Goal: Task Accomplishment & Management: Use online tool/utility

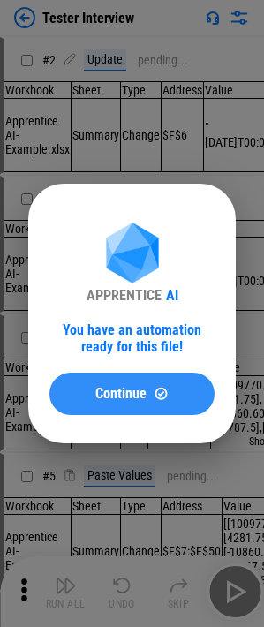
click at [118, 387] on span "Continue" at bounding box center [120, 394] width 51 height 14
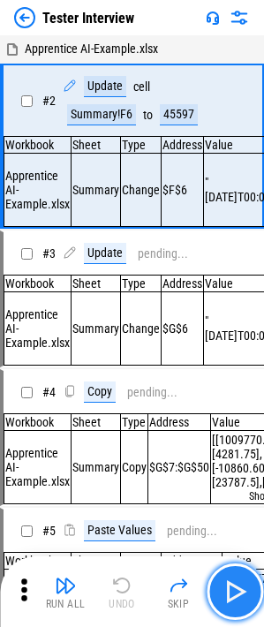
click at [232, 604] on img "button" at bounding box center [235, 591] width 28 height 28
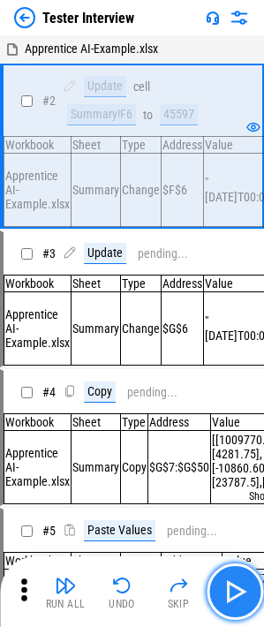
click at [252, 600] on button "button" at bounding box center [235, 591] width 56 height 56
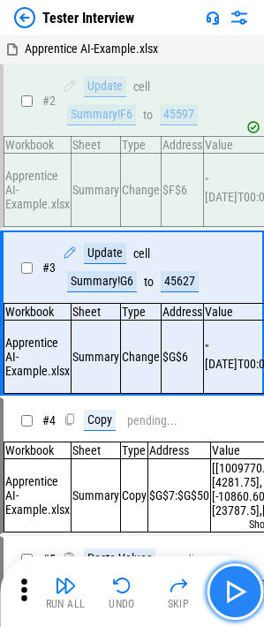
click at [249, 604] on button "button" at bounding box center [235, 591] width 56 height 56
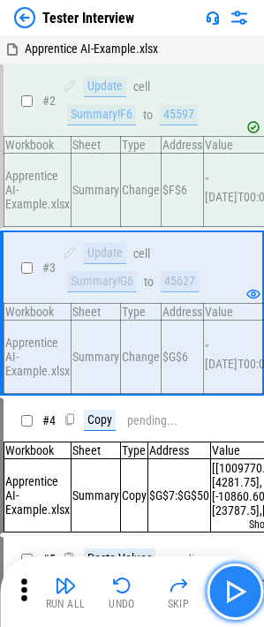
click at [249, 604] on button "button" at bounding box center [235, 591] width 56 height 56
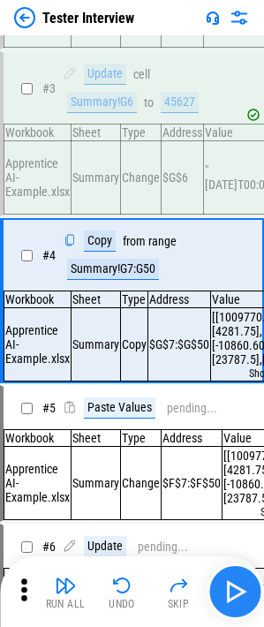
scroll to position [180, 0]
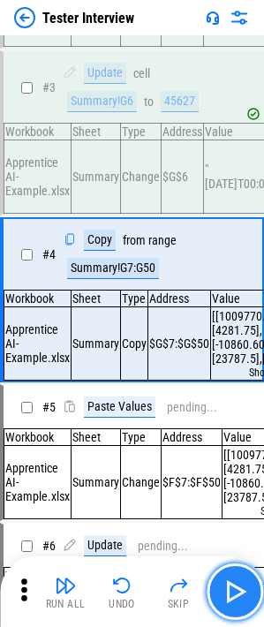
click at [235, 588] on img "button" at bounding box center [235, 591] width 28 height 28
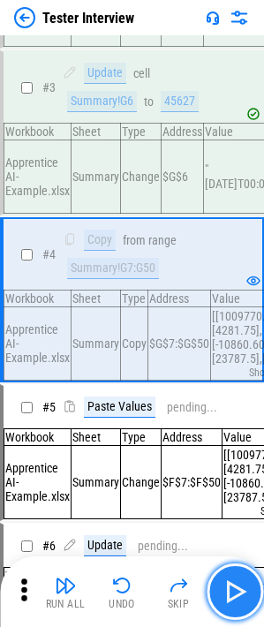
click at [235, 590] on img "button" at bounding box center [235, 591] width 28 height 28
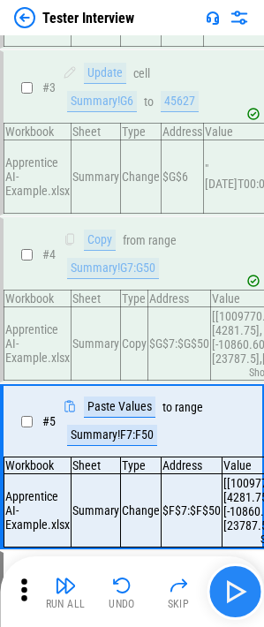
scroll to position [352, 0]
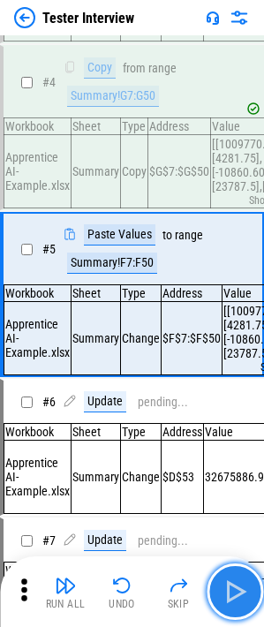
click at [235, 590] on img "button" at bounding box center [235, 591] width 28 height 28
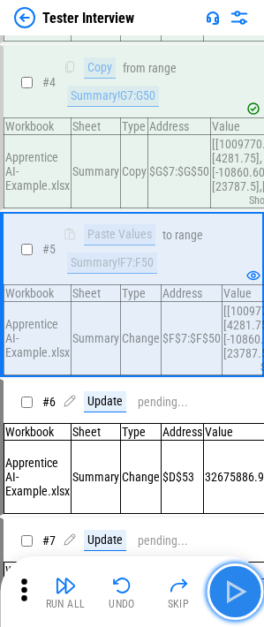
click at [235, 590] on img "button" at bounding box center [235, 591] width 28 height 28
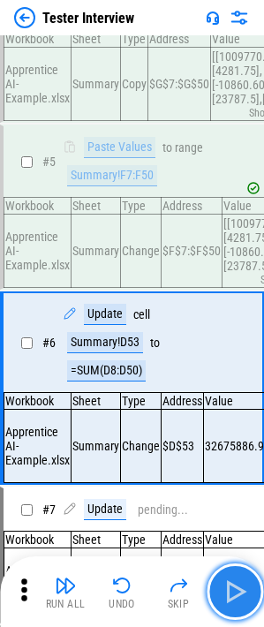
click at [235, 590] on img "button" at bounding box center [235, 591] width 28 height 28
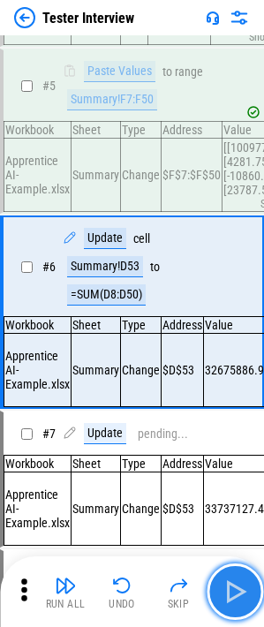
click at [235, 590] on img "button" at bounding box center [235, 591] width 28 height 28
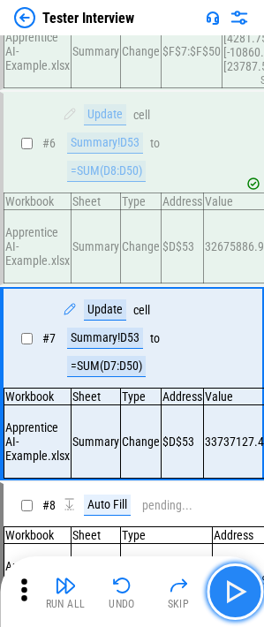
click at [235, 590] on img "button" at bounding box center [235, 591] width 28 height 28
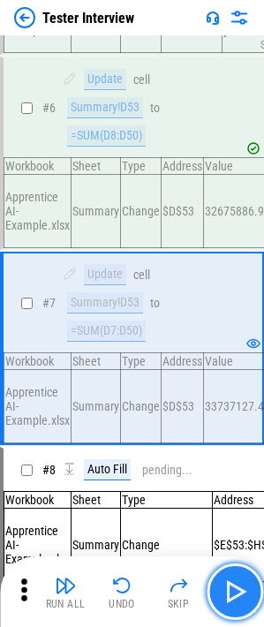
click at [235, 590] on img "button" at bounding box center [235, 591] width 28 height 28
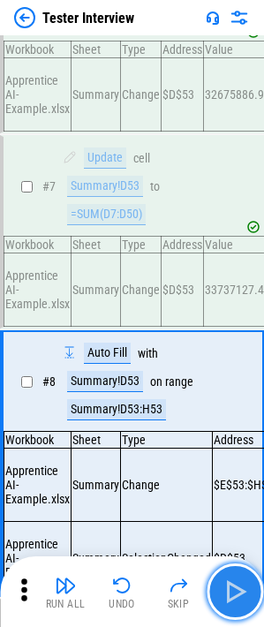
click at [235, 590] on img "button" at bounding box center [235, 591] width 28 height 28
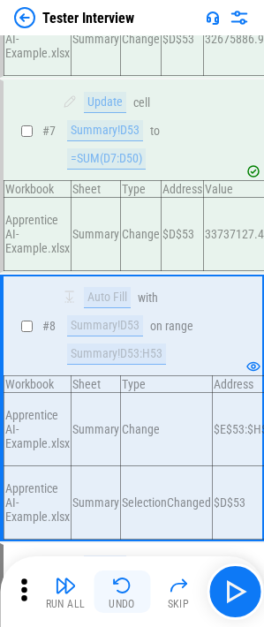
click at [97, 609] on button "Undo" at bounding box center [122, 591] width 56 height 42
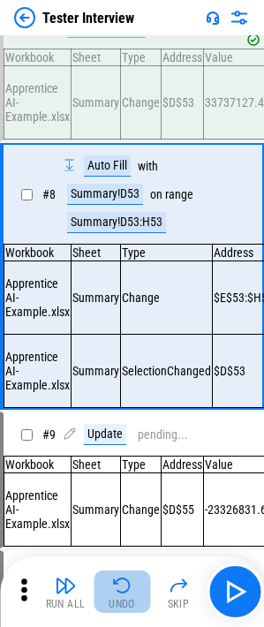
click at [116, 599] on div "Undo" at bounding box center [122, 603] width 26 height 11
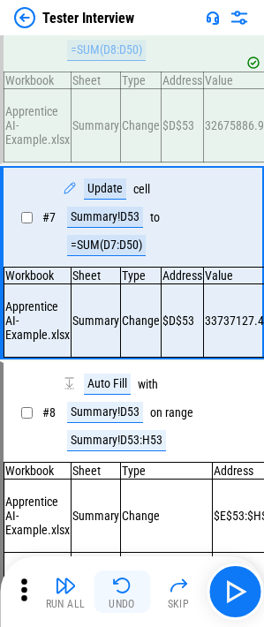
click at [116, 599] on div "Undo" at bounding box center [122, 603] width 26 height 11
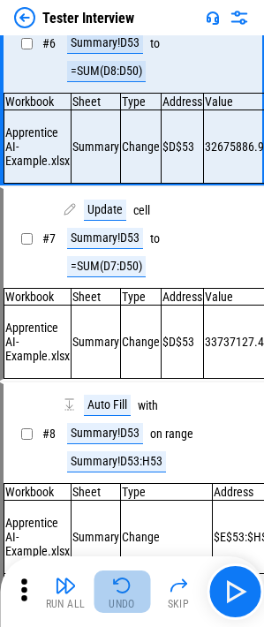
click at [116, 599] on div "Undo" at bounding box center [122, 603] width 26 height 11
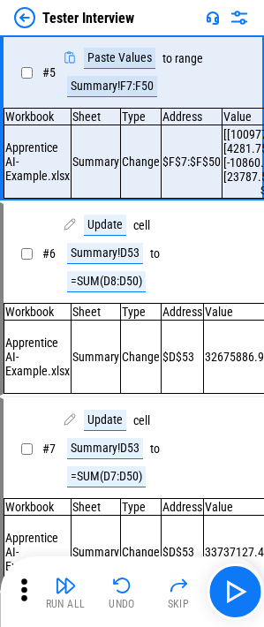
scroll to position [352, 0]
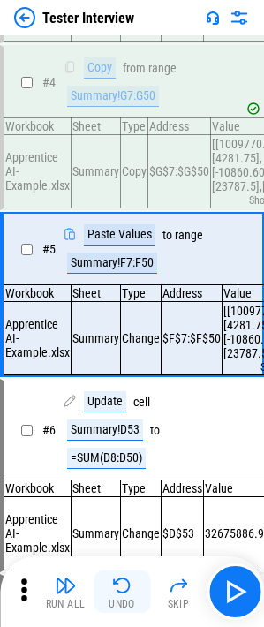
click at [130, 596] on button "Undo" at bounding box center [122, 591] width 56 height 42
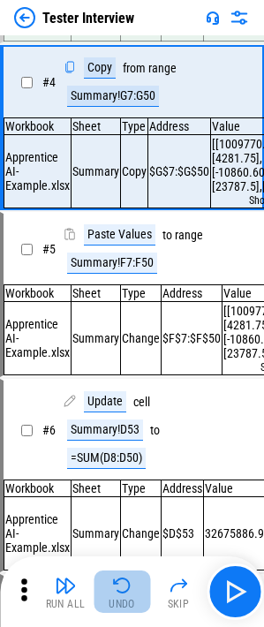
click at [130, 596] on button "Undo" at bounding box center [122, 591] width 56 height 42
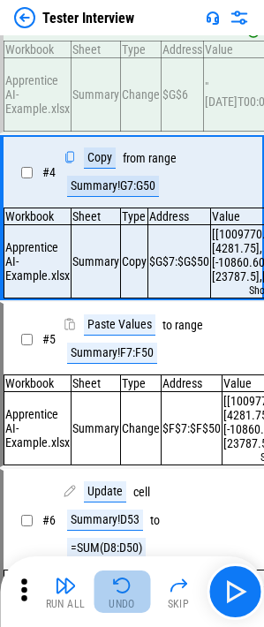
click at [130, 596] on button "Undo" at bounding box center [122, 591] width 56 height 42
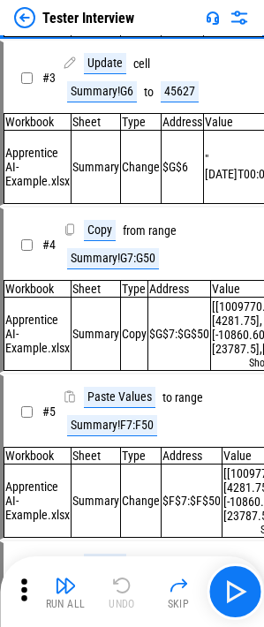
click at [130, 596] on div "Run All Undo Skip" at bounding box center [134, 591] width 246 height 56
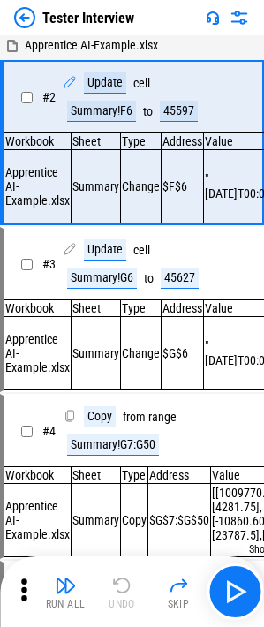
click at [130, 596] on div "Run All Undo Skip" at bounding box center [134, 591] width 246 height 56
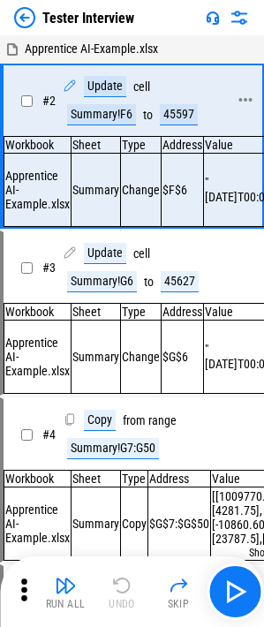
click at [93, 81] on div "Update" at bounding box center [105, 86] width 42 height 21
click at [94, 87] on div "Update" at bounding box center [105, 86] width 42 height 21
click at [205, 591] on button "Skip" at bounding box center [178, 591] width 56 height 42
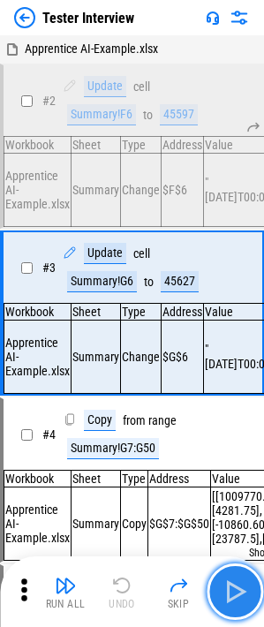
click at [214, 584] on button "button" at bounding box center [235, 591] width 56 height 56
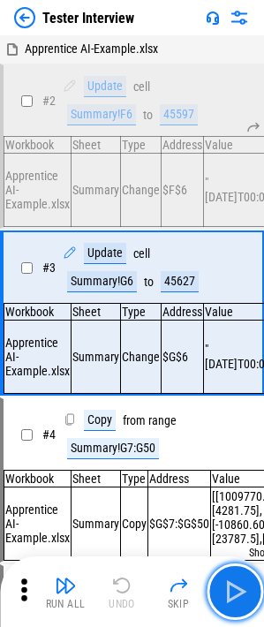
click at [214, 584] on button "button" at bounding box center [235, 591] width 56 height 56
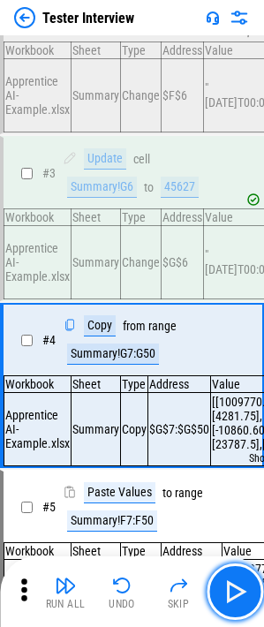
click at [214, 584] on button "button" at bounding box center [235, 591] width 56 height 56
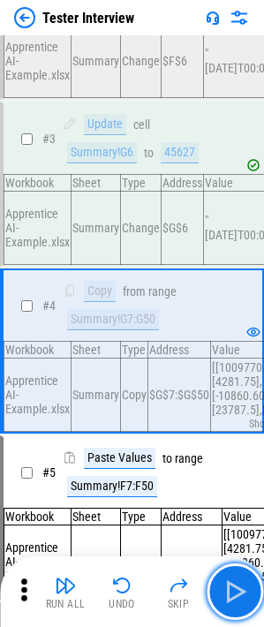
click at [214, 584] on button "button" at bounding box center [235, 591] width 56 height 56
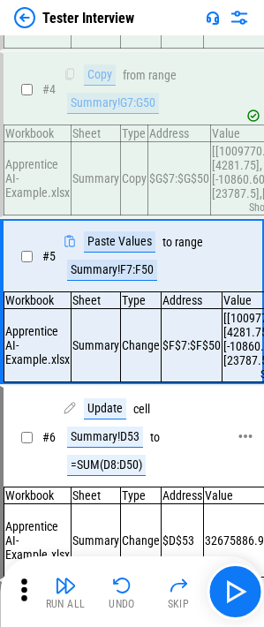
scroll to position [352, 0]
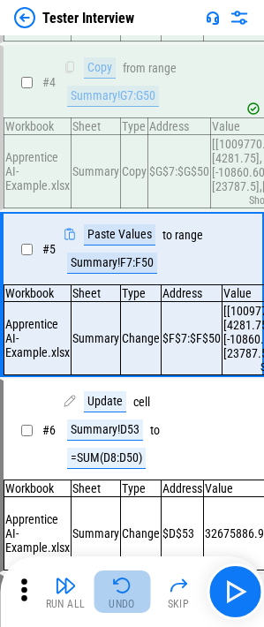
click at [132, 609] on div "Undo" at bounding box center [122, 603] width 26 height 11
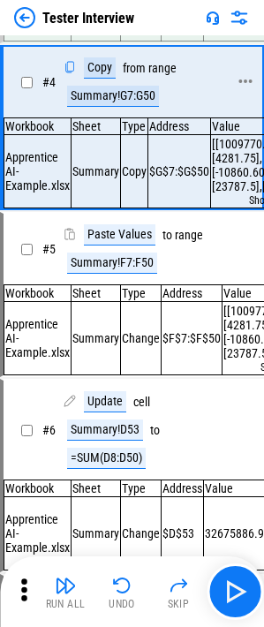
click at [143, 73] on div "from" at bounding box center [134, 68] width 23 height 13
click at [112, 99] on div "Summary!G7:G50" at bounding box center [113, 96] width 92 height 21
click at [126, 274] on div "Summary!F7:F50" at bounding box center [112, 262] width 90 height 21
click at [115, 107] on div "Summary!G7:G50" at bounding box center [113, 96] width 92 height 21
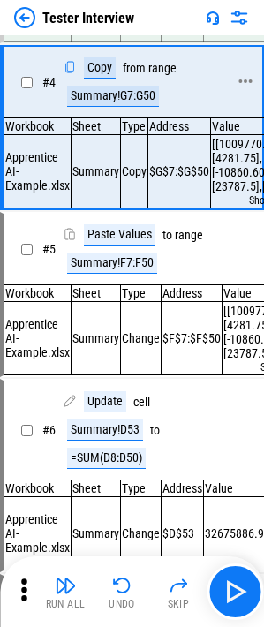
click at [117, 105] on div "Summary!G7:G50" at bounding box center [113, 96] width 92 height 21
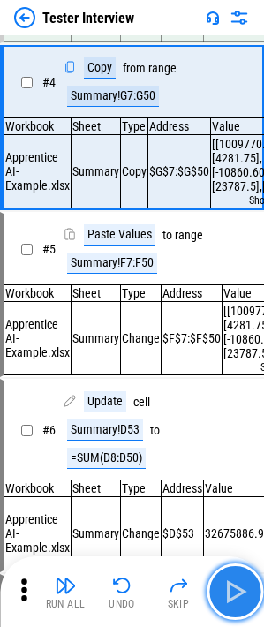
drag, startPoint x: 224, startPoint y: 615, endPoint x: 230, endPoint y: 598, distance: 17.9
click at [224, 613] on button "button" at bounding box center [235, 591] width 56 height 56
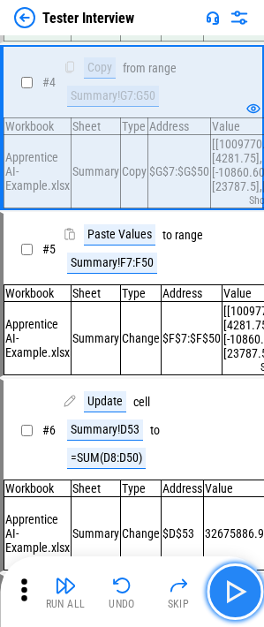
click at [231, 598] on img "button" at bounding box center [235, 591] width 28 height 28
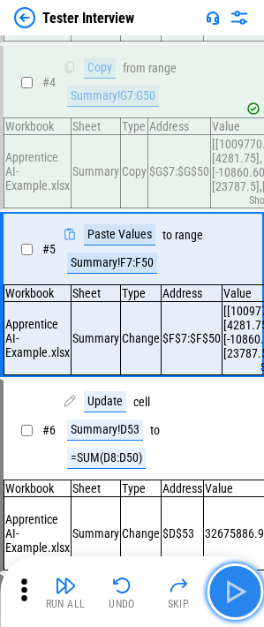
click at [231, 598] on img "button" at bounding box center [235, 591] width 28 height 28
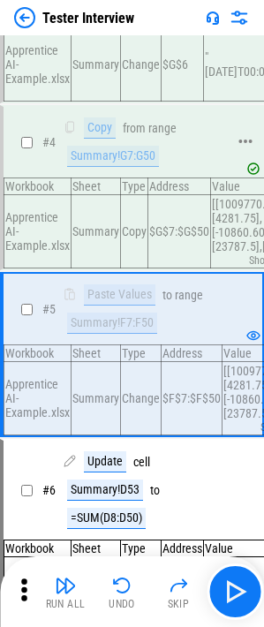
scroll to position [264, 0]
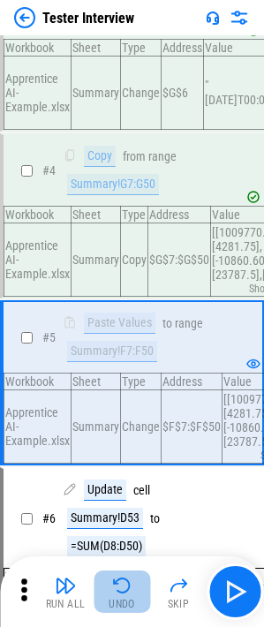
click at [128, 594] on img "button" at bounding box center [121, 585] width 21 height 21
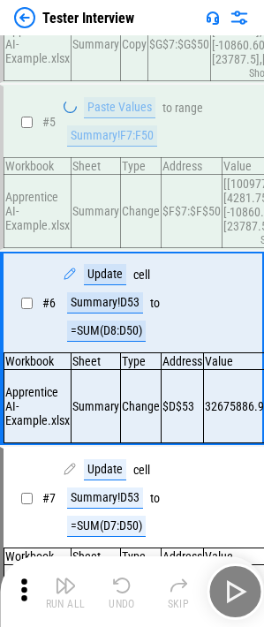
click at [128, 594] on div "Run All Undo Skip" at bounding box center [134, 591] width 246 height 56
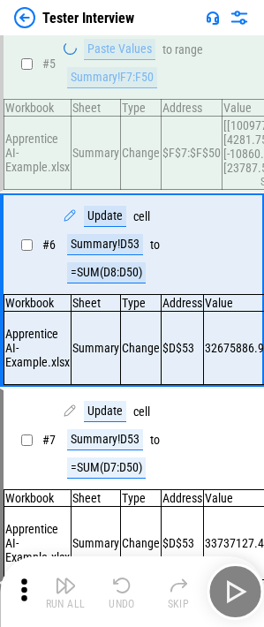
click at [128, 594] on div "Run All Undo Skip" at bounding box center [134, 591] width 246 height 56
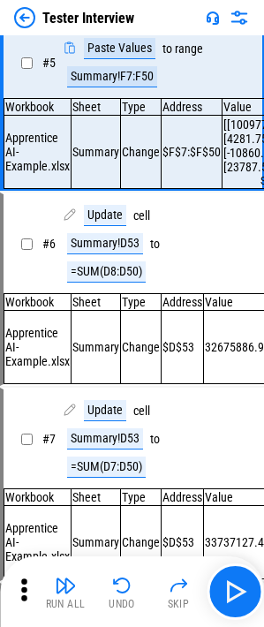
click at [128, 594] on img "button" at bounding box center [121, 585] width 21 height 21
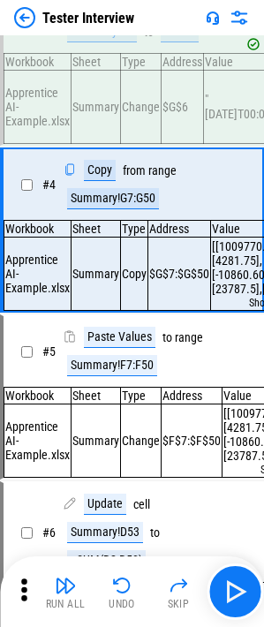
click at [128, 594] on img "button" at bounding box center [121, 585] width 21 height 21
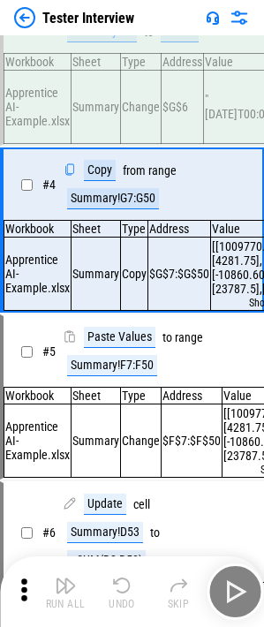
scroll to position [182, 0]
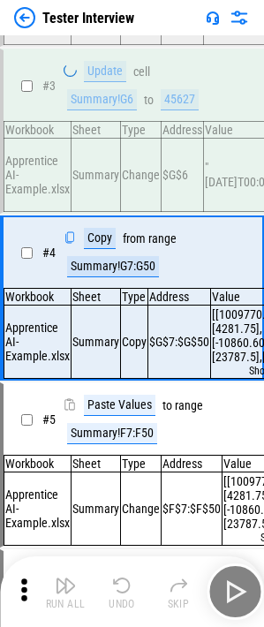
click at [128, 594] on div "Run All Undo Skip" at bounding box center [134, 591] width 246 height 56
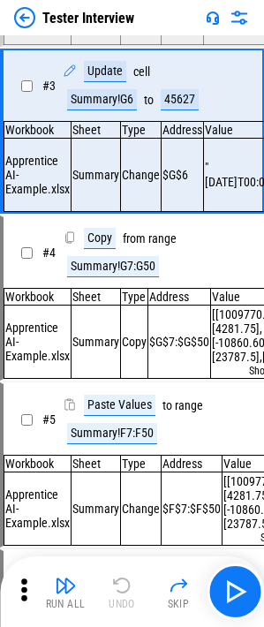
click at [128, 594] on div "Run All Undo Skip" at bounding box center [134, 591] width 246 height 56
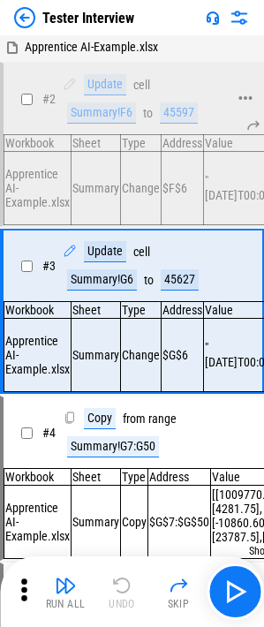
scroll to position [0, 0]
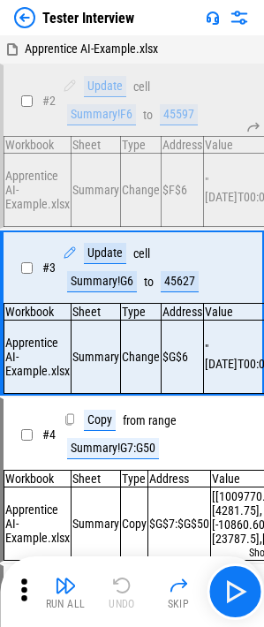
click at [122, 594] on div "Run All Undo Skip" at bounding box center [134, 591] width 246 height 56
click at [110, 311] on td "Sheet" at bounding box center [95, 312] width 49 height 17
click at [19, 17] on img at bounding box center [24, 17] width 21 height 21
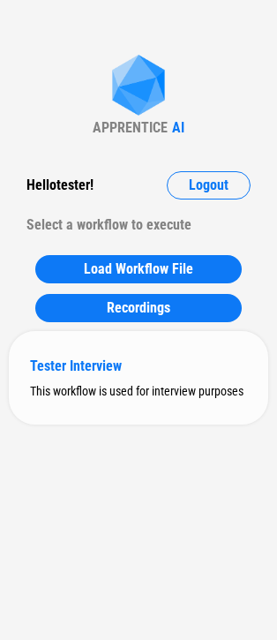
click at [144, 378] on div "Tester Interview This workflow is used for interview purposes" at bounding box center [138, 378] width 259 height 94
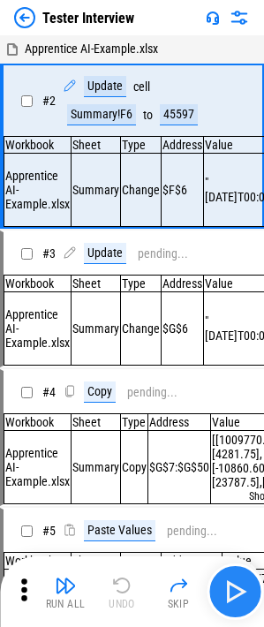
click at [231, 587] on img "button" at bounding box center [235, 591] width 28 height 28
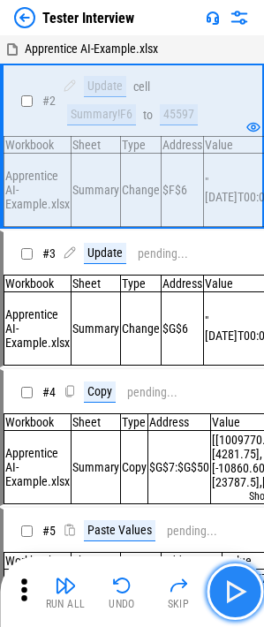
click at [229, 596] on img "button" at bounding box center [235, 591] width 28 height 28
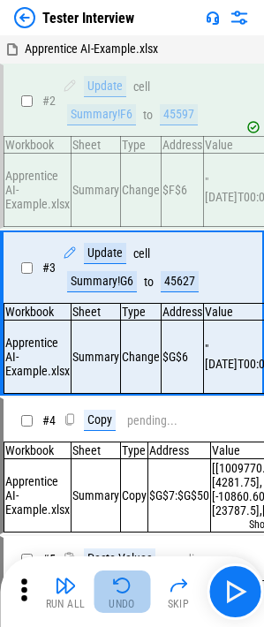
click at [126, 600] on div "Undo" at bounding box center [122, 603] width 26 height 11
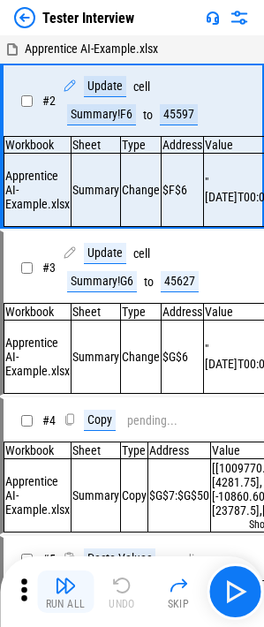
click at [68, 598] on div "Run All" at bounding box center [66, 603] width 40 height 11
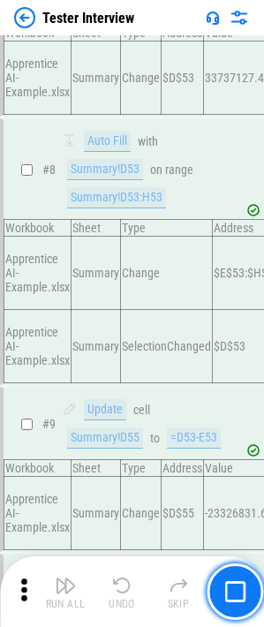
scroll to position [1358, 0]
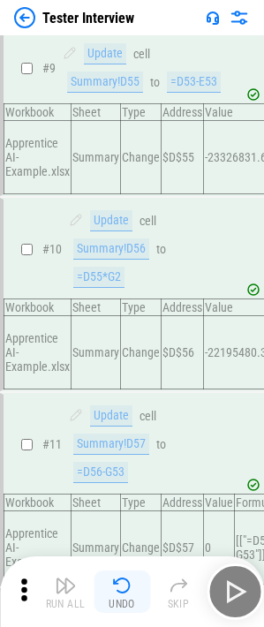
click at [124, 594] on img "button" at bounding box center [121, 585] width 21 height 21
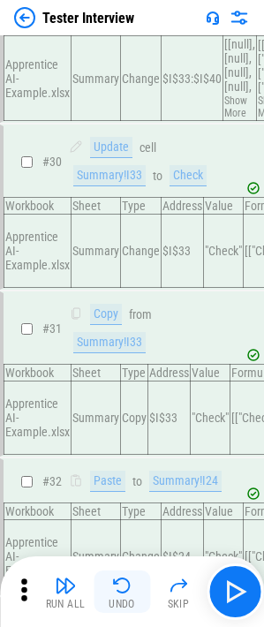
scroll to position [6093, 0]
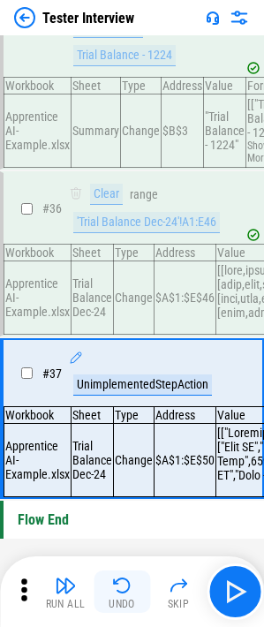
click at [124, 594] on img "button" at bounding box center [121, 585] width 21 height 21
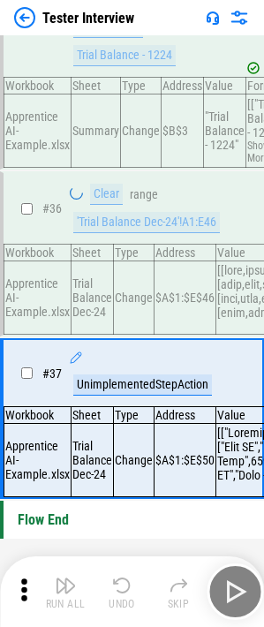
click at [124, 594] on div "Run All Undo Skip" at bounding box center [134, 591] width 246 height 56
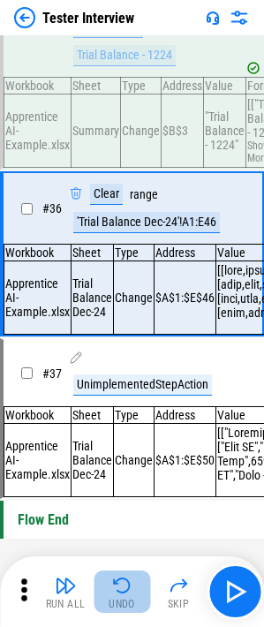
click at [124, 594] on img "button" at bounding box center [121, 585] width 21 height 21
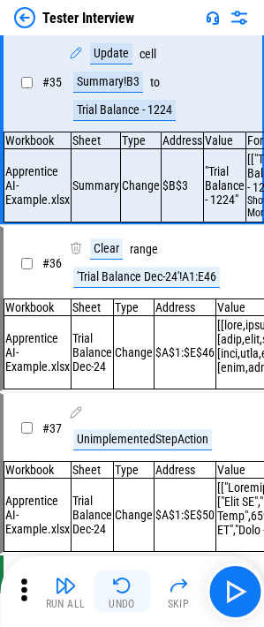
click at [124, 594] on img "button" at bounding box center [121, 585] width 21 height 21
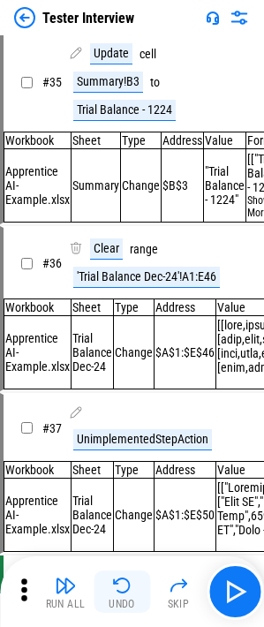
click at [124, 594] on img "button" at bounding box center [121, 585] width 21 height 21
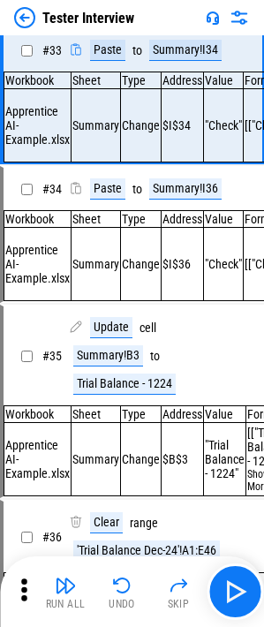
scroll to position [5517, 0]
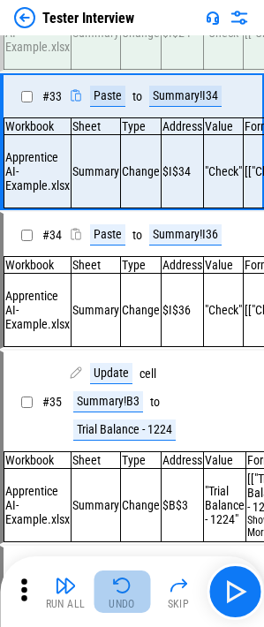
click at [125, 582] on img "button" at bounding box center [121, 585] width 21 height 21
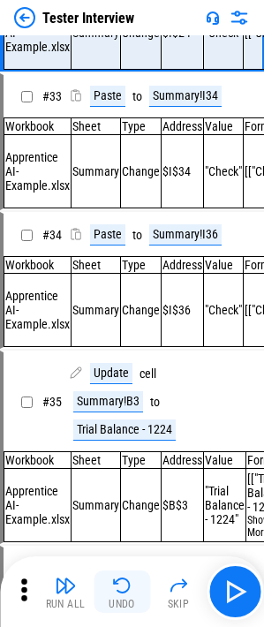
click at [130, 598] on div "Undo" at bounding box center [122, 603] width 26 height 11
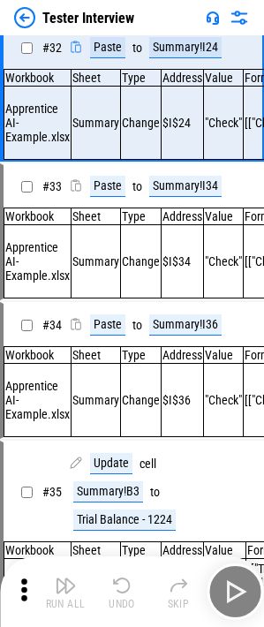
click at [130, 598] on div "Undo" at bounding box center [122, 603] width 26 height 11
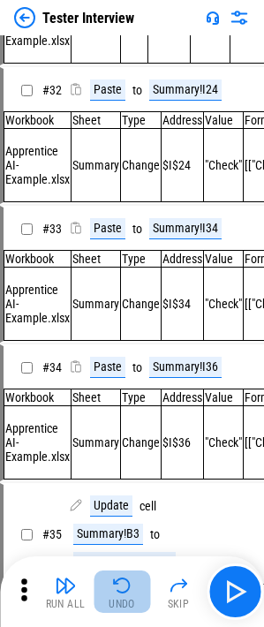
click at [130, 598] on div "Undo" at bounding box center [122, 603] width 26 height 11
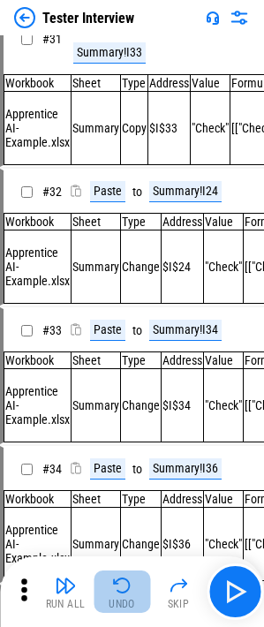
click at [130, 598] on div "Undo" at bounding box center [122, 603] width 26 height 11
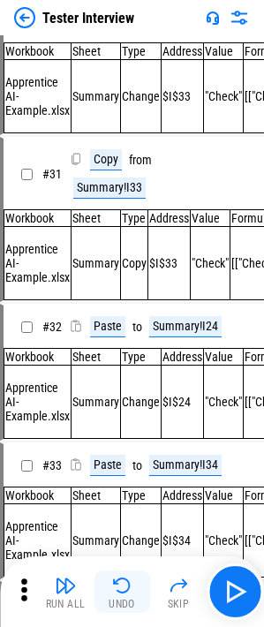
click at [130, 597] on div "Run All Undo Skip" at bounding box center [134, 591] width 246 height 56
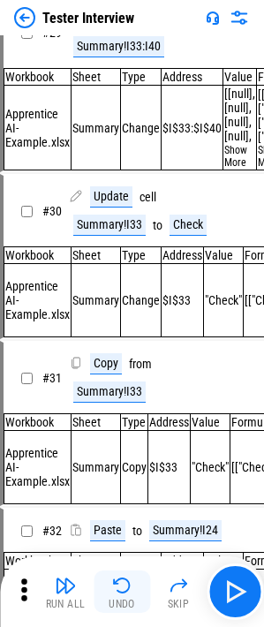
click at [130, 598] on div "Undo" at bounding box center [122, 603] width 26 height 11
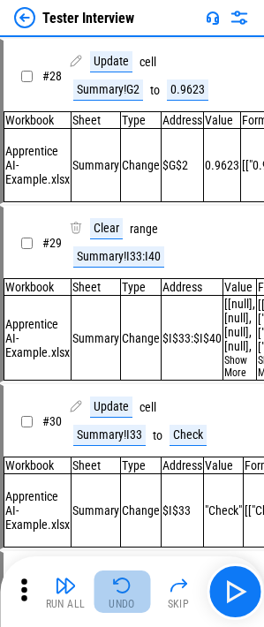
click at [130, 598] on div "Undo" at bounding box center [122, 603] width 26 height 11
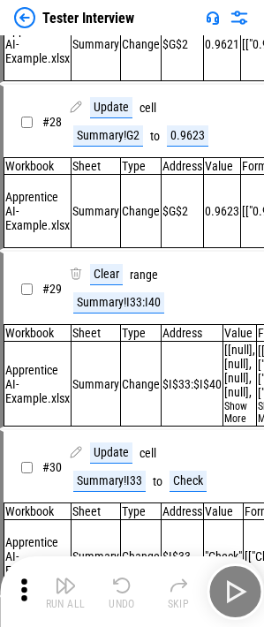
click at [130, 598] on div "Undo" at bounding box center [122, 603] width 26 height 11
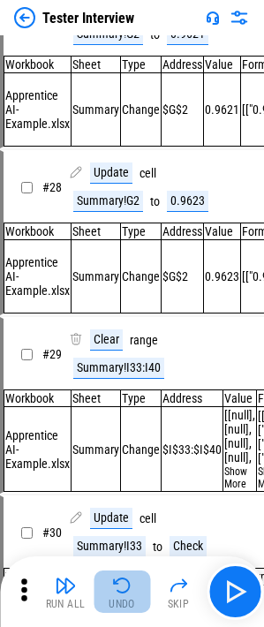
click at [130, 598] on div "Undo" at bounding box center [122, 603] width 26 height 11
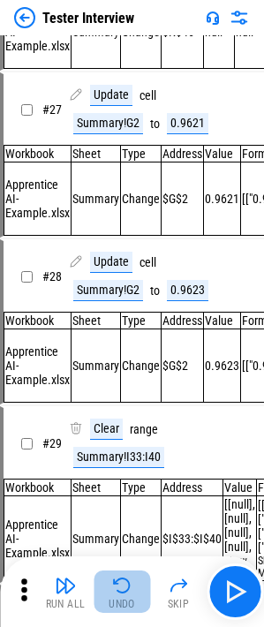
click at [130, 598] on div "Undo" at bounding box center [122, 603] width 26 height 11
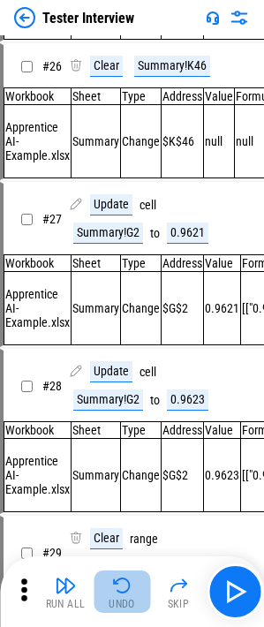
click at [130, 598] on div "Undo" at bounding box center [122, 603] width 26 height 11
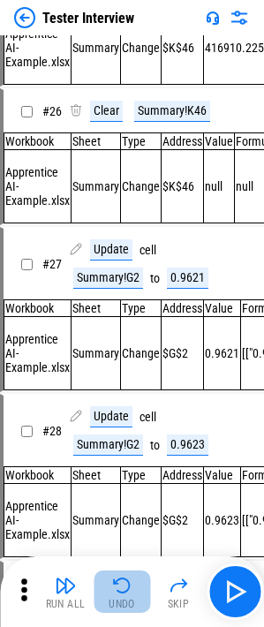
click at [130, 598] on div "Undo" at bounding box center [122, 603] width 26 height 11
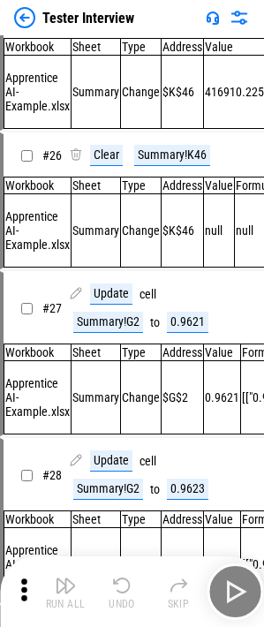
click at [130, 597] on div "Run All Undo Skip" at bounding box center [134, 591] width 246 height 56
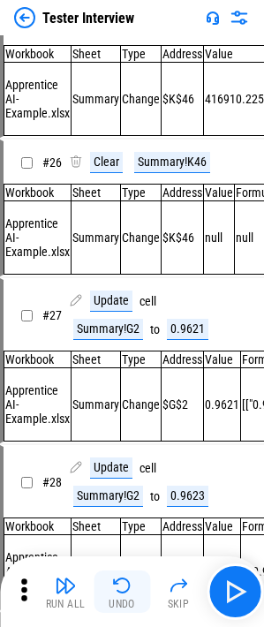
click at [130, 598] on div "Undo" at bounding box center [122, 603] width 26 height 11
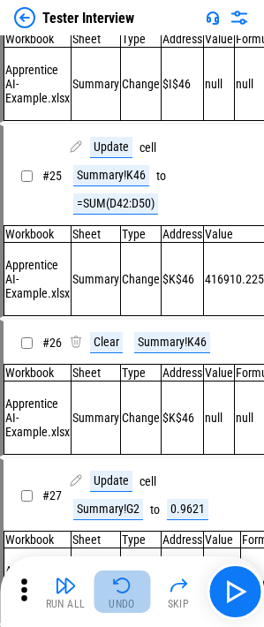
click at [130, 598] on div "Undo" at bounding box center [122, 603] width 26 height 11
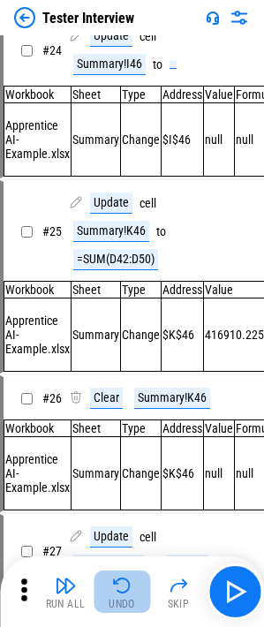
click at [130, 598] on div "Undo" at bounding box center [122, 603] width 26 height 11
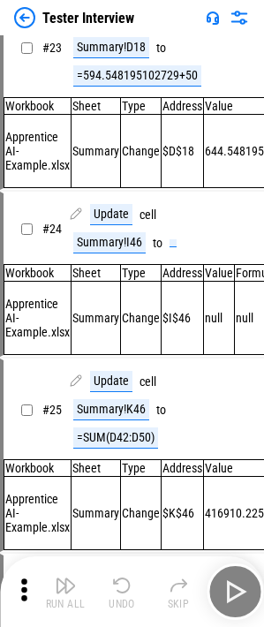
click at [130, 598] on div "Undo" at bounding box center [122, 603] width 26 height 11
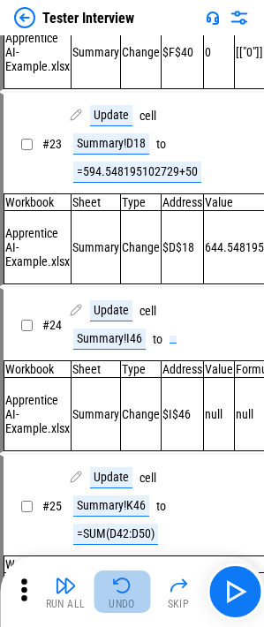
click at [130, 598] on div "Undo" at bounding box center [122, 603] width 26 height 11
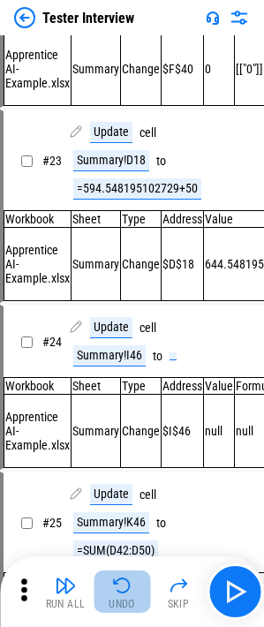
click at [130, 597] on div "Run All Undo Skip" at bounding box center [134, 591] width 246 height 56
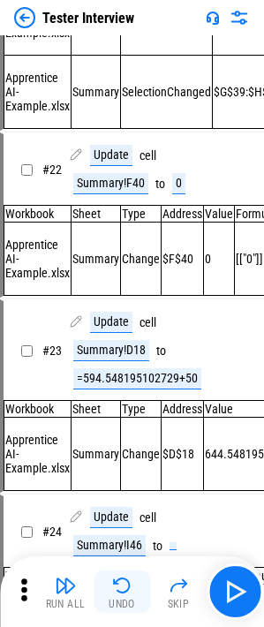
click at [130, 598] on div "Undo" at bounding box center [122, 603] width 26 height 11
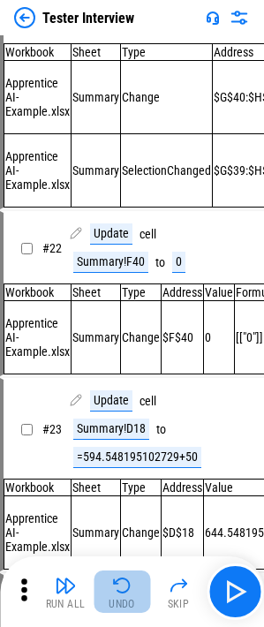
click at [130, 598] on div "Undo" at bounding box center [122, 603] width 26 height 11
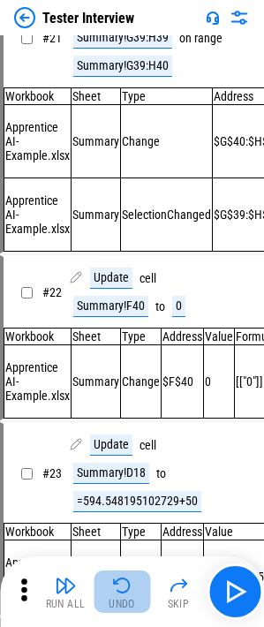
click at [130, 598] on div "Undo" at bounding box center [122, 603] width 26 height 11
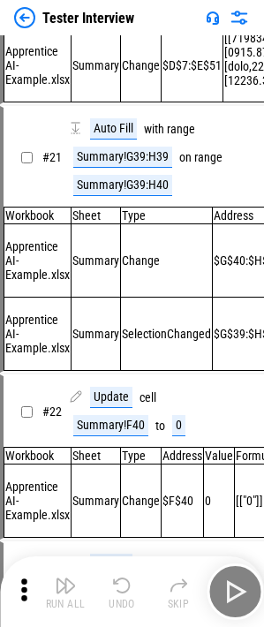
click at [130, 598] on div "Undo" at bounding box center [122, 603] width 26 height 11
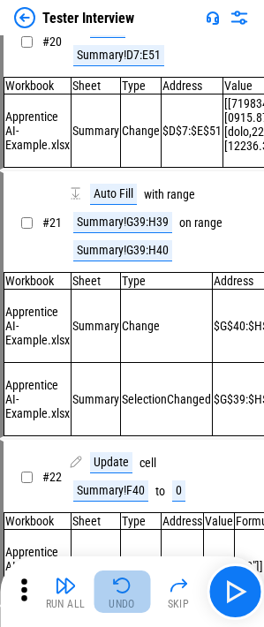
click at [130, 598] on div "Undo" at bounding box center [122, 603] width 26 height 11
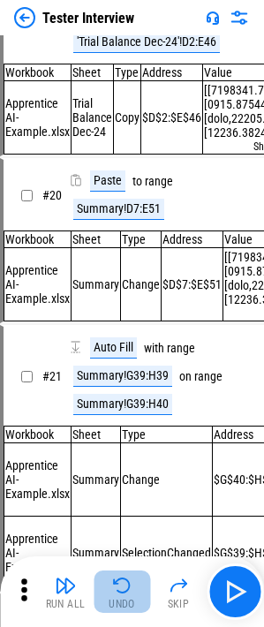
click at [130, 598] on div "Undo" at bounding box center [122, 603] width 26 height 11
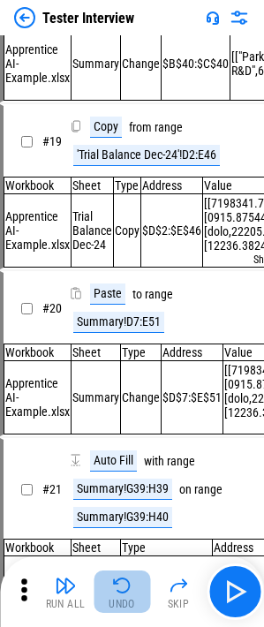
click at [130, 598] on div "Undo" at bounding box center [122, 603] width 26 height 11
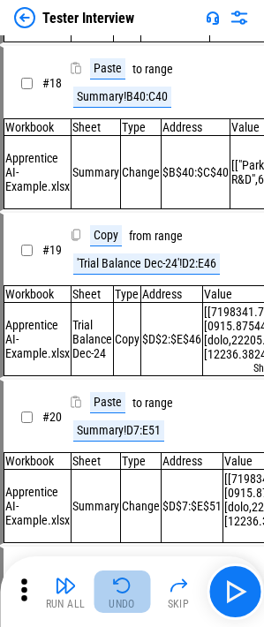
click at [130, 598] on div "Undo" at bounding box center [122, 603] width 26 height 11
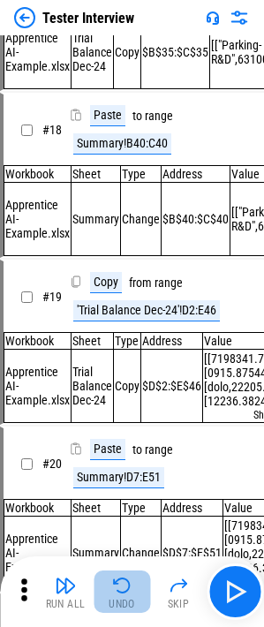
click at [130, 598] on div "Undo" at bounding box center [122, 603] width 26 height 11
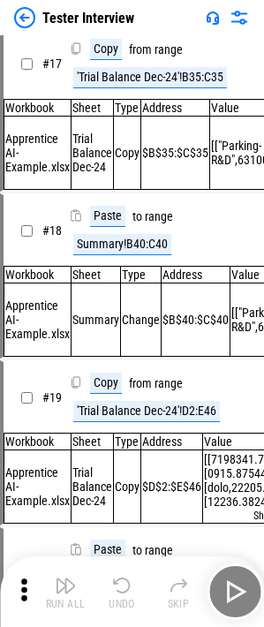
click at [130, 598] on div "Undo" at bounding box center [122, 603] width 26 height 11
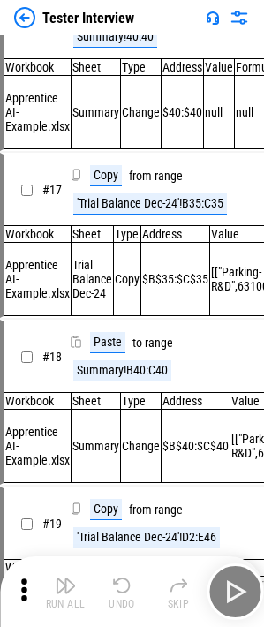
click at [130, 597] on div "Run All Undo Skip" at bounding box center [134, 591] width 246 height 56
click at [130, 598] on div "Undo" at bounding box center [122, 603] width 26 height 11
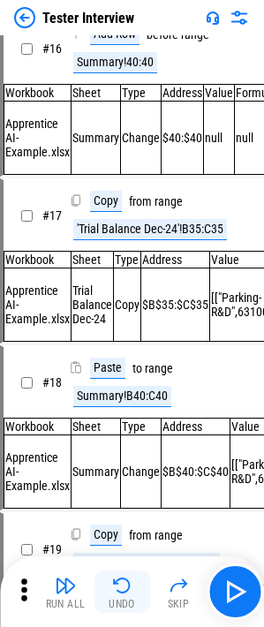
click at [130, 597] on div "Run All Undo Skip" at bounding box center [134, 591] width 246 height 56
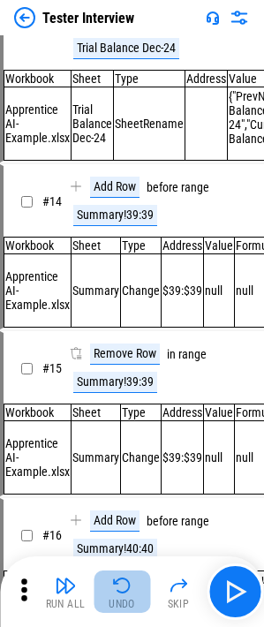
click at [130, 598] on div "Undo" at bounding box center [122, 603] width 26 height 11
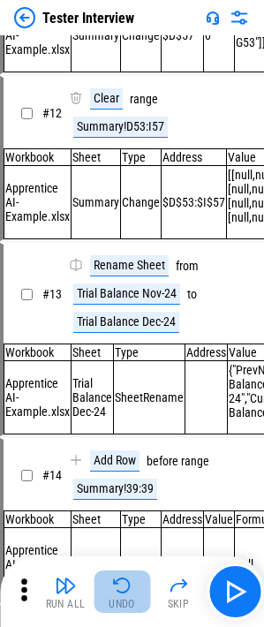
click at [130, 598] on div "Undo" at bounding box center [122, 603] width 26 height 11
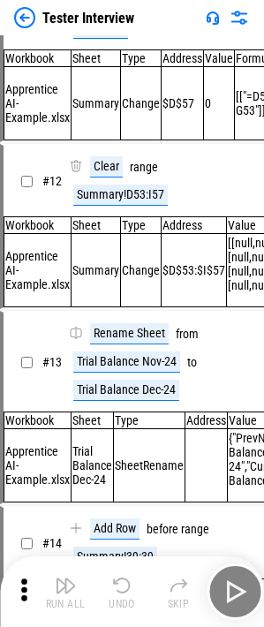
click at [130, 597] on div "Run All Undo Skip" at bounding box center [134, 591] width 246 height 56
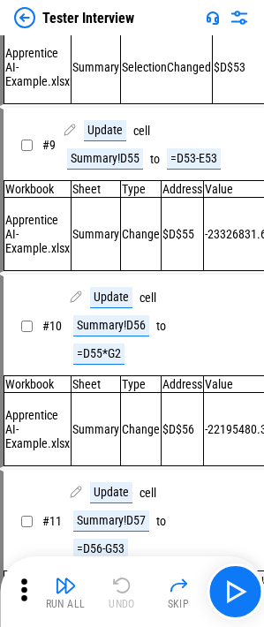
click at [130, 597] on div "Run All Undo Skip" at bounding box center [134, 591] width 246 height 56
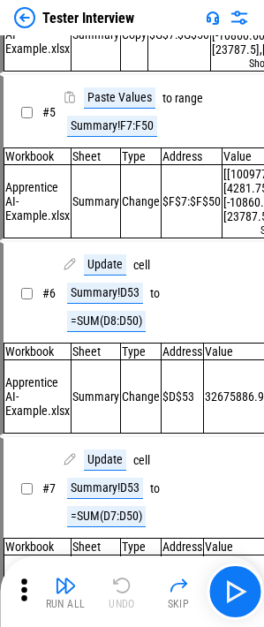
click at [130, 597] on div "Run All Undo Skip" at bounding box center [134, 591] width 246 height 56
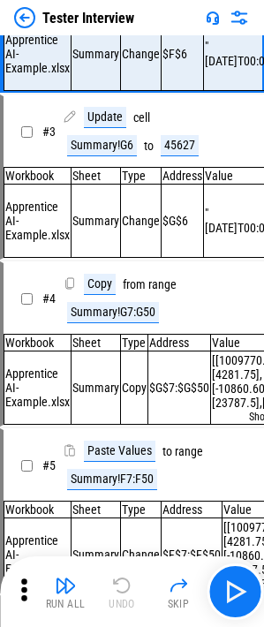
click at [130, 597] on div "Run All Undo Skip" at bounding box center [134, 591] width 246 height 56
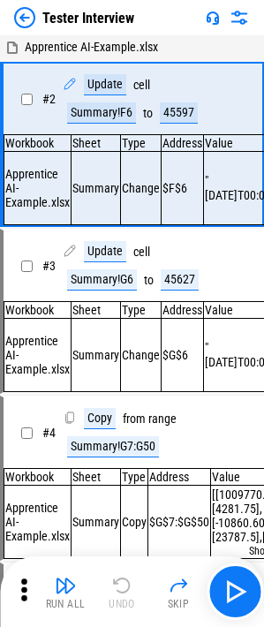
scroll to position [0, 0]
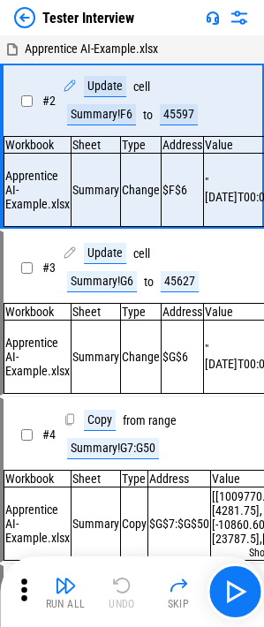
click at [130, 597] on div "Run All Undo Skip" at bounding box center [134, 591] width 246 height 56
click at [116, 111] on div "Summary!F6" at bounding box center [101, 114] width 69 height 21
click at [189, 118] on div "45597" at bounding box center [179, 114] width 38 height 21
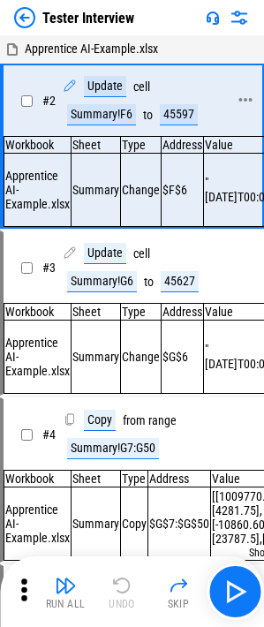
click at [115, 107] on div "Summary!F6" at bounding box center [101, 114] width 69 height 21
click at [107, 87] on div "Update" at bounding box center [105, 86] width 42 height 21
click at [91, 87] on div "Update" at bounding box center [105, 86] width 42 height 21
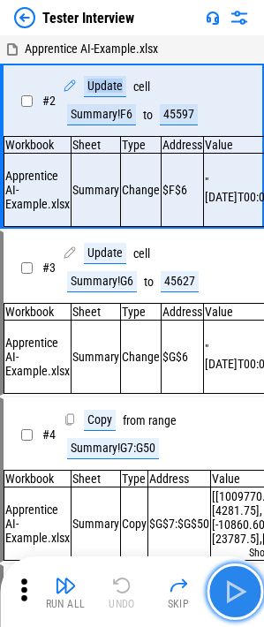
click at [232, 586] on img "button" at bounding box center [235, 591] width 28 height 28
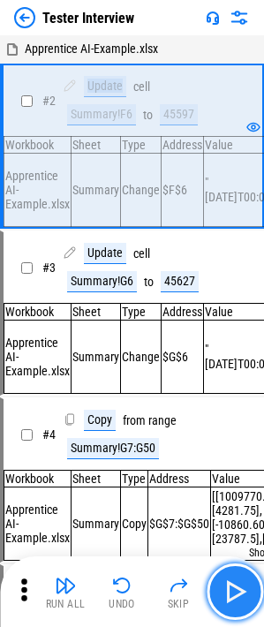
click at [233, 584] on img "button" at bounding box center [235, 591] width 28 height 28
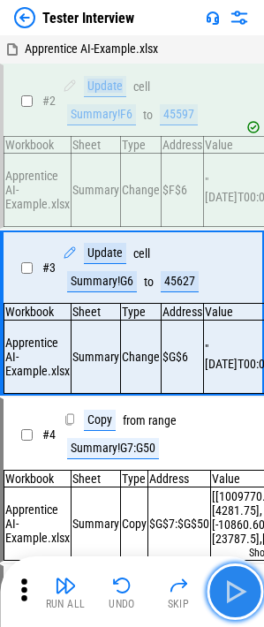
click at [233, 584] on img "button" at bounding box center [235, 591] width 28 height 28
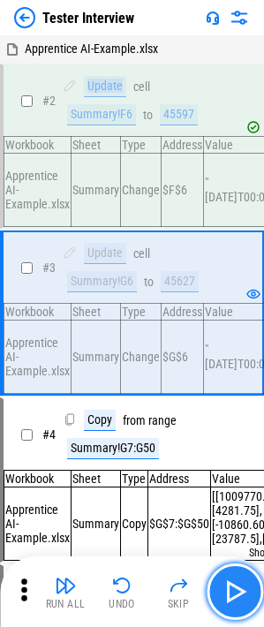
click at [233, 584] on img "button" at bounding box center [235, 591] width 28 height 28
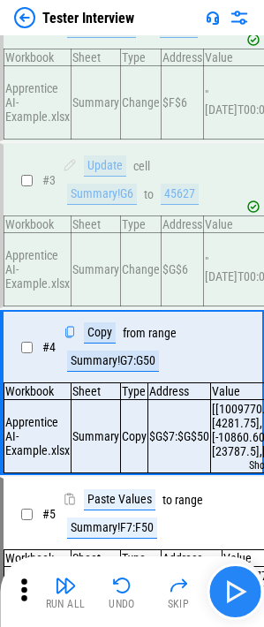
scroll to position [180, 0]
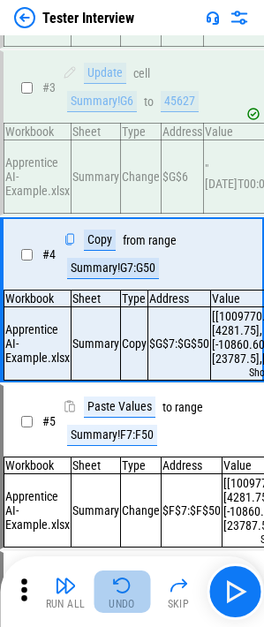
click at [128, 582] on img "button" at bounding box center [121, 585] width 21 height 21
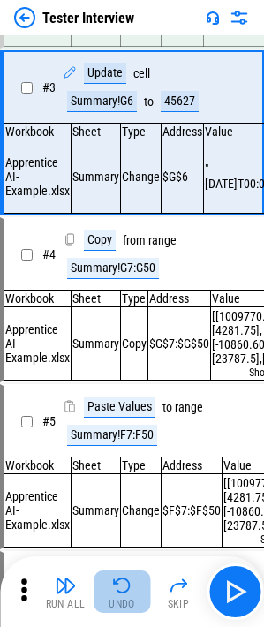
click at [128, 582] on img "button" at bounding box center [121, 585] width 21 height 21
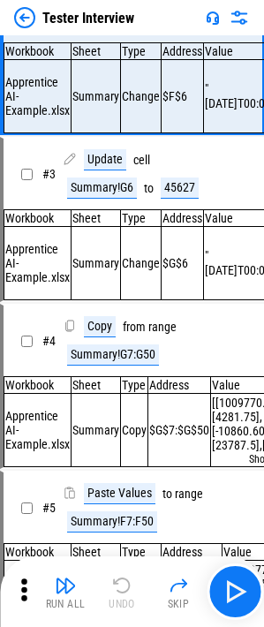
scroll to position [0, 0]
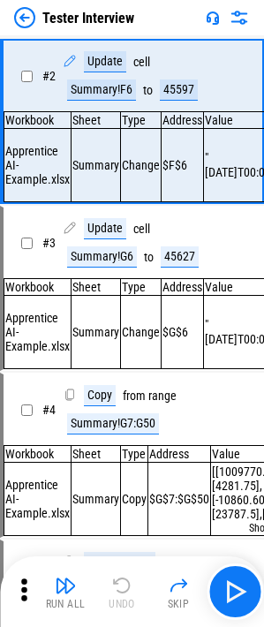
click at [128, 582] on div "Run All Undo Skip" at bounding box center [134, 591] width 246 height 56
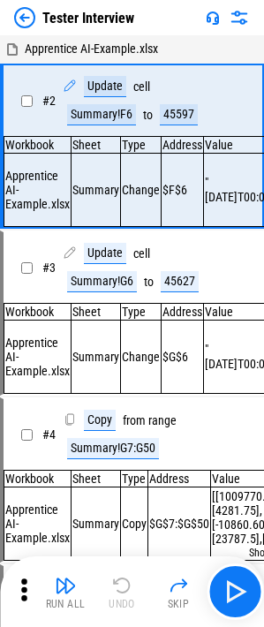
click at [128, 582] on div "Run All Undo Skip" at bounding box center [134, 591] width 246 height 56
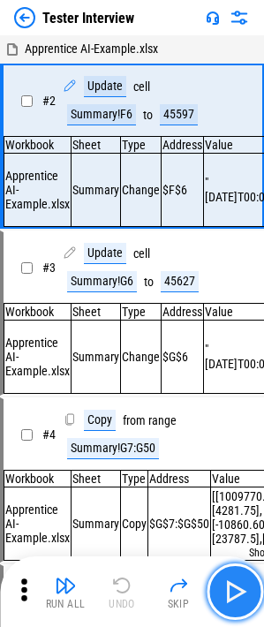
click at [244, 582] on img "button" at bounding box center [235, 591] width 28 height 28
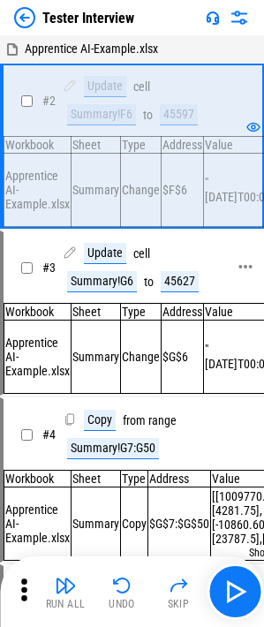
click at [109, 279] on div "Summary!G6" at bounding box center [102, 281] width 70 height 21
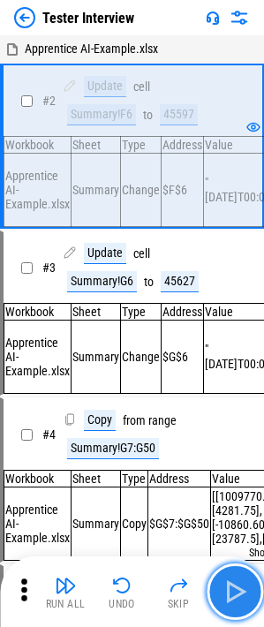
click at [234, 585] on img "button" at bounding box center [235, 591] width 28 height 28
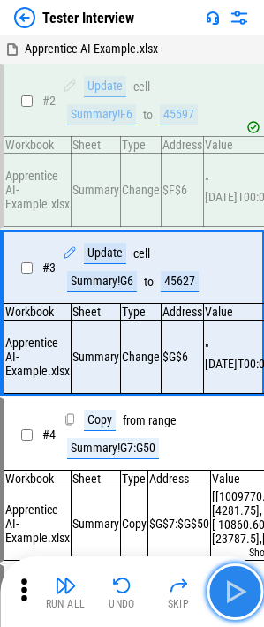
click at [234, 585] on img "button" at bounding box center [235, 591] width 28 height 28
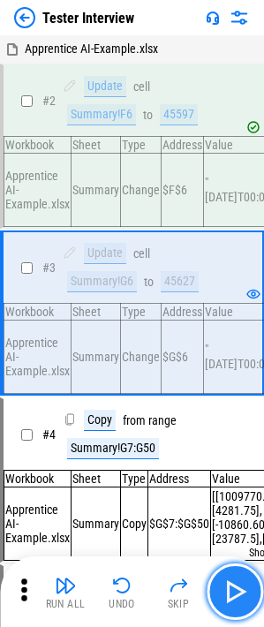
click at [236, 583] on img "button" at bounding box center [235, 591] width 28 height 28
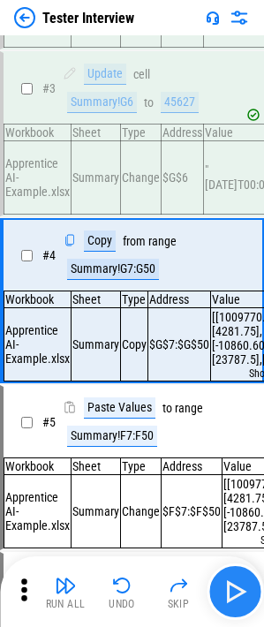
scroll to position [180, 0]
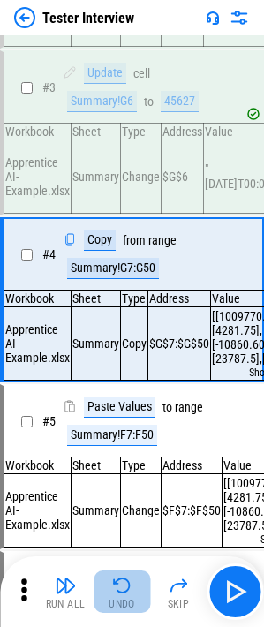
click at [130, 584] on img "button" at bounding box center [121, 585] width 21 height 21
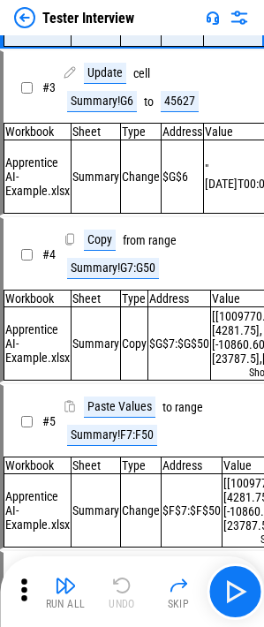
scroll to position [94, 0]
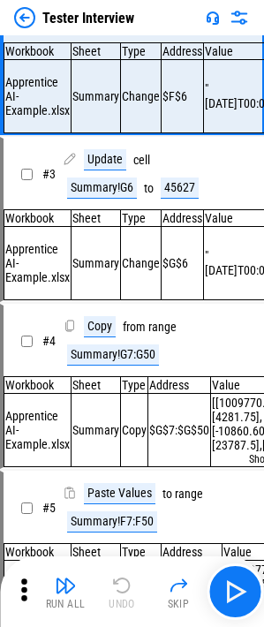
click at [130, 584] on div "Run All Undo Skip" at bounding box center [134, 591] width 246 height 56
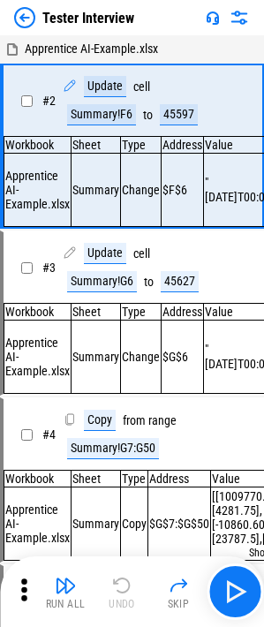
click at [130, 584] on div "Run All Undo Skip" at bounding box center [134, 591] width 246 height 56
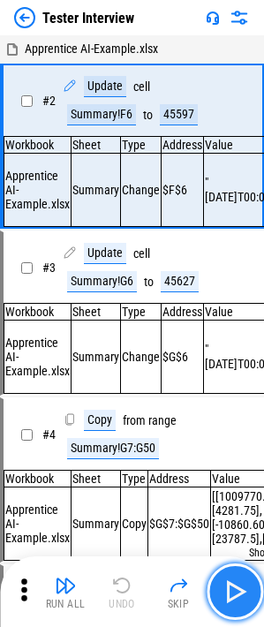
click at [224, 582] on img "button" at bounding box center [235, 591] width 28 height 28
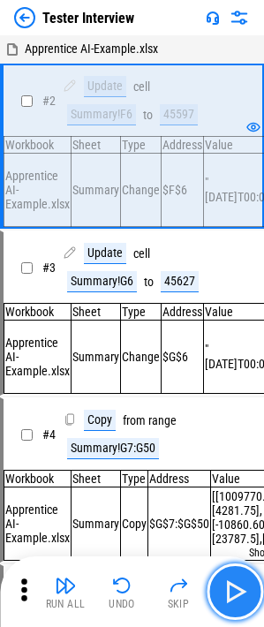
click at [224, 582] on img "button" at bounding box center [235, 591] width 28 height 28
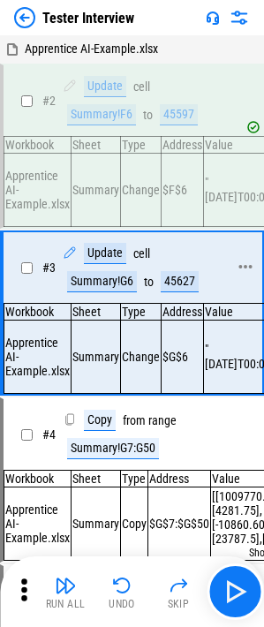
click at [229, 282] on div "# 3 Update cell Summary!G6 to 45627" at bounding box center [124, 267] width 241 height 71
click at [125, 604] on div "Undo" at bounding box center [122, 603] width 26 height 11
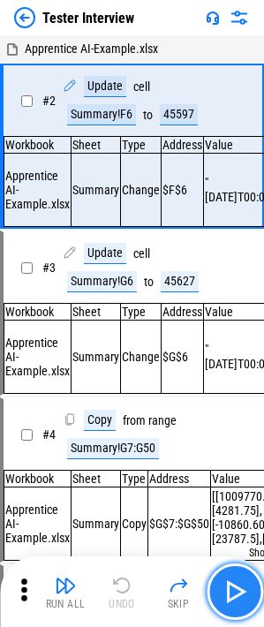
click at [229, 590] on img "button" at bounding box center [235, 591] width 28 height 28
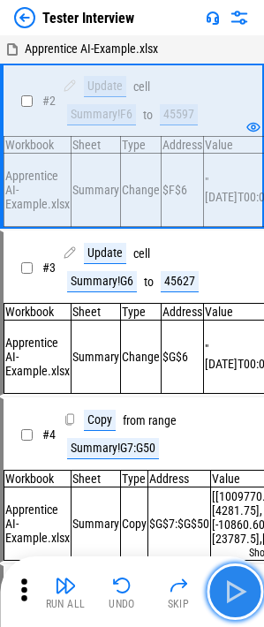
click at [229, 590] on img "button" at bounding box center [235, 591] width 28 height 28
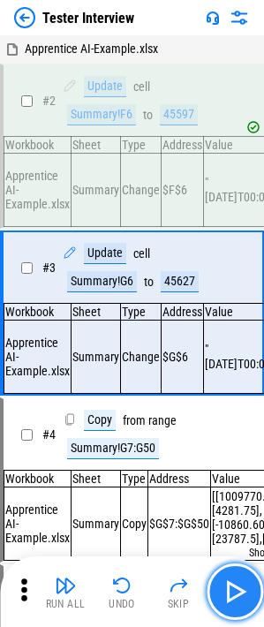
click at [229, 590] on img "button" at bounding box center [235, 591] width 28 height 28
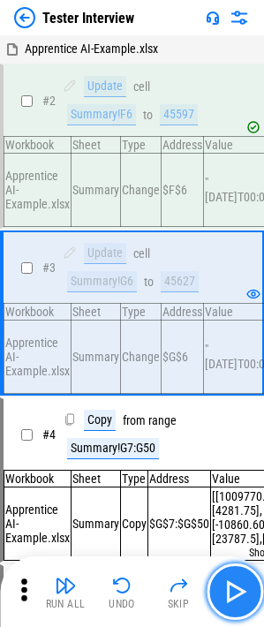
click at [229, 590] on img "button" at bounding box center [235, 591] width 28 height 28
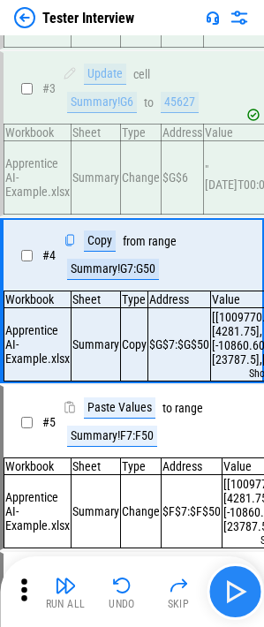
scroll to position [180, 0]
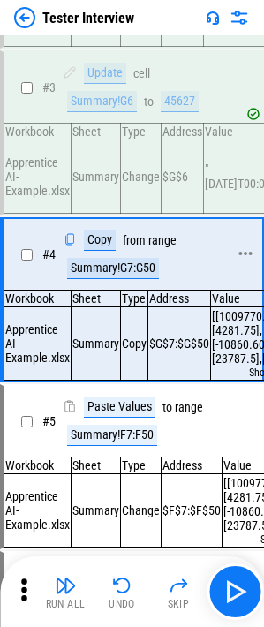
click at [131, 274] on div "Summary!G7:G50" at bounding box center [113, 268] width 92 height 21
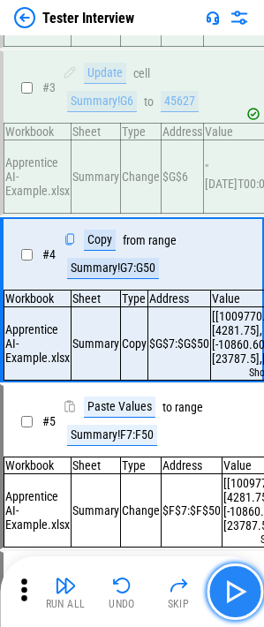
click at [244, 571] on button "button" at bounding box center [235, 591] width 56 height 56
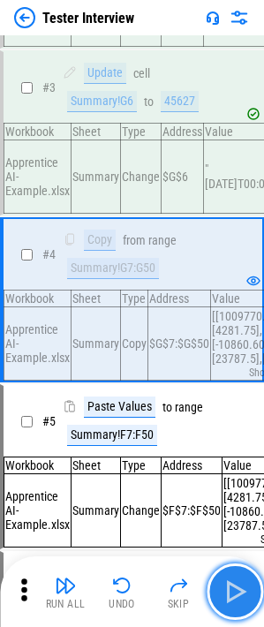
click at [244, 573] on button "button" at bounding box center [235, 591] width 56 height 56
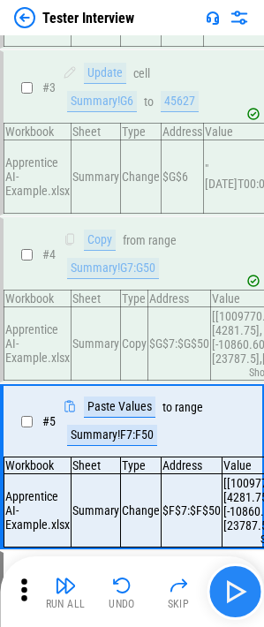
scroll to position [352, 0]
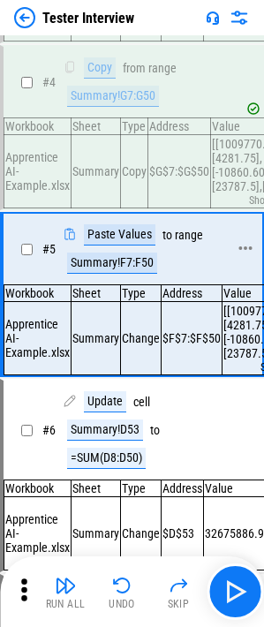
click at [135, 274] on div "Summary!F7:F50" at bounding box center [112, 262] width 90 height 21
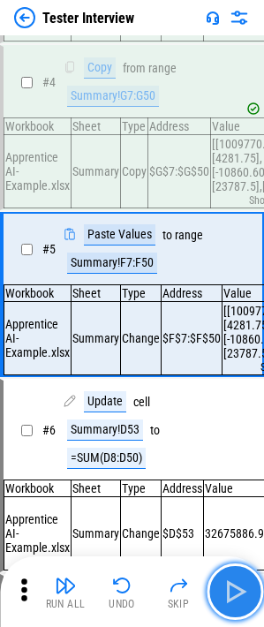
click at [228, 592] on img "button" at bounding box center [235, 591] width 28 height 28
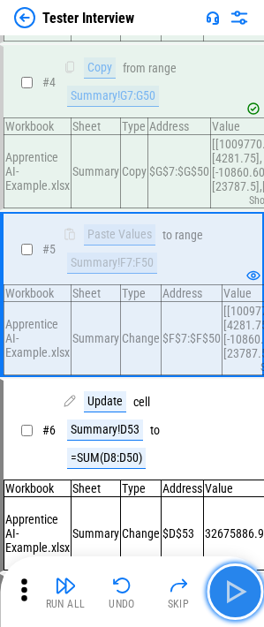
click at [228, 592] on img "button" at bounding box center [235, 591] width 28 height 28
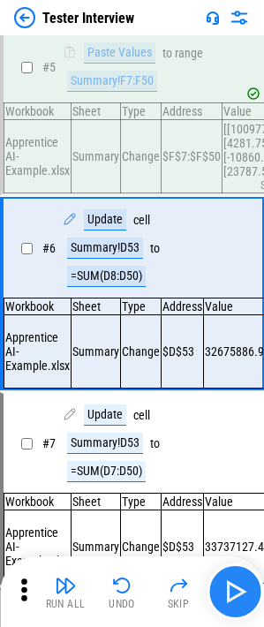
scroll to position [538, 0]
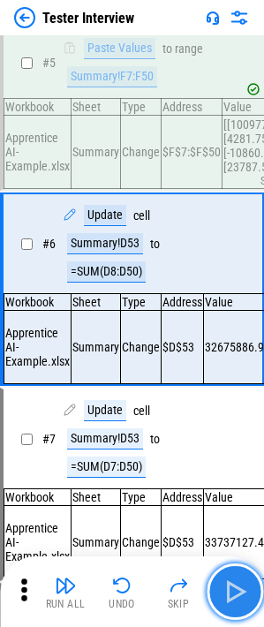
click at [221, 588] on img "button" at bounding box center [235, 591] width 28 height 28
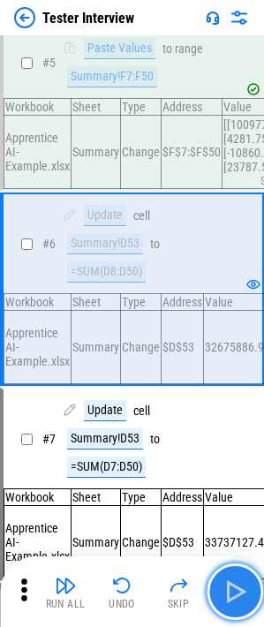
click at [221, 588] on img "button" at bounding box center [235, 591] width 28 height 28
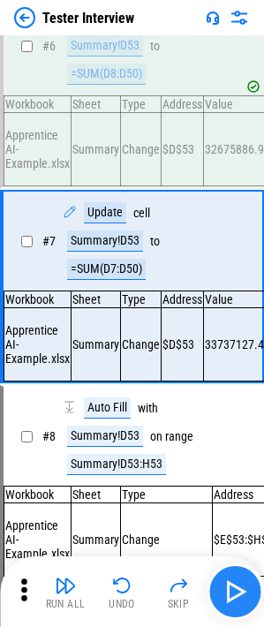
scroll to position [739, 0]
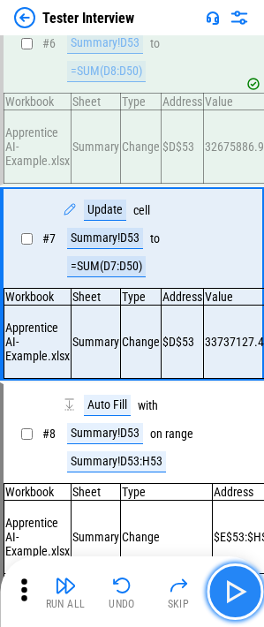
click at [221, 588] on img "button" at bounding box center [235, 591] width 28 height 28
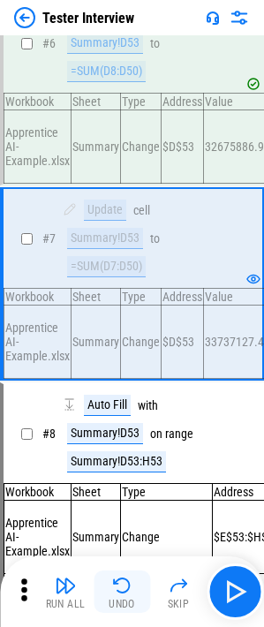
click at [129, 587] on img "button" at bounding box center [121, 585] width 21 height 21
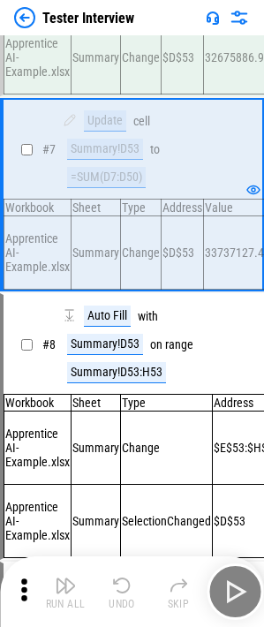
click at [129, 587] on img "button" at bounding box center [121, 585] width 21 height 21
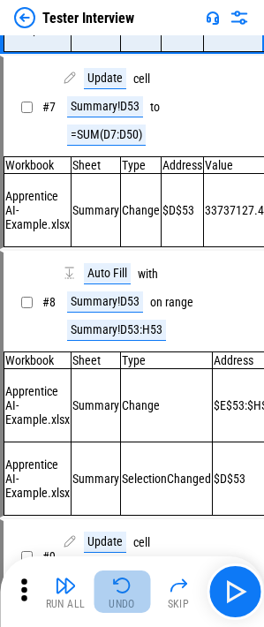
click at [129, 587] on img "button" at bounding box center [121, 585] width 21 height 21
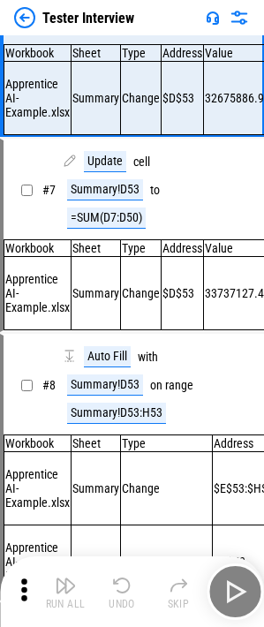
click at [129, 587] on div "Run All Undo Skip" at bounding box center [134, 591] width 246 height 56
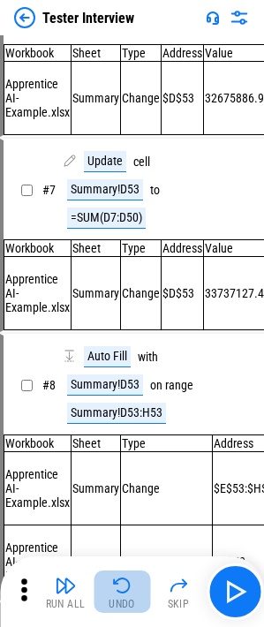
click at [129, 587] on img "button" at bounding box center [121, 585] width 21 height 21
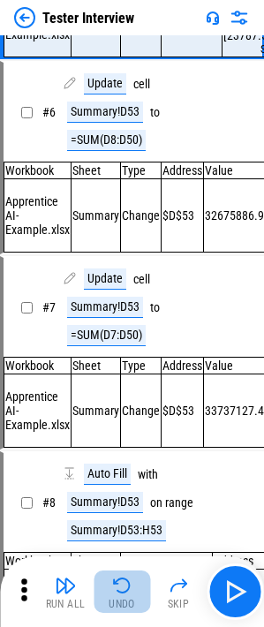
click at [129, 587] on img "button" at bounding box center [121, 585] width 21 height 21
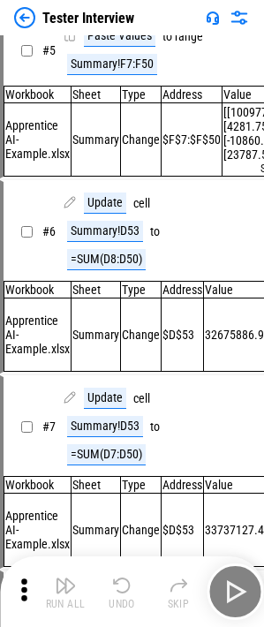
click at [129, 587] on img "button" at bounding box center [121, 585] width 21 height 21
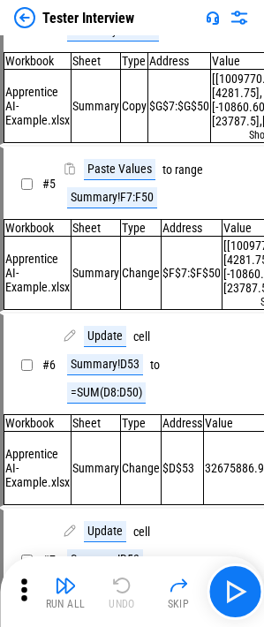
click at [129, 587] on div "Run All Undo Skip" at bounding box center [134, 591] width 246 height 56
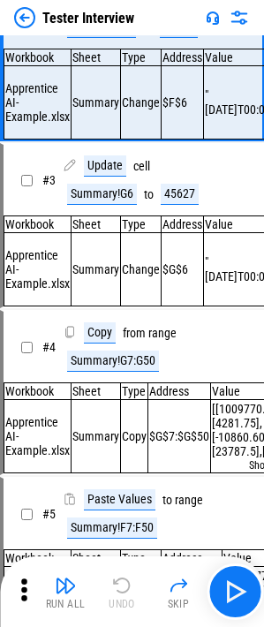
click at [129, 587] on div "Run All Undo Skip" at bounding box center [134, 591] width 246 height 56
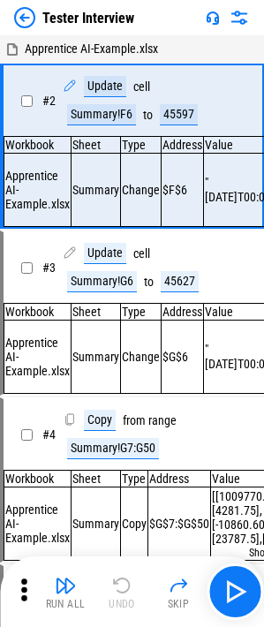
click at [129, 587] on div "Run All Undo Skip" at bounding box center [134, 591] width 246 height 56
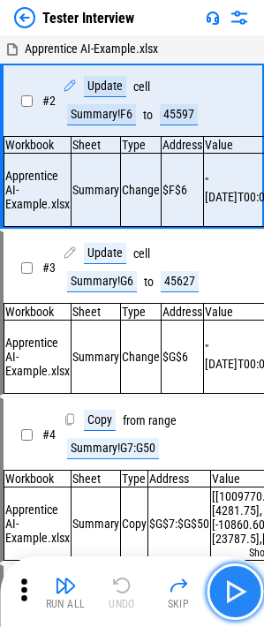
click at [236, 584] on img "button" at bounding box center [235, 591] width 28 height 28
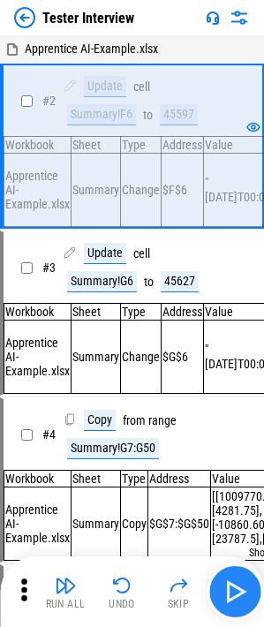
click at [229, 581] on img "button" at bounding box center [235, 591] width 28 height 28
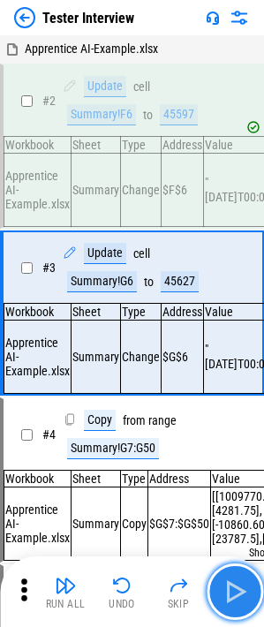
click at [229, 581] on img "button" at bounding box center [235, 591] width 28 height 28
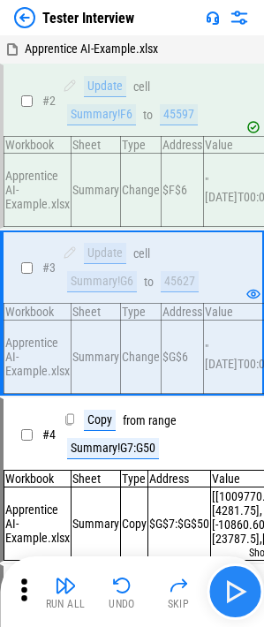
click at [248, 597] on img "button" at bounding box center [235, 591] width 28 height 28
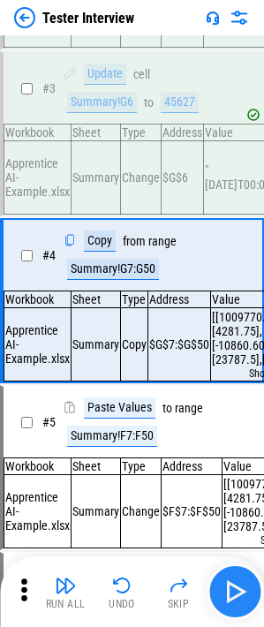
scroll to position [180, 0]
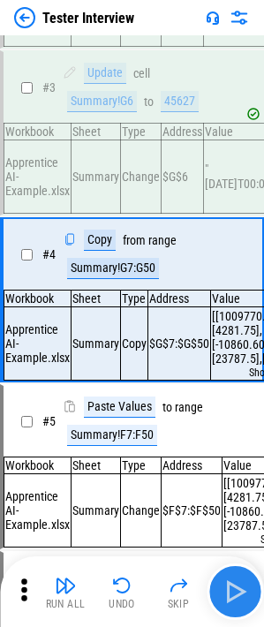
click at [237, 575] on button "button" at bounding box center [235, 591] width 56 height 56
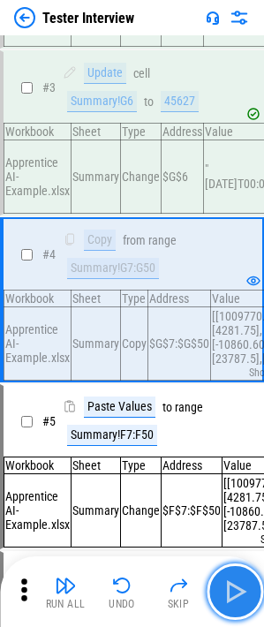
click at [238, 585] on img "button" at bounding box center [235, 591] width 28 height 28
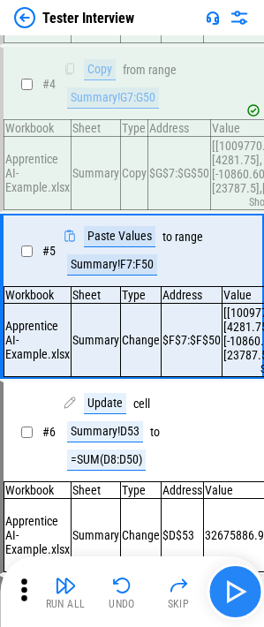
scroll to position [352, 0]
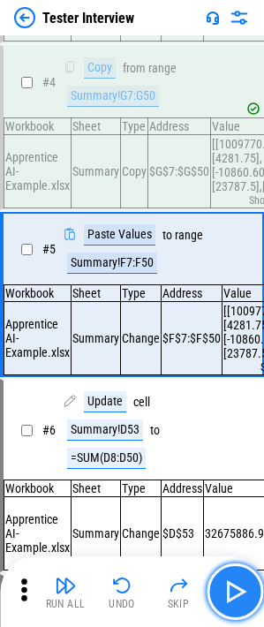
click at [238, 593] on img "button" at bounding box center [235, 591] width 28 height 28
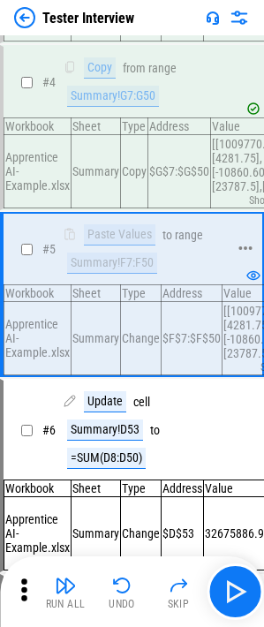
click at [129, 274] on div "Summary!F7:F50" at bounding box center [112, 262] width 90 height 21
click at [108, 97] on div "Summary!G7:G50" at bounding box center [113, 96] width 92 height 21
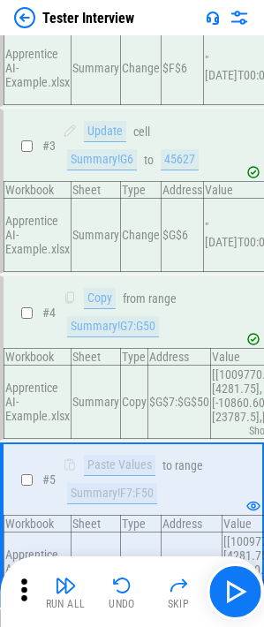
scroll to position [441, 0]
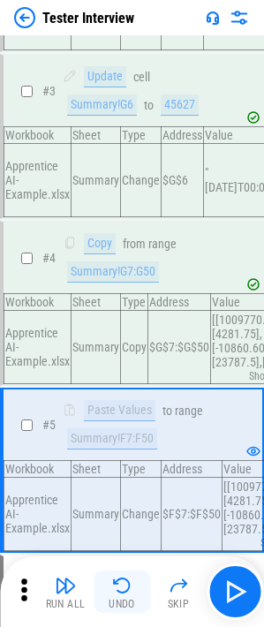
click at [127, 592] on img "button" at bounding box center [121, 585] width 21 height 21
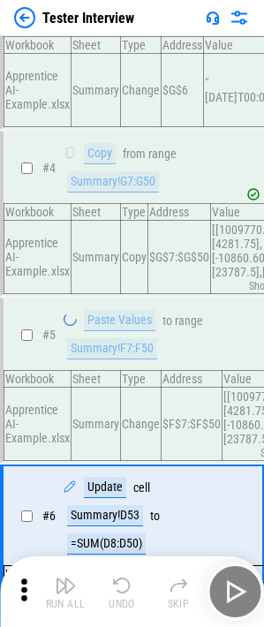
click at [127, 592] on div "Run All Undo Skip" at bounding box center [134, 591] width 246 height 56
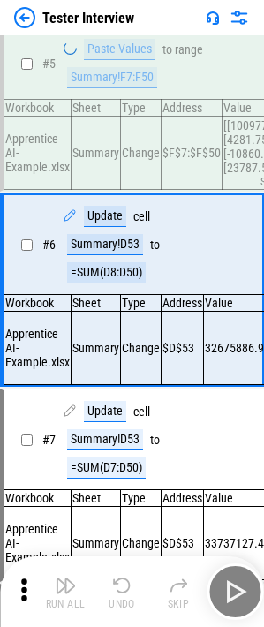
click at [127, 592] on div "Run All Undo Skip" at bounding box center [134, 591] width 246 height 56
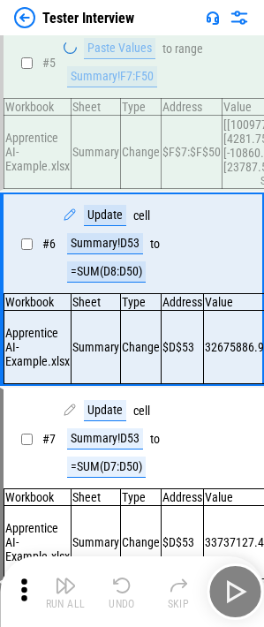
click at [127, 592] on div "Run All Undo Skip" at bounding box center [134, 591] width 246 height 56
click at [127, 592] on img "button" at bounding box center [121, 585] width 21 height 21
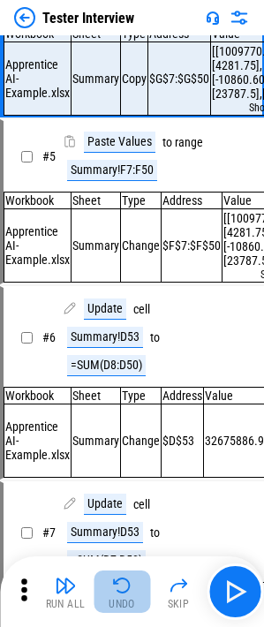
click at [127, 592] on img "button" at bounding box center [121, 585] width 21 height 21
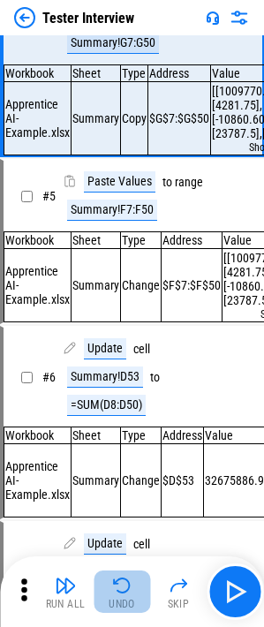
click at [127, 592] on img "button" at bounding box center [121, 585] width 21 height 21
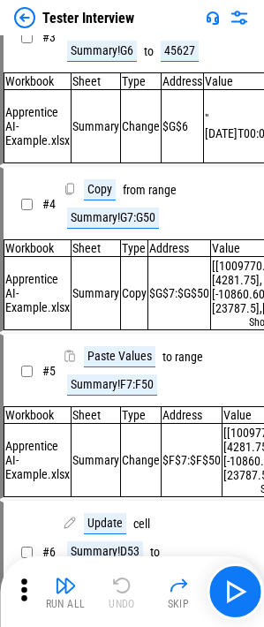
click at [127, 592] on div "Run All Undo Skip" at bounding box center [134, 591] width 246 height 56
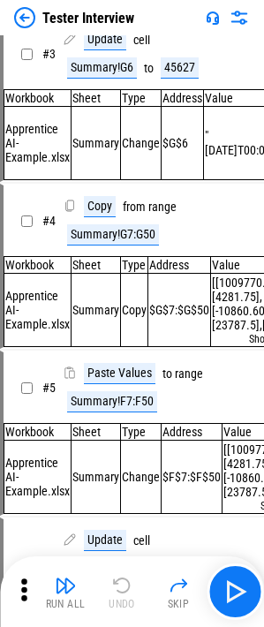
scroll to position [56, 0]
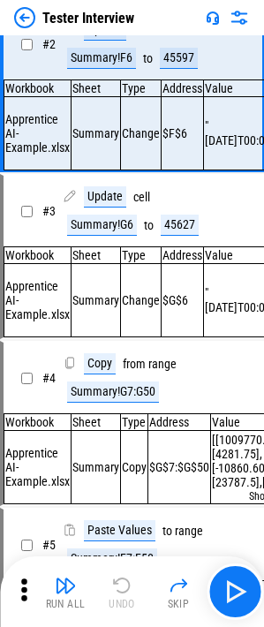
click at [127, 592] on div "Run All Undo Skip" at bounding box center [134, 591] width 246 height 56
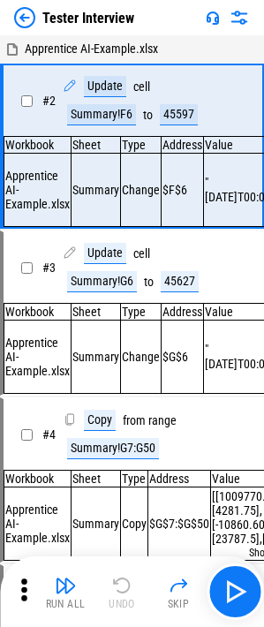
click at [127, 592] on div "Run All Undo Skip" at bounding box center [134, 591] width 246 height 56
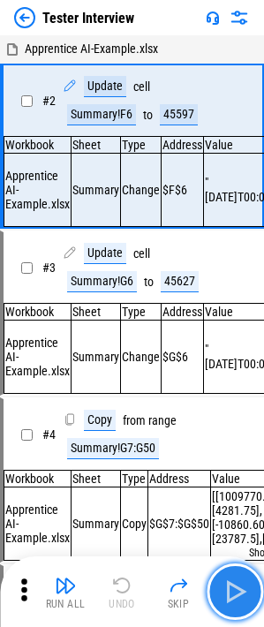
click at [252, 596] on button "button" at bounding box center [235, 591] width 56 height 56
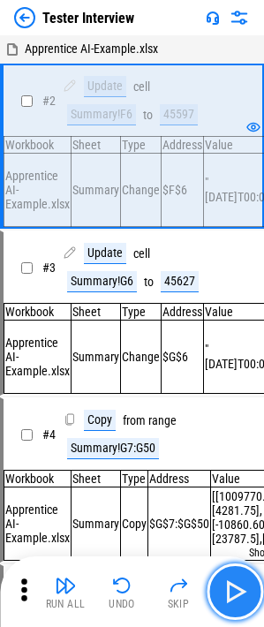
click at [252, 596] on button "button" at bounding box center [235, 591] width 56 height 56
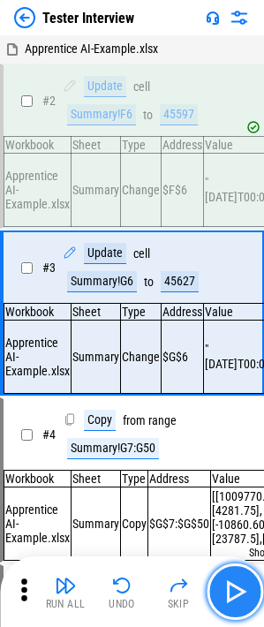
click at [252, 596] on button "button" at bounding box center [235, 591] width 56 height 56
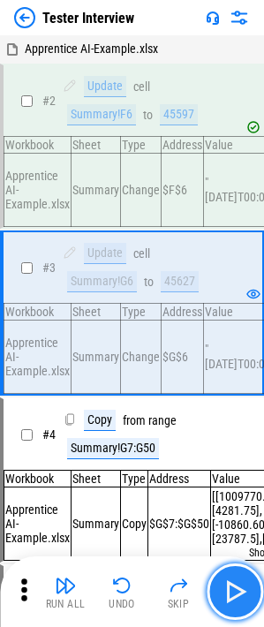
click at [252, 596] on button "button" at bounding box center [235, 591] width 56 height 56
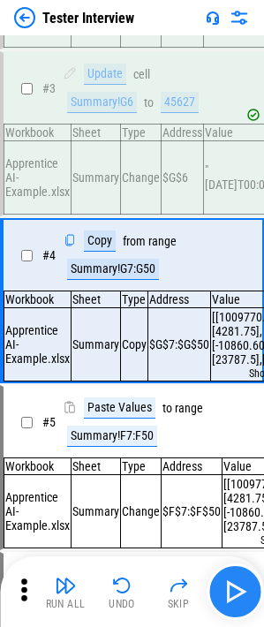
scroll to position [180, 0]
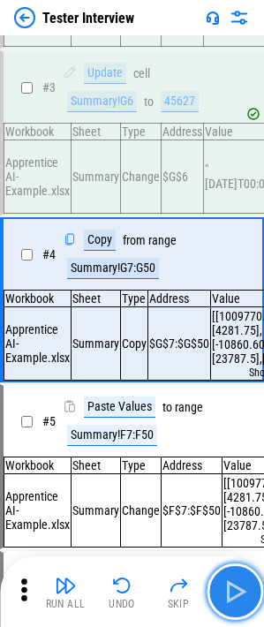
click at [252, 596] on button "button" at bounding box center [235, 591] width 56 height 56
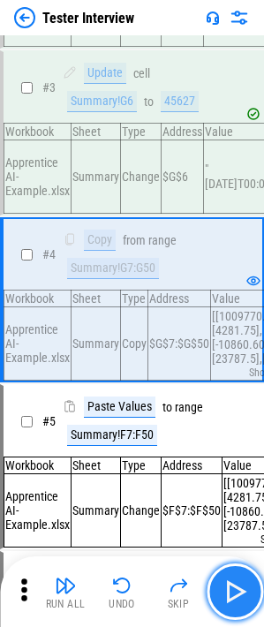
click at [252, 596] on button "button" at bounding box center [235, 591] width 56 height 56
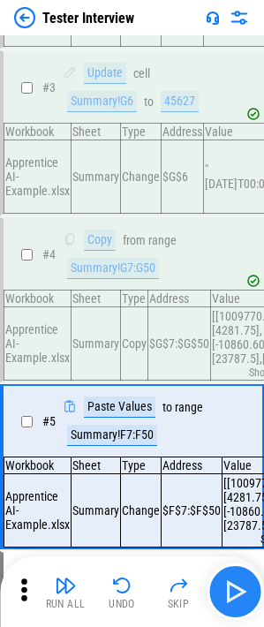
scroll to position [352, 0]
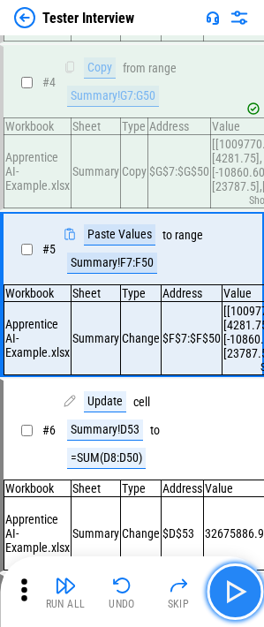
click at [252, 596] on button "button" at bounding box center [235, 591] width 56 height 56
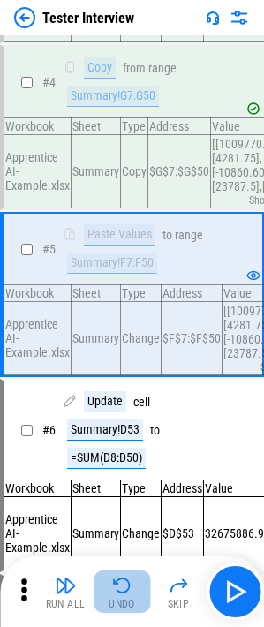
click at [116, 598] on div "Undo" at bounding box center [122, 603] width 26 height 11
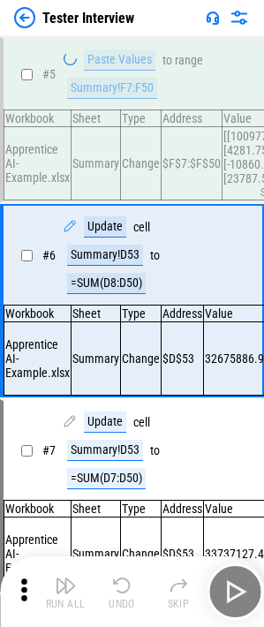
click at [116, 598] on div "Run All Undo Skip" at bounding box center [134, 591] width 246 height 56
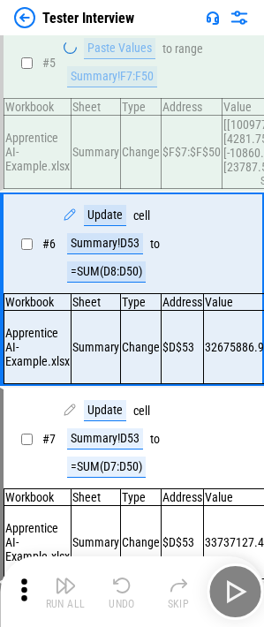
click at [116, 598] on div "Run All Undo Skip" at bounding box center [134, 591] width 246 height 56
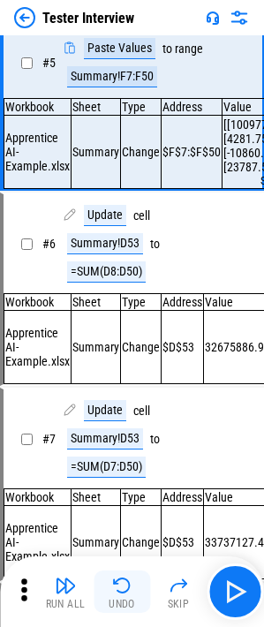
click at [121, 595] on img "button" at bounding box center [121, 585] width 21 height 21
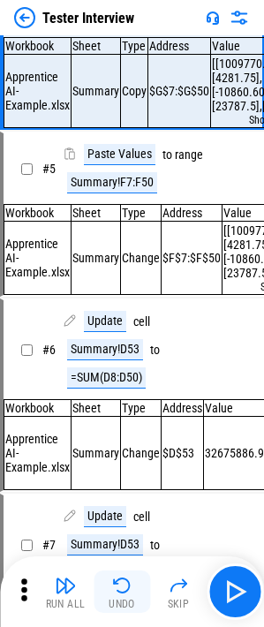
click at [121, 595] on img "button" at bounding box center [121, 585] width 21 height 21
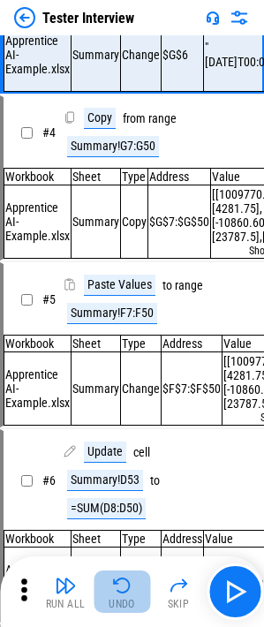
click at [121, 595] on img "button" at bounding box center [121, 585] width 21 height 21
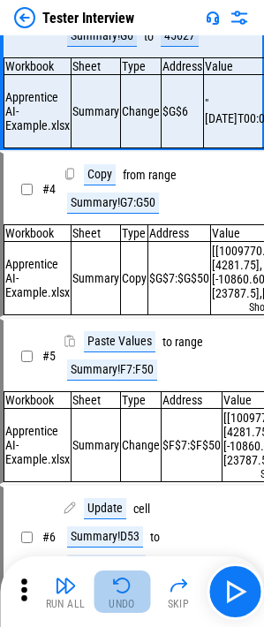
click at [121, 595] on div "Run All Undo Skip" at bounding box center [134, 591] width 246 height 56
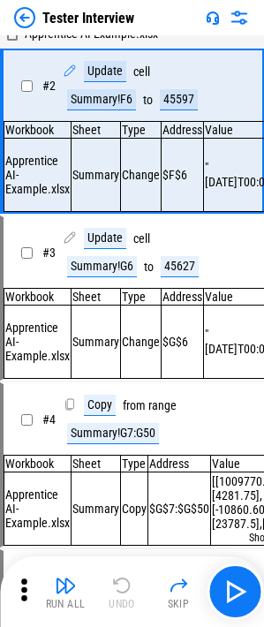
click at [121, 595] on div "Run All Undo Skip" at bounding box center [134, 591] width 246 height 56
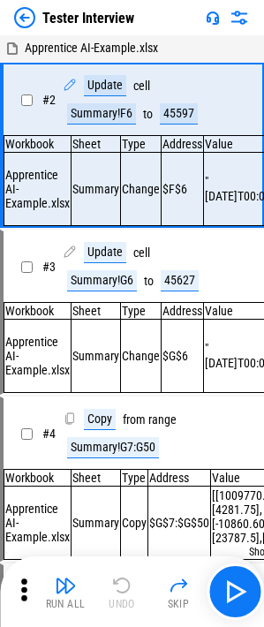
scroll to position [0, 0]
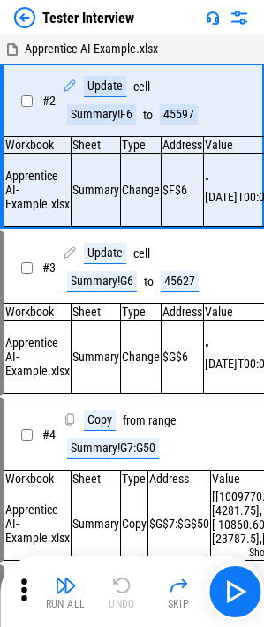
click at [121, 595] on div "Run All Undo Skip" at bounding box center [134, 591] width 246 height 56
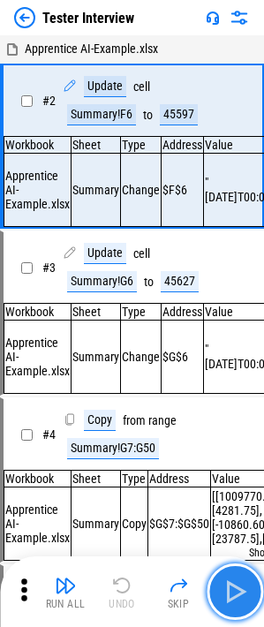
click at [225, 590] on img "button" at bounding box center [235, 591] width 28 height 28
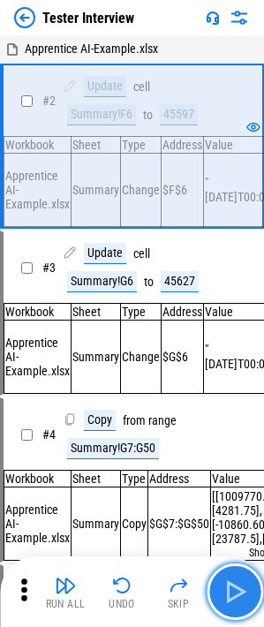
click at [225, 590] on img "button" at bounding box center [235, 591] width 28 height 28
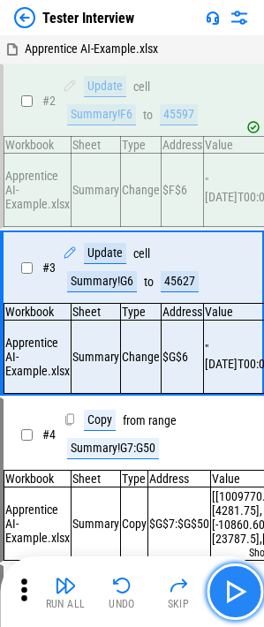
click at [225, 590] on img "button" at bounding box center [235, 591] width 28 height 28
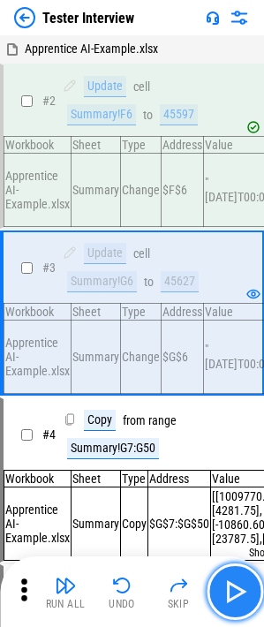
click at [225, 590] on img "button" at bounding box center [235, 591] width 28 height 28
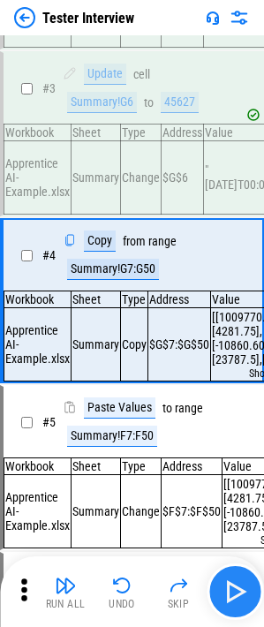
scroll to position [180, 0]
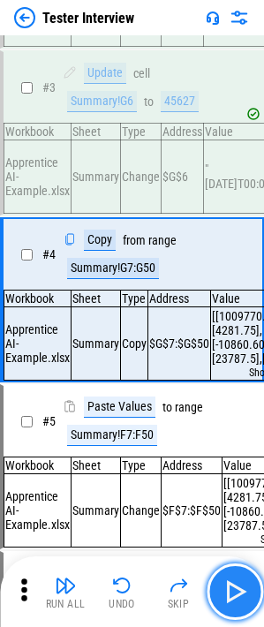
click at [225, 590] on img "button" at bounding box center [235, 591] width 28 height 28
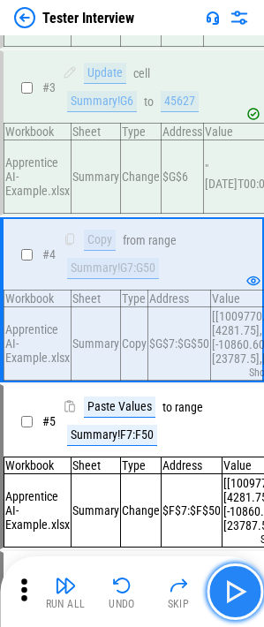
click at [225, 590] on img "button" at bounding box center [235, 591] width 28 height 28
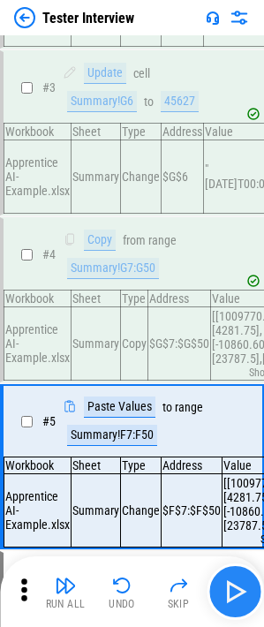
scroll to position [352, 0]
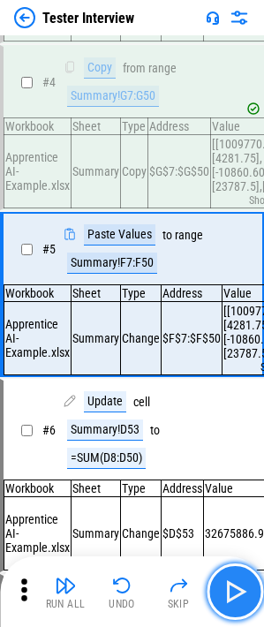
click at [225, 590] on img "button" at bounding box center [235, 591] width 28 height 28
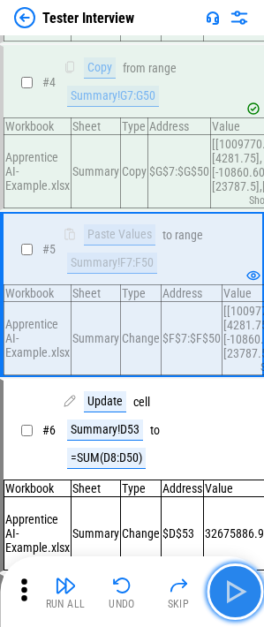
click at [225, 590] on img "button" at bounding box center [235, 591] width 28 height 28
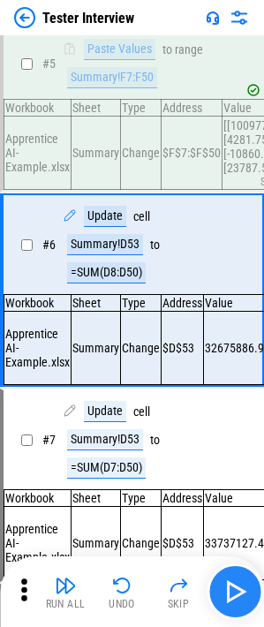
scroll to position [538, 0]
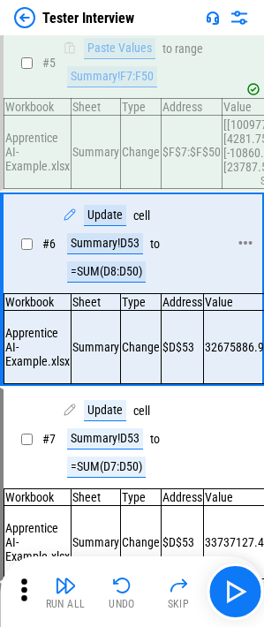
click at [101, 282] on div "=SUM(D8:D50)" at bounding box center [106, 271] width 79 height 21
click at [108, 282] on div "=SUM(D8:D50)" at bounding box center [106, 271] width 79 height 21
click at [97, 282] on div "=SUM(D8:D50)" at bounding box center [106, 271] width 79 height 21
click at [120, 605] on div "Undo" at bounding box center [122, 603] width 26 height 11
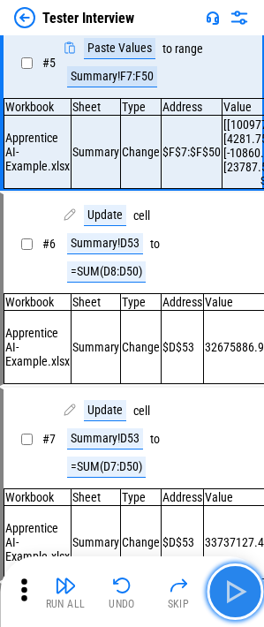
click at [230, 587] on img "button" at bounding box center [235, 591] width 28 height 28
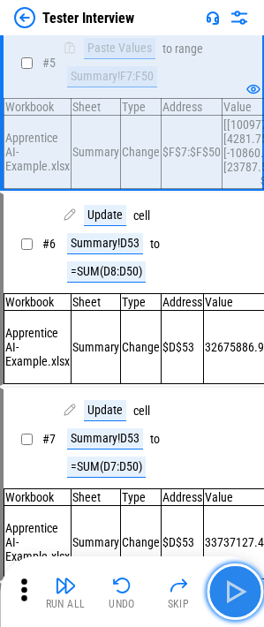
click at [230, 587] on img "button" at bounding box center [235, 591] width 28 height 28
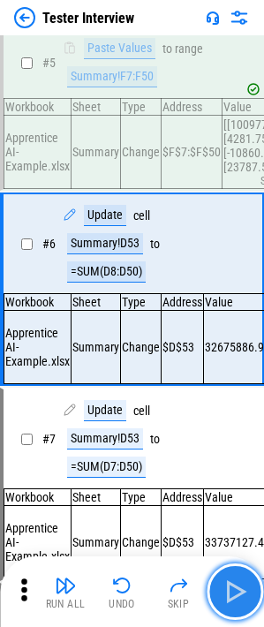
click at [230, 587] on img "button" at bounding box center [235, 591] width 28 height 28
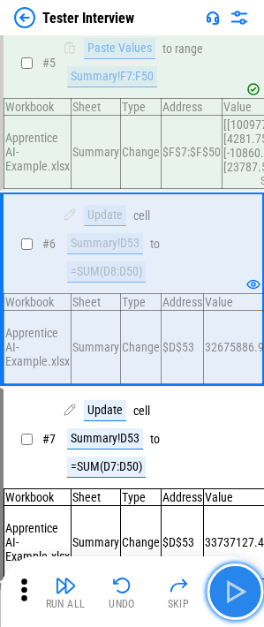
click at [230, 587] on img "button" at bounding box center [235, 591] width 28 height 28
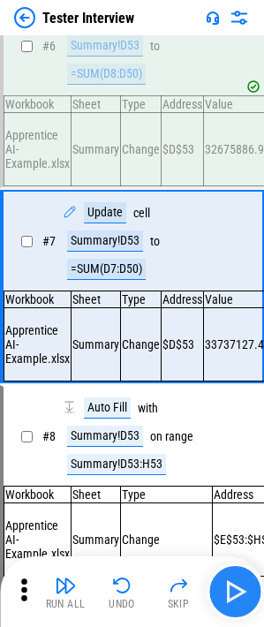
scroll to position [739, 0]
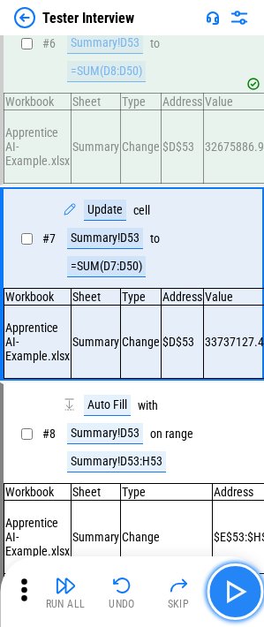
click at [237, 590] on img "button" at bounding box center [235, 591] width 28 height 28
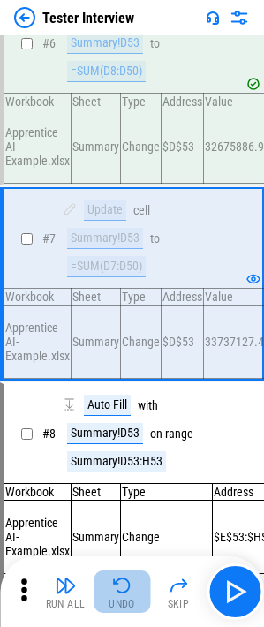
click at [134, 604] on div "Undo" at bounding box center [122, 603] width 26 height 11
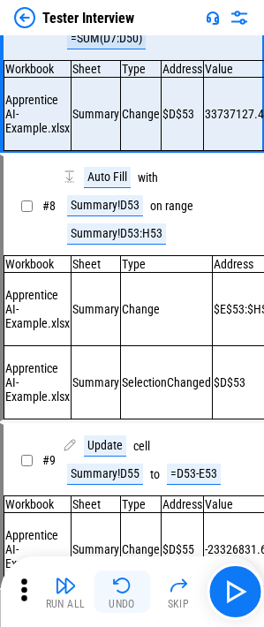
scroll to position [978, 0]
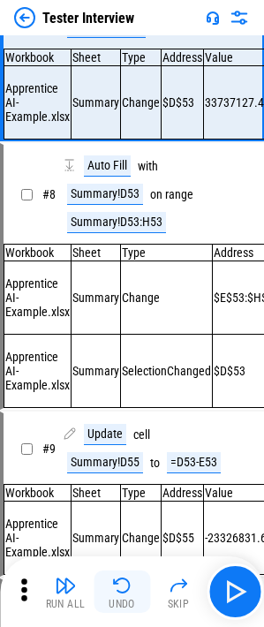
click at [134, 604] on div "Undo" at bounding box center [122, 603] width 26 height 11
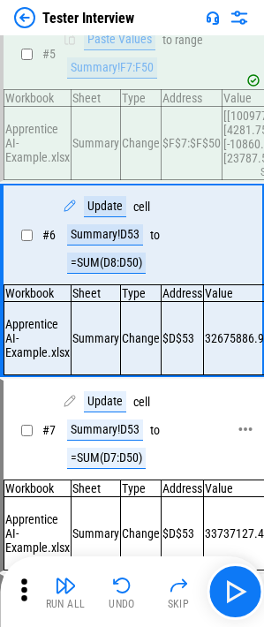
scroll to position [538, 0]
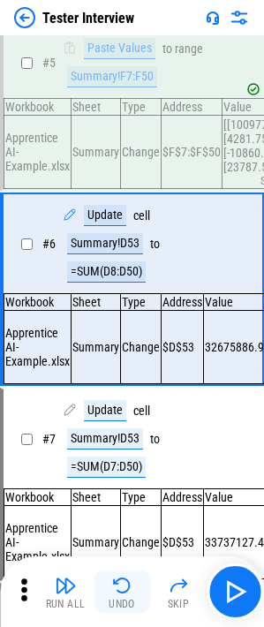
click at [112, 598] on div "Undo" at bounding box center [122, 603] width 26 height 11
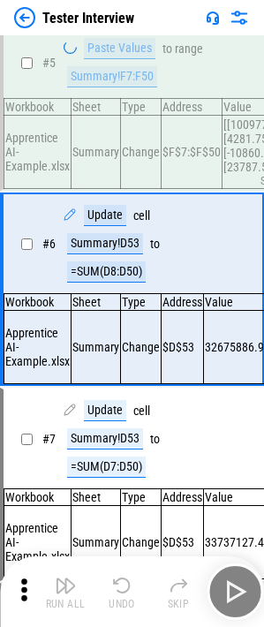
click at [116, 597] on div "Run All Undo Skip" at bounding box center [134, 591] width 246 height 56
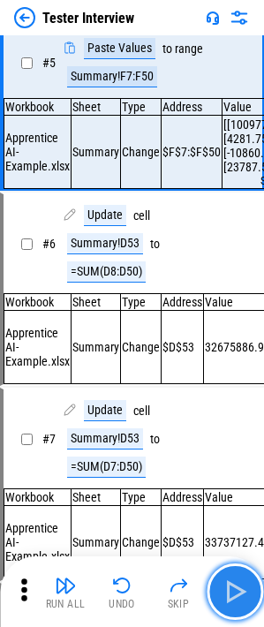
click at [234, 587] on img "button" at bounding box center [235, 591] width 28 height 28
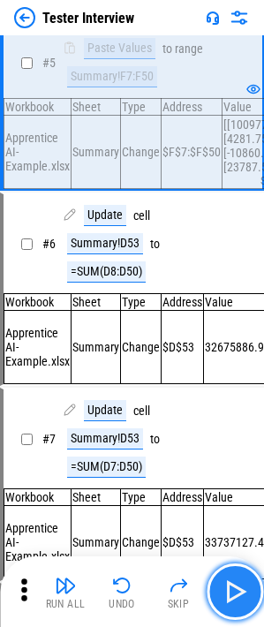
click at [234, 587] on img "button" at bounding box center [235, 591] width 28 height 28
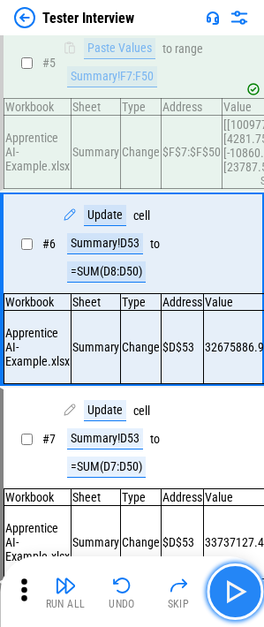
click at [234, 587] on img "button" at bounding box center [235, 591] width 28 height 28
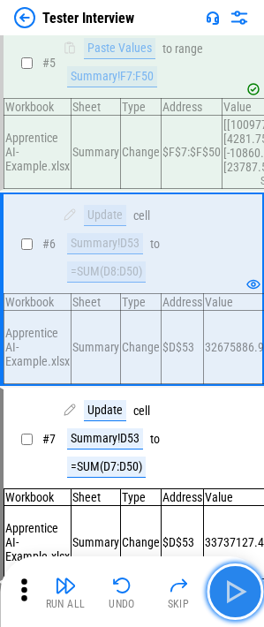
click at [234, 587] on img "button" at bounding box center [235, 591] width 28 height 28
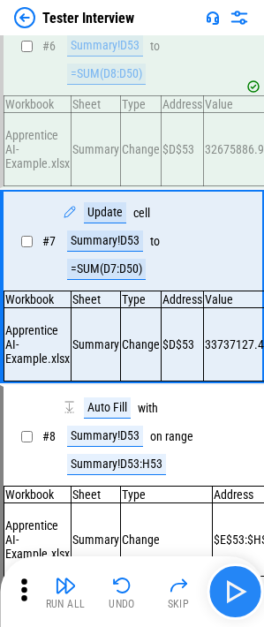
scroll to position [739, 0]
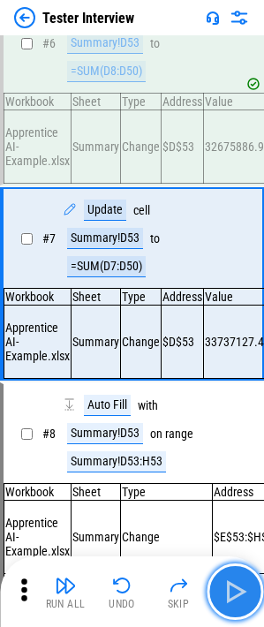
click at [234, 587] on img "button" at bounding box center [235, 591] width 28 height 28
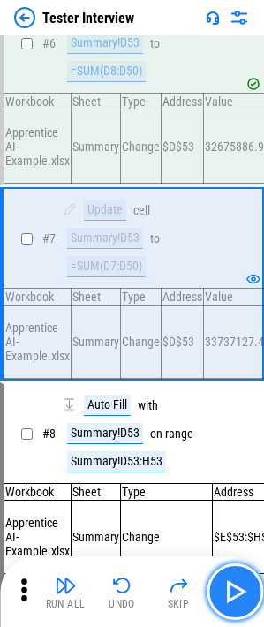
click at [234, 587] on img "button" at bounding box center [235, 591] width 28 height 28
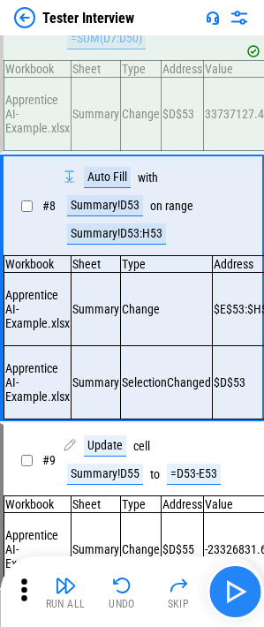
scroll to position [978, 0]
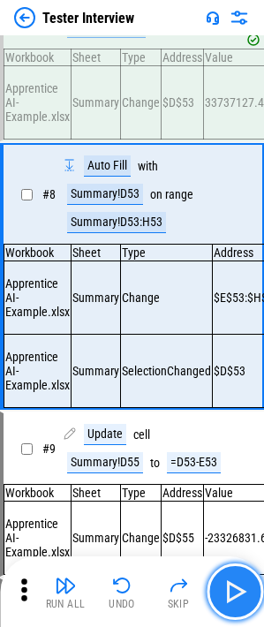
click at [232, 582] on img "button" at bounding box center [235, 591] width 28 height 28
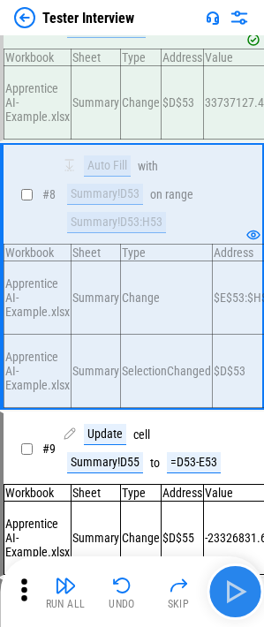
click at [252, 594] on button "button" at bounding box center [235, 591] width 56 height 56
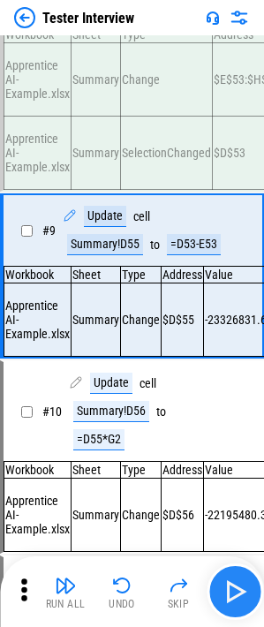
scroll to position [1203, 0]
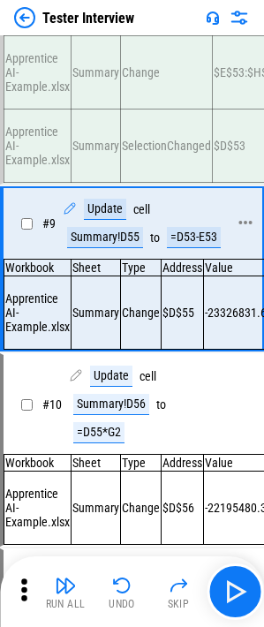
click at [130, 248] on div "Summary!D55" at bounding box center [105, 237] width 76 height 21
click at [184, 248] on div "=D53-E53" at bounding box center [194, 237] width 54 height 21
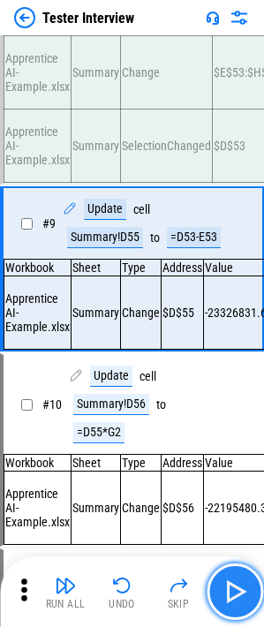
click at [252, 582] on button "button" at bounding box center [235, 591] width 56 height 56
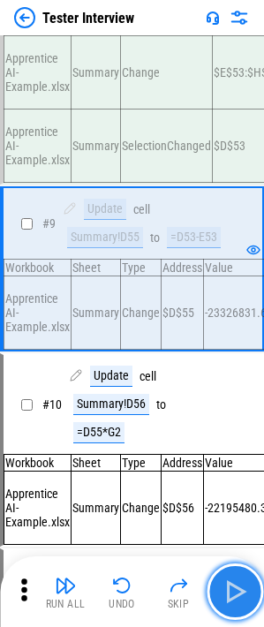
click at [232, 577] on img "button" at bounding box center [235, 591] width 28 height 28
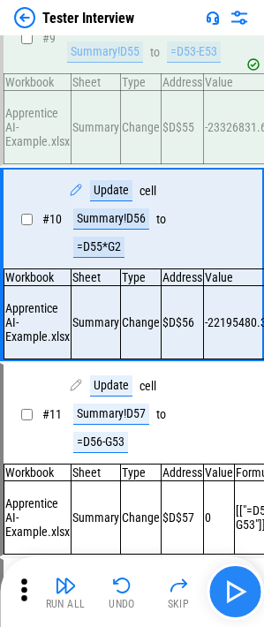
scroll to position [1389, 0]
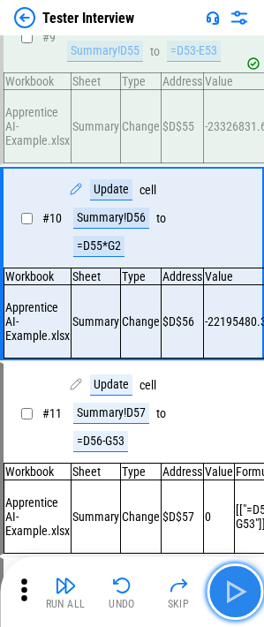
click at [247, 589] on img "button" at bounding box center [235, 591] width 28 height 28
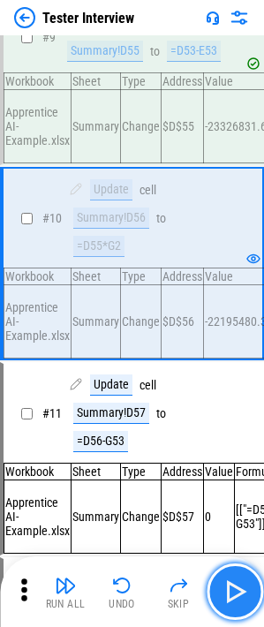
click at [240, 580] on img "button" at bounding box center [235, 591] width 28 height 28
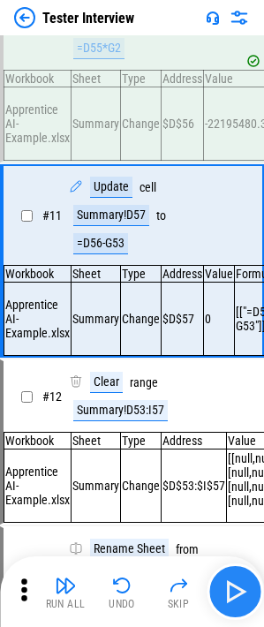
scroll to position [1589, 0]
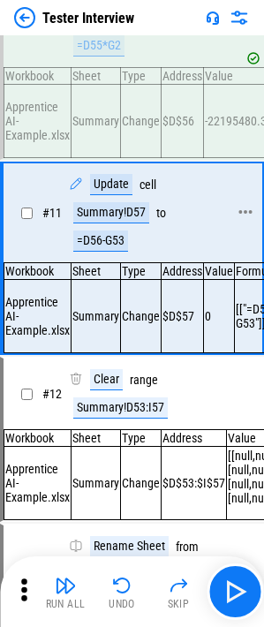
click at [110, 252] on div "=D56-G53" at bounding box center [100, 240] width 55 height 21
click at [98, 252] on div "=D56-G53" at bounding box center [100, 240] width 55 height 21
click at [109, 252] on div "=D56-G53" at bounding box center [100, 240] width 55 height 21
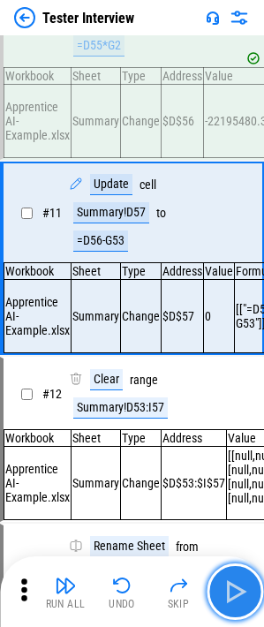
click at [237, 584] on img "button" at bounding box center [235, 591] width 28 height 28
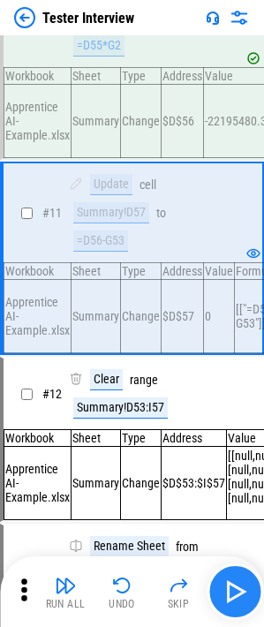
click at [229, 575] on button "button" at bounding box center [235, 591] width 56 height 56
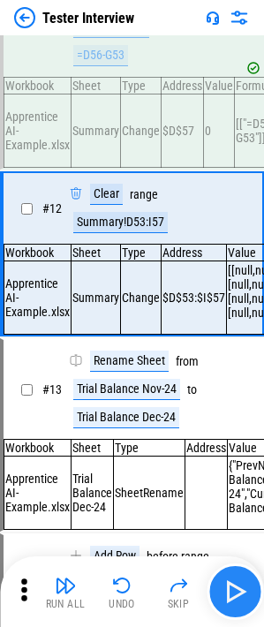
scroll to position [1776, 0]
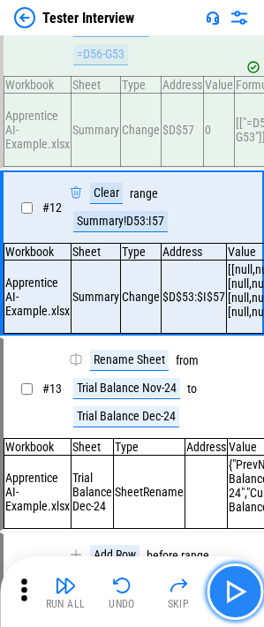
click at [237, 605] on img "button" at bounding box center [235, 591] width 28 height 28
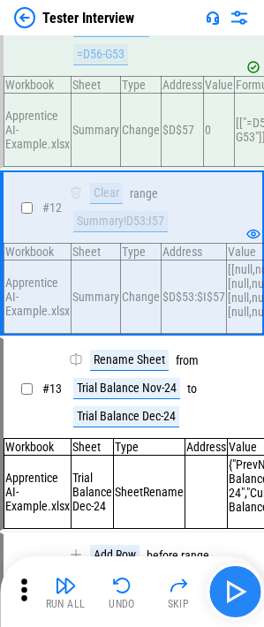
click at [231, 582] on img "button" at bounding box center [235, 591] width 28 height 28
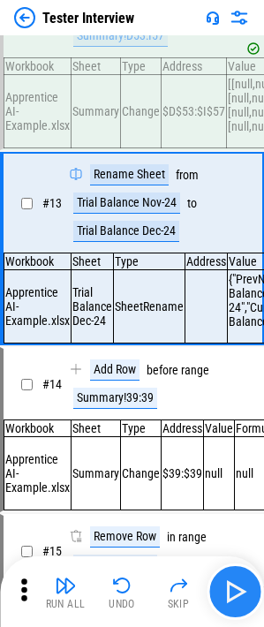
scroll to position [1962, 0]
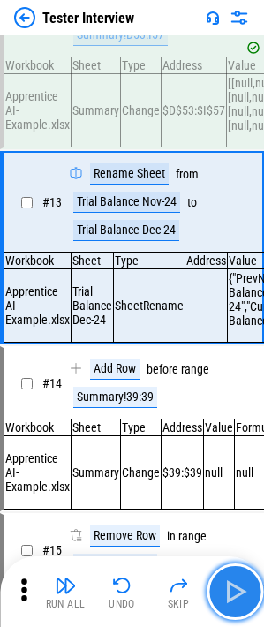
click at [246, 590] on img "button" at bounding box center [235, 591] width 28 height 28
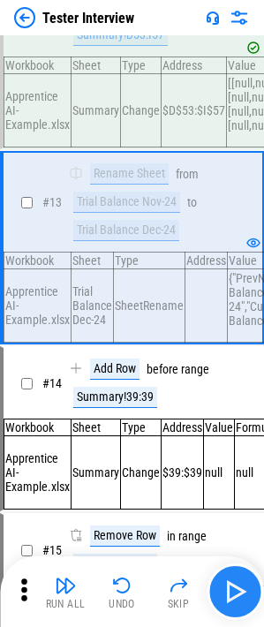
click at [252, 580] on button "button" at bounding box center [235, 591] width 56 height 56
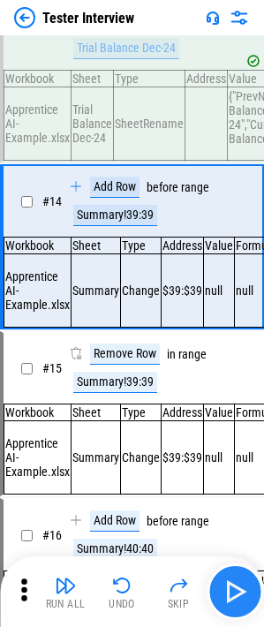
scroll to position [2148, 0]
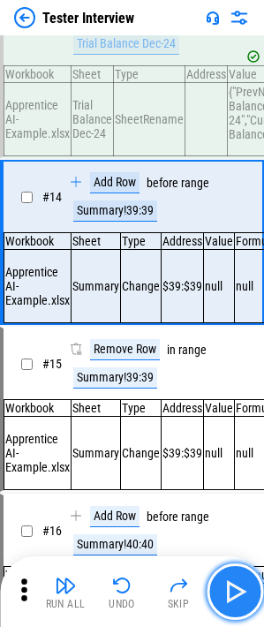
click at [227, 586] on img "button" at bounding box center [235, 591] width 28 height 28
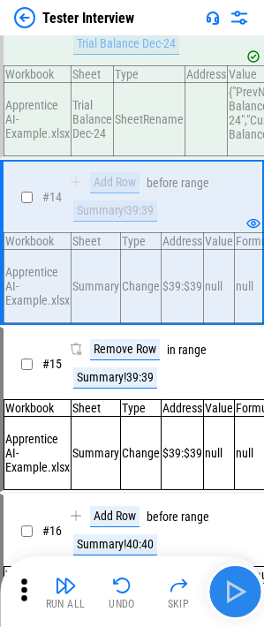
click at [242, 580] on img "button" at bounding box center [235, 591] width 28 height 28
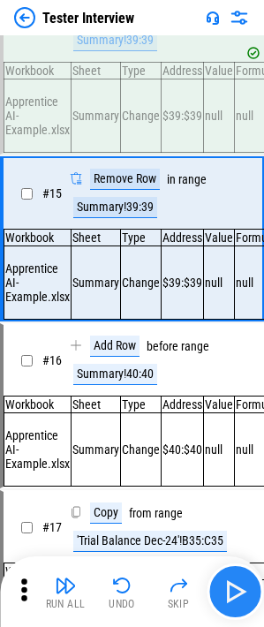
scroll to position [2320, 0]
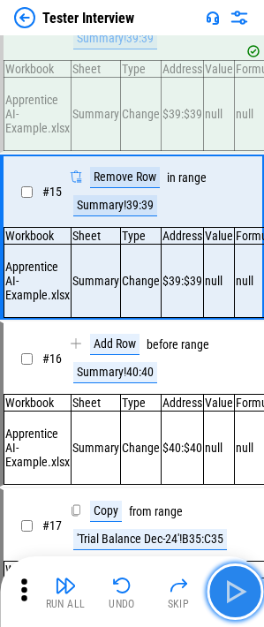
click at [242, 580] on img "button" at bounding box center [235, 591] width 28 height 28
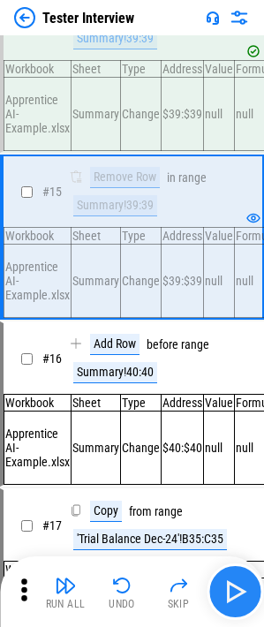
click at [251, 596] on button "button" at bounding box center [235, 591] width 56 height 56
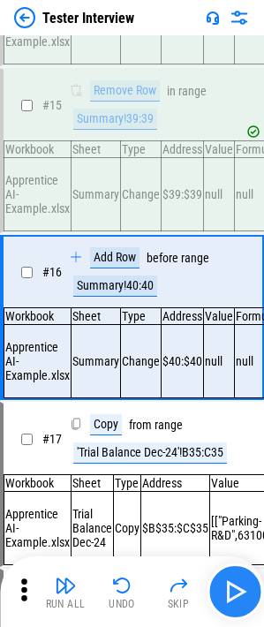
scroll to position [2492, 0]
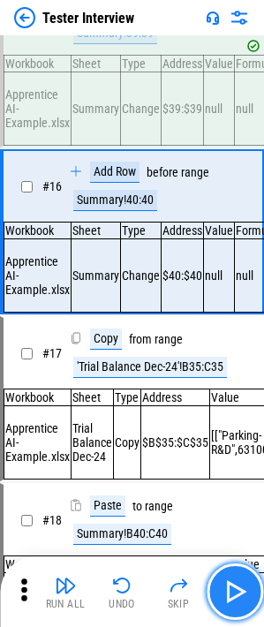
click at [241, 585] on img "button" at bounding box center [235, 591] width 28 height 28
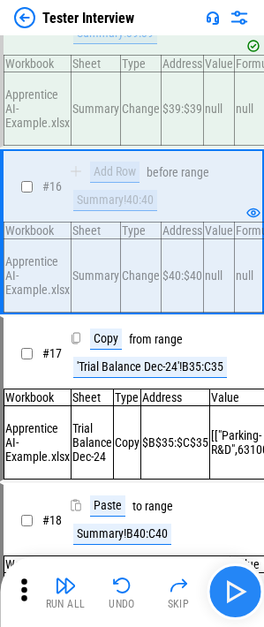
click at [225, 594] on img "button" at bounding box center [235, 591] width 28 height 28
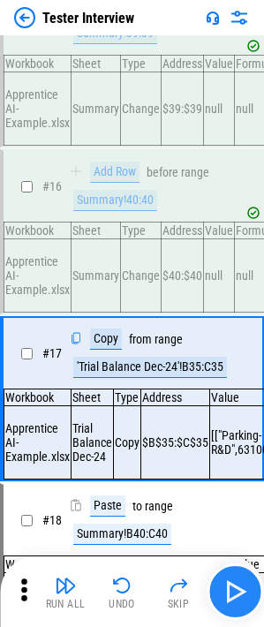
scroll to position [2664, 0]
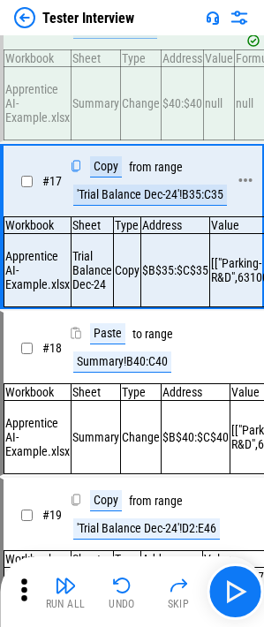
click at [188, 206] on div "'Trial Balance Dec-24'!B35:C35" at bounding box center [150, 194] width 154 height 21
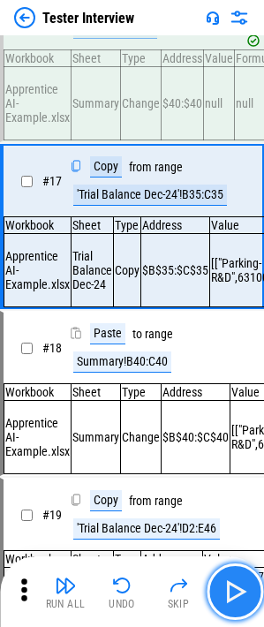
click at [231, 605] on button "button" at bounding box center [235, 591] width 56 height 56
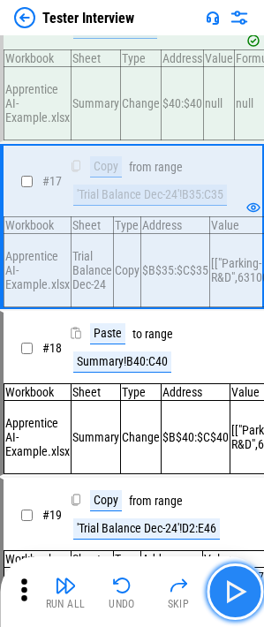
click at [231, 606] on button "button" at bounding box center [235, 591] width 56 height 56
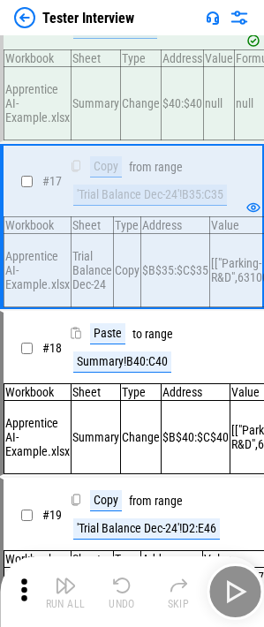
scroll to position [2837, 0]
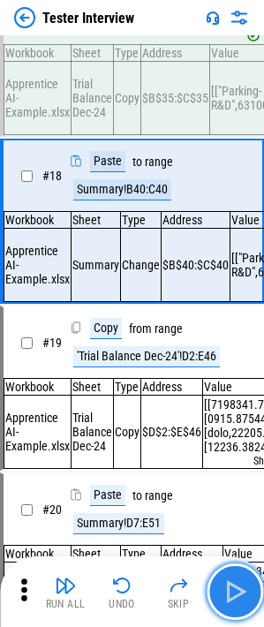
click at [231, 606] on button "button" at bounding box center [235, 591] width 56 height 56
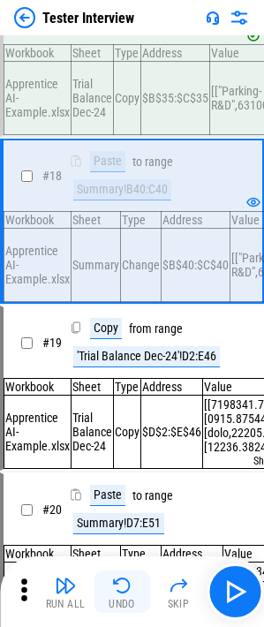
click at [132, 591] on button "Undo" at bounding box center [122, 591] width 56 height 42
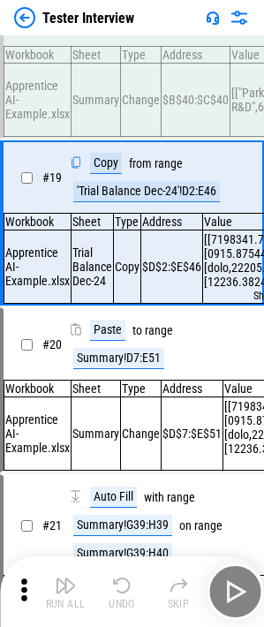
click at [132, 591] on button "Undo" at bounding box center [122, 591] width 56 height 42
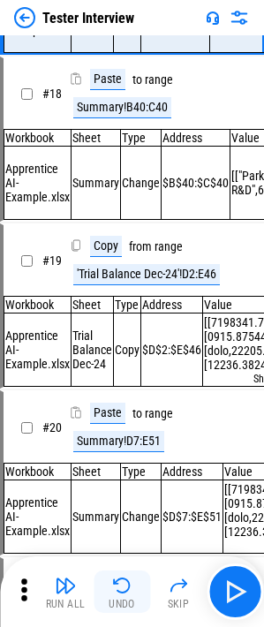
scroll to position [2664, 0]
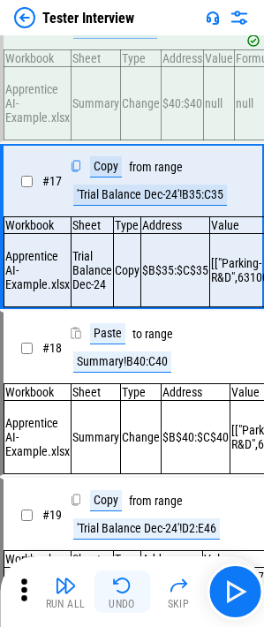
click at [126, 594] on img "button" at bounding box center [121, 585] width 21 height 21
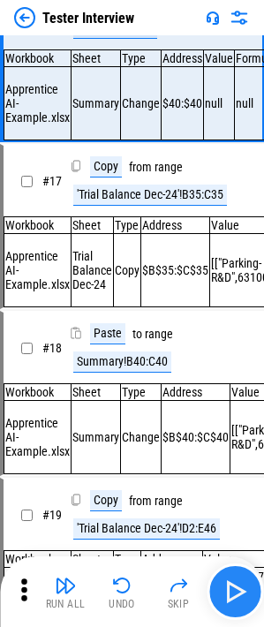
click at [233, 590] on img "button" at bounding box center [235, 591] width 28 height 28
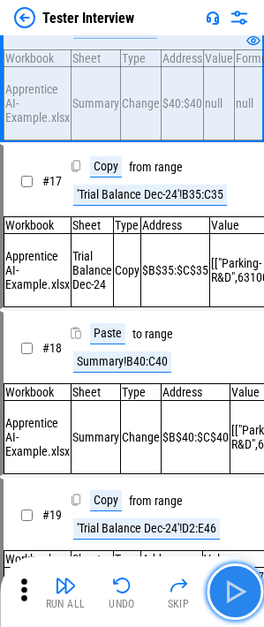
click at [233, 590] on img "button" at bounding box center [235, 591] width 28 height 28
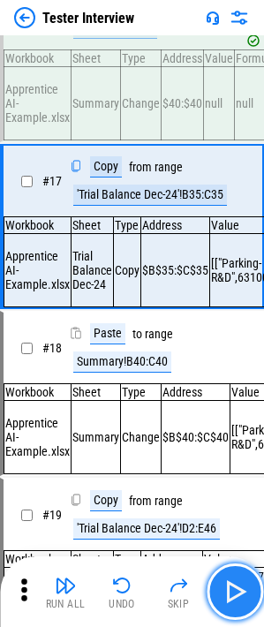
click at [231, 589] on img "button" at bounding box center [235, 591] width 28 height 28
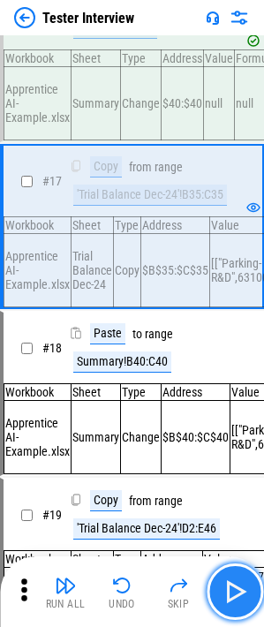
click at [233, 586] on img "button" at bounding box center [235, 591] width 28 height 28
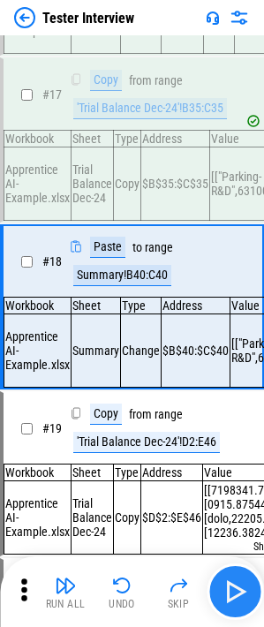
scroll to position [2837, 0]
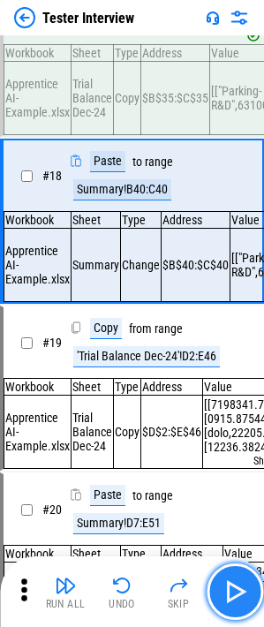
click at [243, 590] on img "button" at bounding box center [235, 591] width 28 height 28
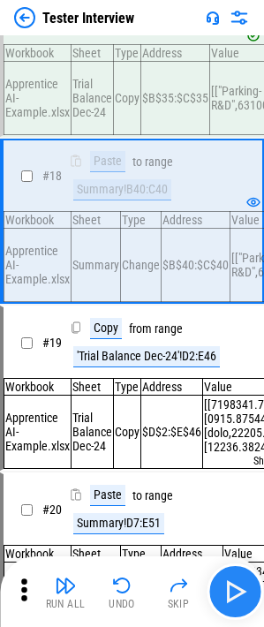
click at [246, 580] on img "button" at bounding box center [235, 591] width 28 height 28
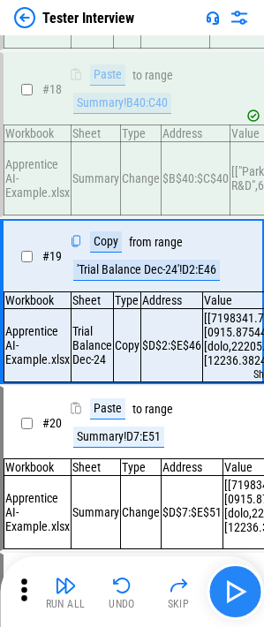
scroll to position [3009, 0]
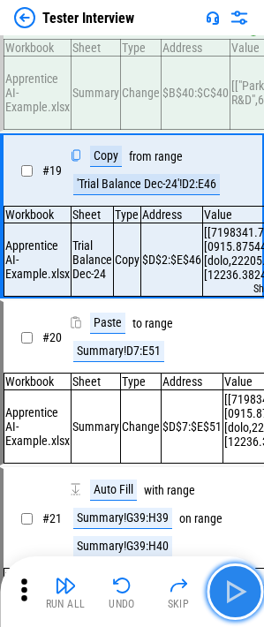
click at [249, 596] on button "button" at bounding box center [235, 591] width 56 height 56
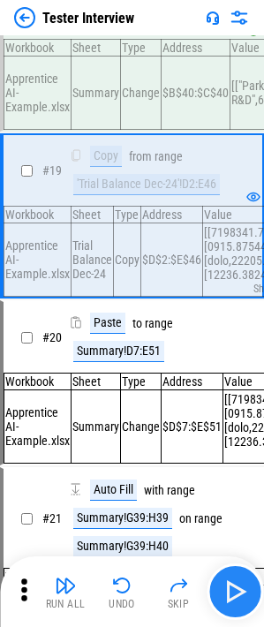
click at [243, 607] on button "button" at bounding box center [235, 591] width 56 height 56
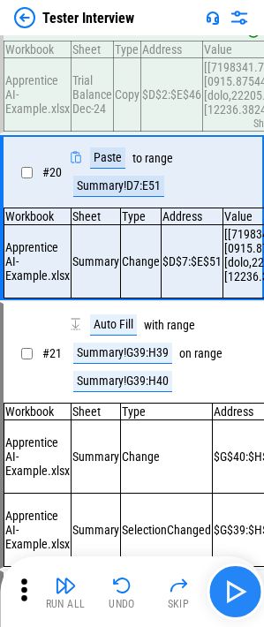
scroll to position [3181, 0]
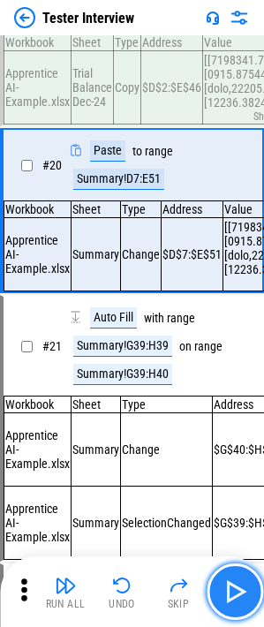
click at [232, 584] on img "button" at bounding box center [235, 591] width 28 height 28
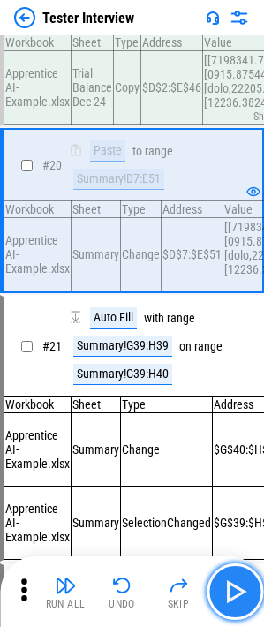
click at [231, 576] on button "button" at bounding box center [235, 591] width 56 height 56
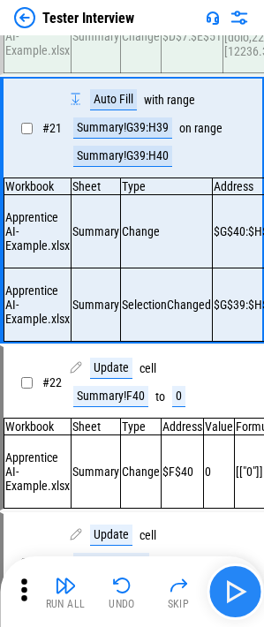
scroll to position [3406, 0]
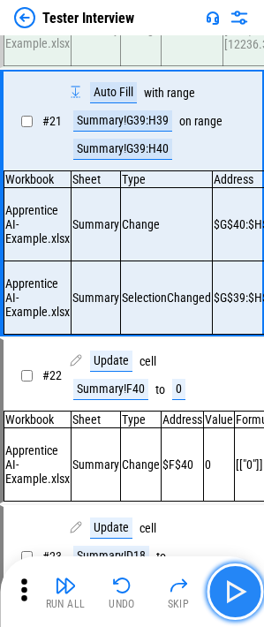
click at [251, 602] on button "button" at bounding box center [235, 591] width 56 height 56
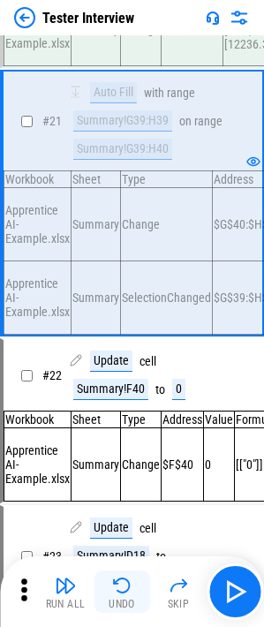
click at [127, 597] on button "Undo" at bounding box center [122, 591] width 56 height 42
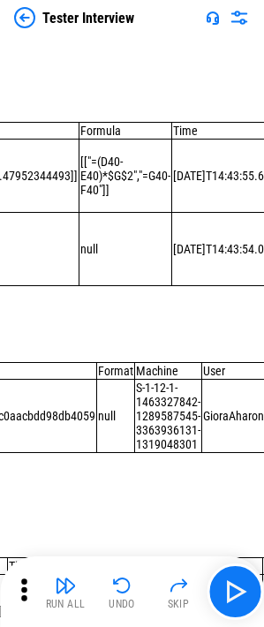
scroll to position [3454, 441]
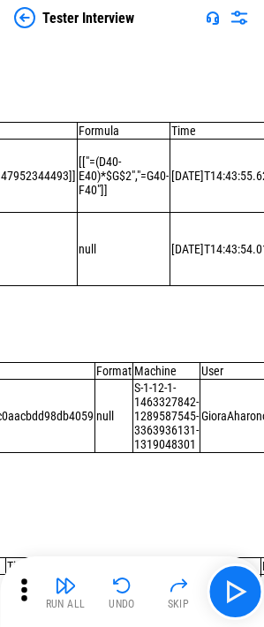
click at [93, 197] on div "[["=(D40-E40)*$G$2","=G40-F40"]]" at bounding box center [124, 175] width 90 height 42
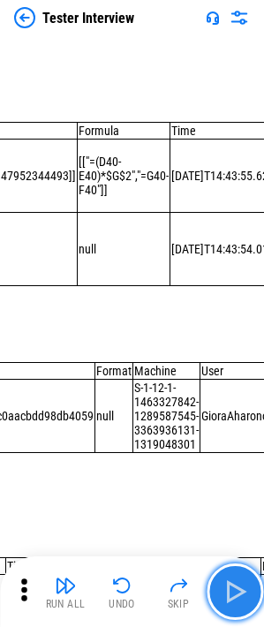
click at [242, 597] on img "button" at bounding box center [235, 591] width 28 height 28
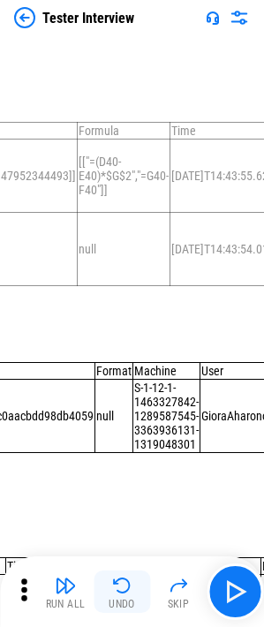
click at [131, 584] on img "button" at bounding box center [121, 585] width 21 height 21
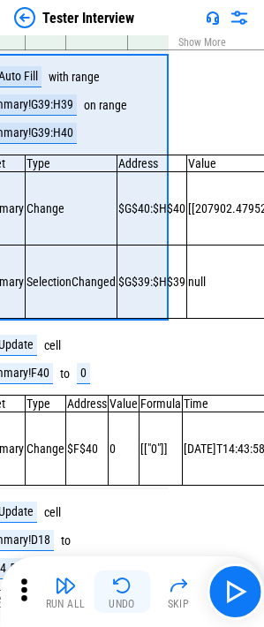
scroll to position [3406, 0]
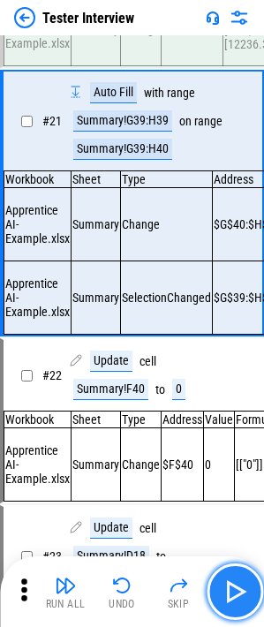
click at [237, 602] on img "button" at bounding box center [235, 591] width 28 height 28
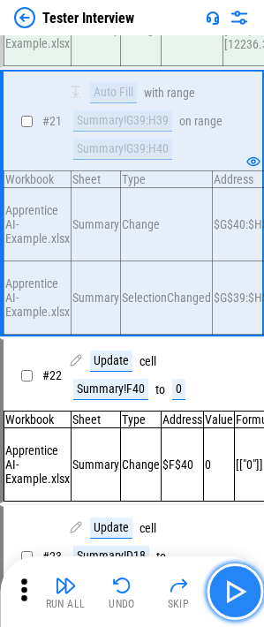
click at [236, 610] on button "button" at bounding box center [235, 591] width 56 height 56
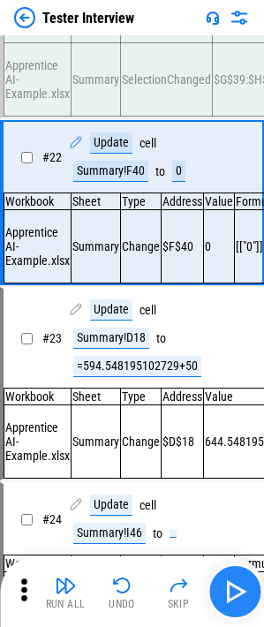
scroll to position [3631, 0]
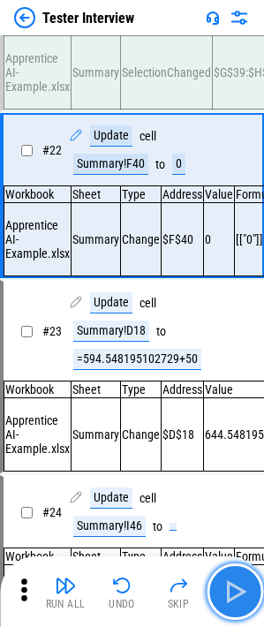
click at [224, 592] on img "button" at bounding box center [235, 591] width 28 height 28
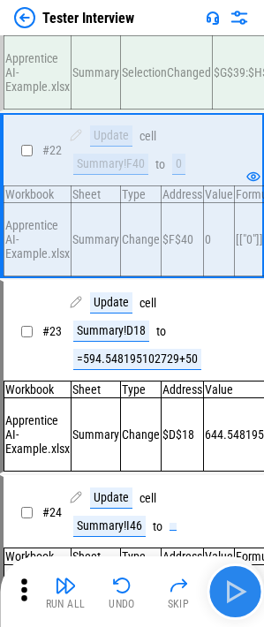
click at [240, 584] on img "button" at bounding box center [235, 591] width 28 height 28
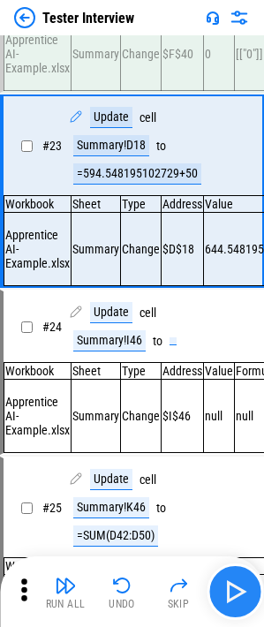
scroll to position [3817, 0]
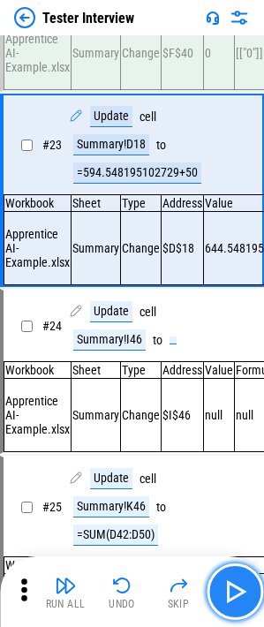
click at [230, 584] on img "button" at bounding box center [235, 591] width 28 height 28
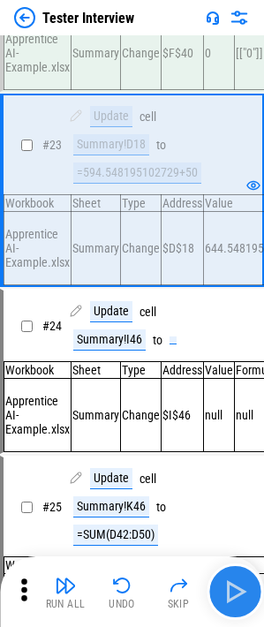
click at [243, 604] on img "button" at bounding box center [235, 591] width 28 height 28
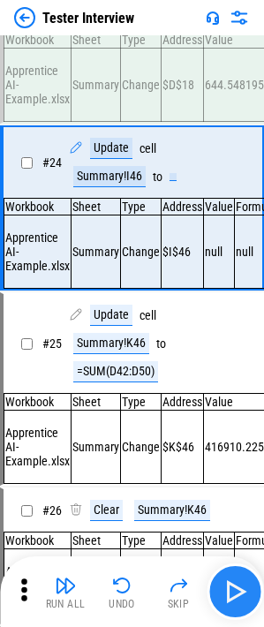
scroll to position [4003, 0]
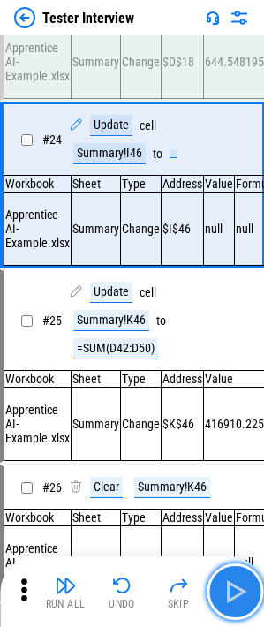
click at [244, 589] on img "button" at bounding box center [235, 591] width 28 height 28
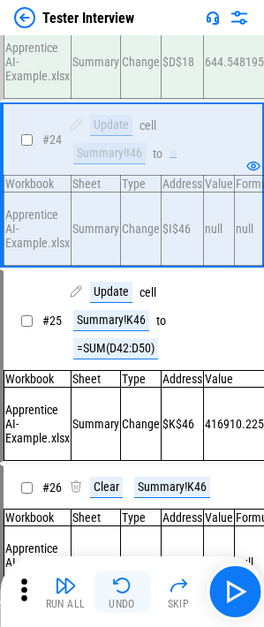
click at [124, 584] on img "button" at bounding box center [121, 585] width 21 height 21
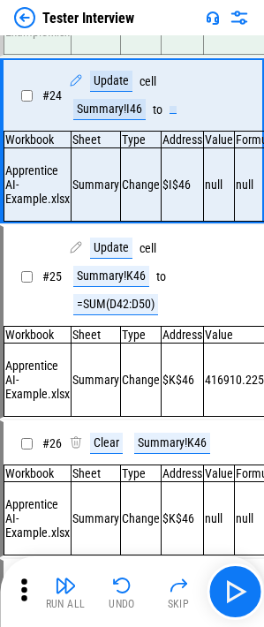
scroll to position [4013, 0]
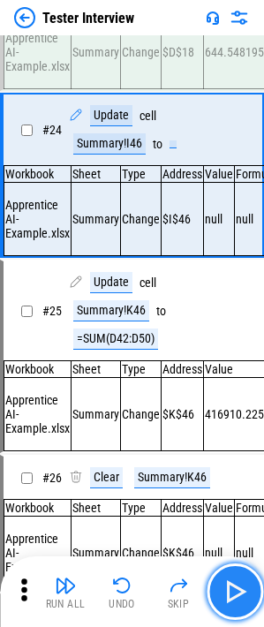
click at [229, 589] on img "button" at bounding box center [235, 591] width 28 height 28
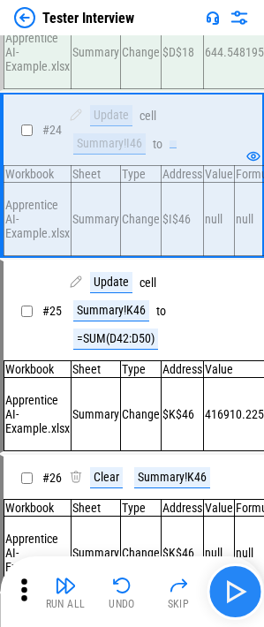
click at [246, 590] on img "button" at bounding box center [235, 591] width 28 height 28
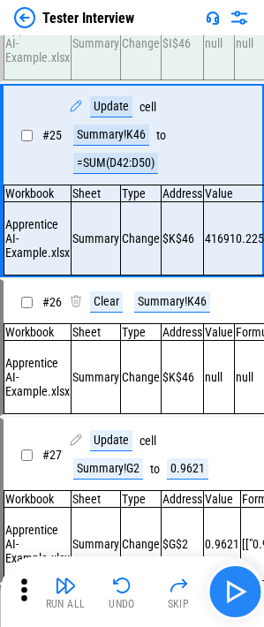
scroll to position [4189, 0]
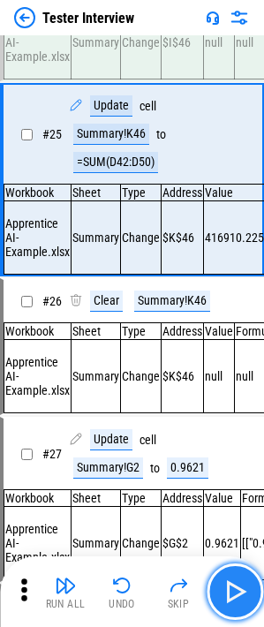
click at [246, 590] on img "button" at bounding box center [235, 591] width 28 height 28
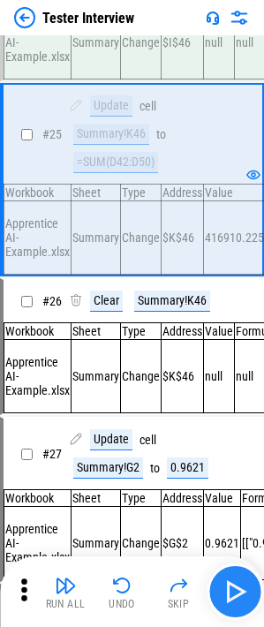
click at [235, 579] on img "button" at bounding box center [235, 591] width 28 height 28
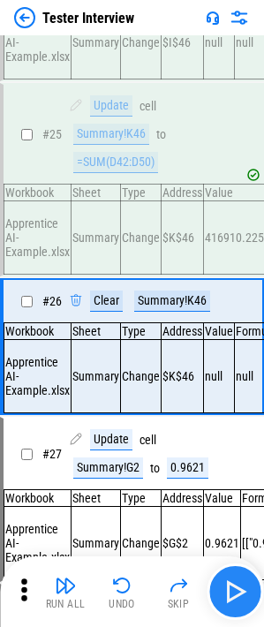
scroll to position [4362, 0]
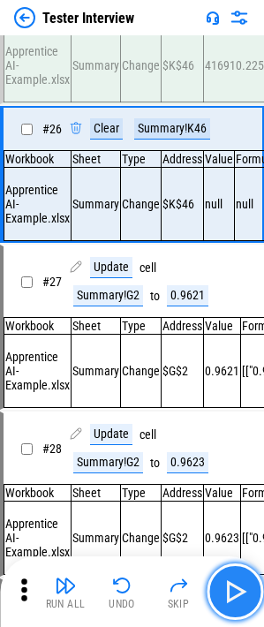
click at [235, 579] on img "button" at bounding box center [235, 591] width 28 height 28
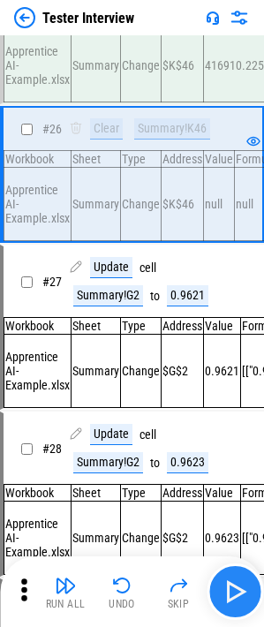
click at [237, 585] on img "button" at bounding box center [235, 591] width 28 height 28
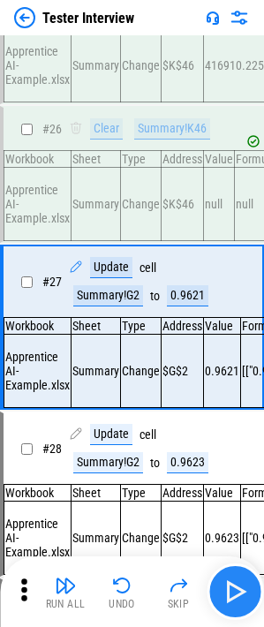
scroll to position [4520, 0]
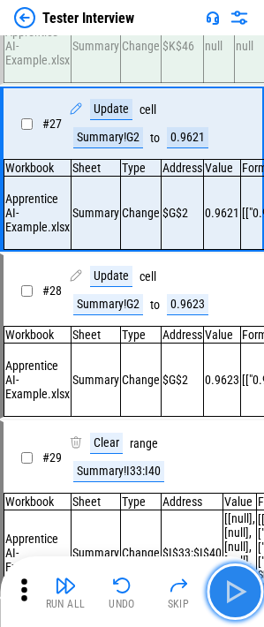
click at [240, 577] on img "button" at bounding box center [235, 591] width 28 height 28
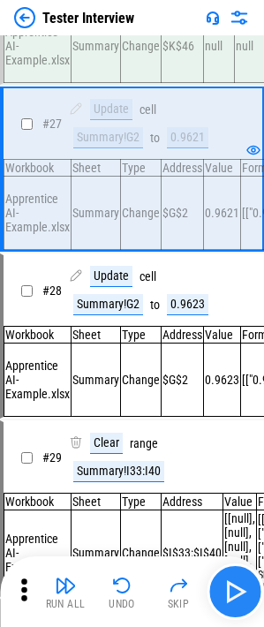
click at [247, 581] on img "button" at bounding box center [235, 591] width 28 height 28
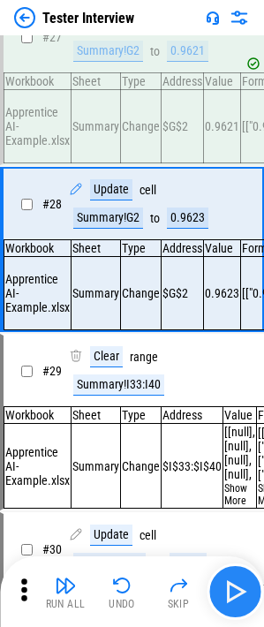
scroll to position [4692, 0]
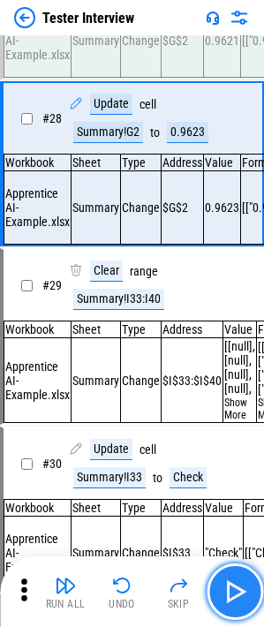
click at [235, 585] on img "button" at bounding box center [235, 591] width 28 height 28
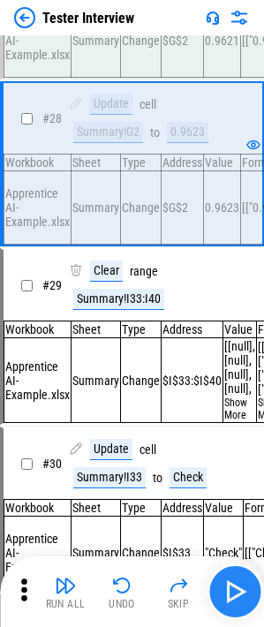
click at [243, 593] on img "button" at bounding box center [235, 591] width 28 height 28
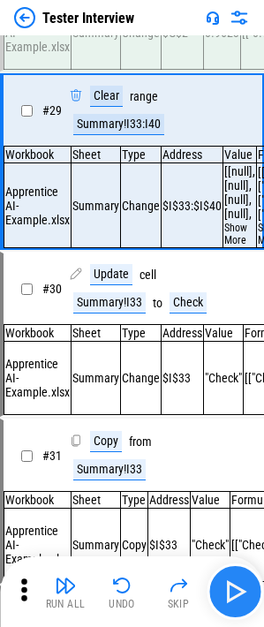
scroll to position [4867, 0]
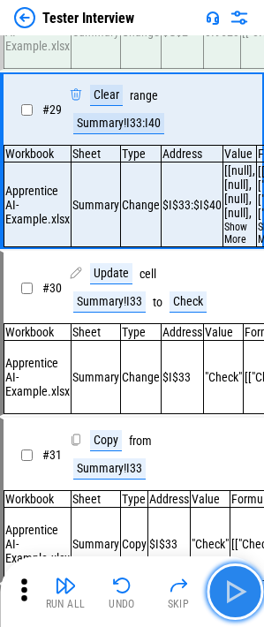
click at [236, 585] on img "button" at bounding box center [235, 591] width 28 height 28
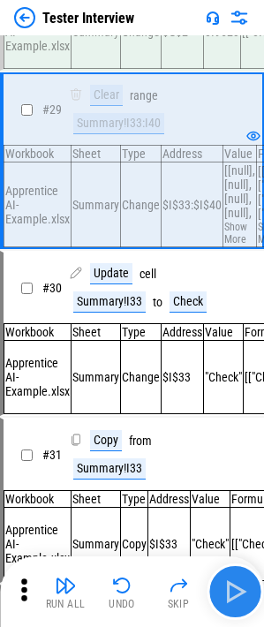
click at [232, 571] on button "button" at bounding box center [235, 591] width 56 height 56
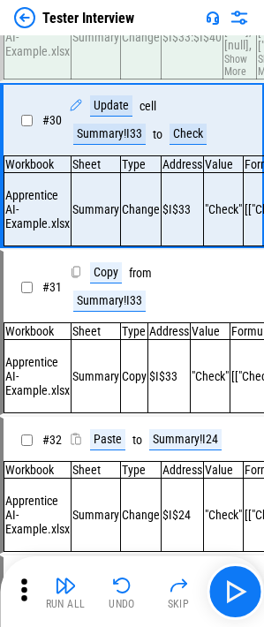
scroll to position [5043, 0]
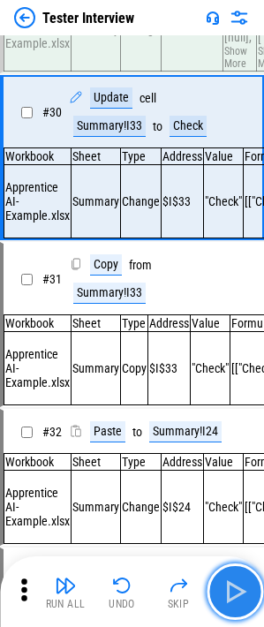
click at [233, 579] on img "button" at bounding box center [235, 591] width 28 height 28
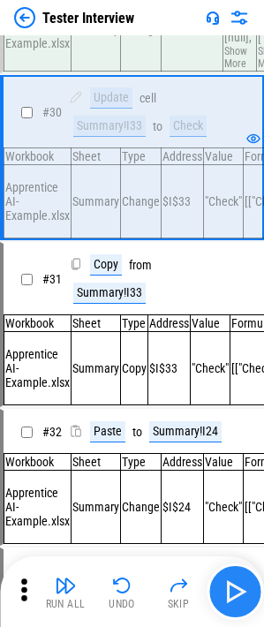
click at [233, 584] on img "button" at bounding box center [235, 591] width 28 height 28
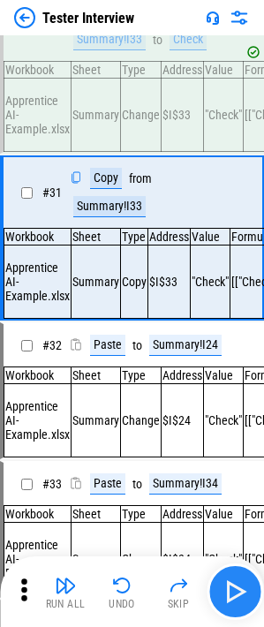
scroll to position [5215, 0]
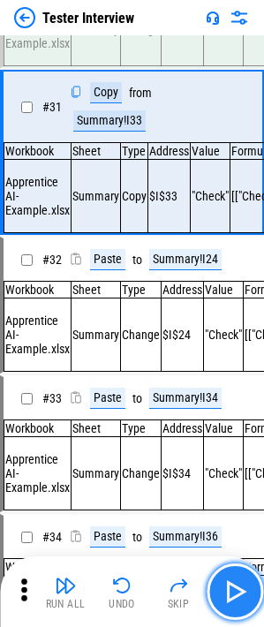
click at [233, 584] on img "button" at bounding box center [235, 591] width 28 height 28
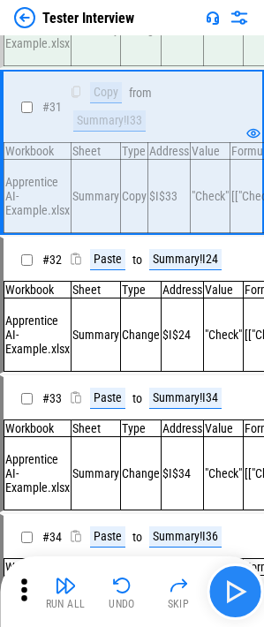
click at [243, 589] on img "button" at bounding box center [235, 591] width 28 height 28
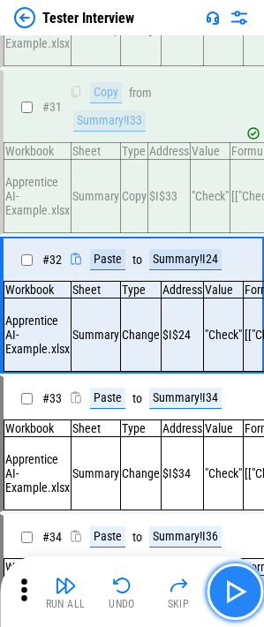
click at [243, 589] on img "button" at bounding box center [235, 591] width 28 height 28
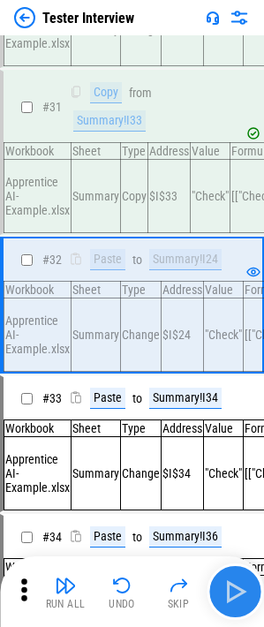
click at [261, 591] on button "button" at bounding box center [235, 591] width 56 height 56
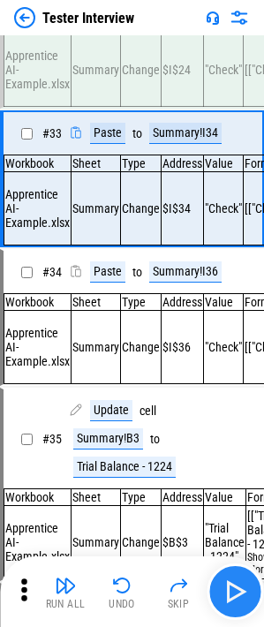
scroll to position [5517, 0]
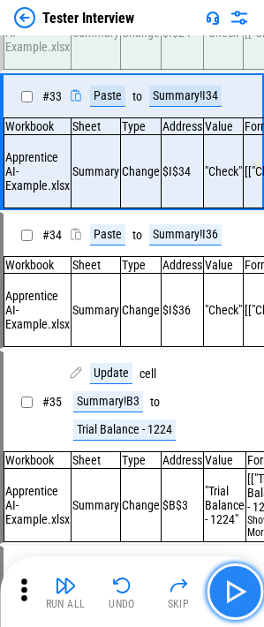
click at [261, 591] on button "button" at bounding box center [235, 591] width 56 height 56
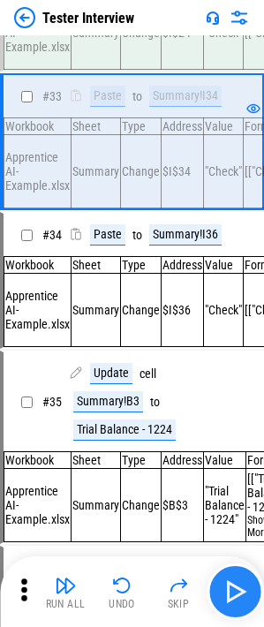
click at [244, 590] on img "button" at bounding box center [235, 591] width 28 height 28
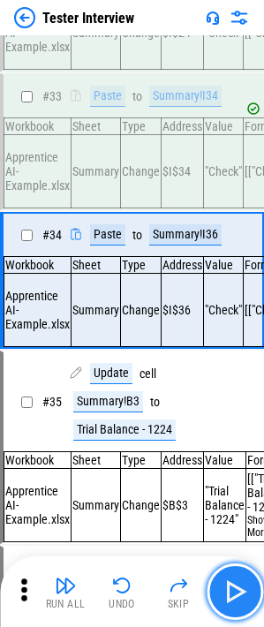
click at [244, 590] on img "button" at bounding box center [235, 591] width 28 height 28
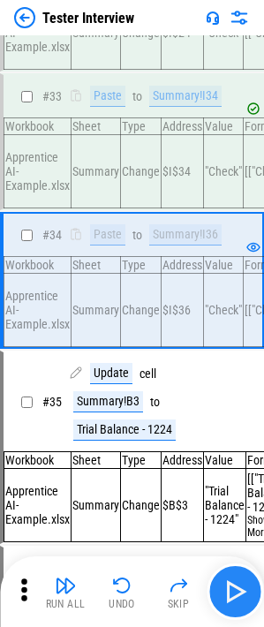
click at [234, 571] on button "button" at bounding box center [235, 591] width 56 height 56
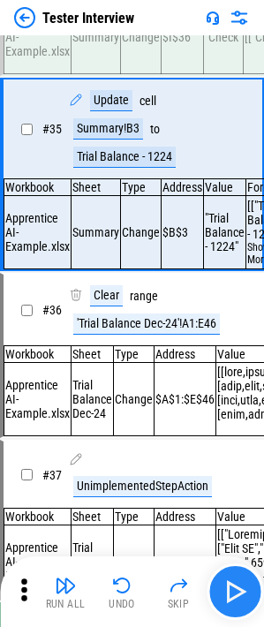
scroll to position [5836, 0]
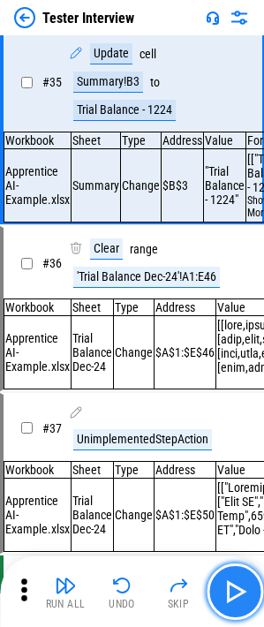
click at [241, 575] on button "button" at bounding box center [235, 591] width 56 height 56
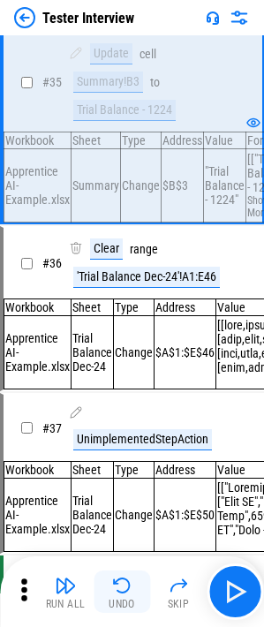
click at [131, 587] on img "button" at bounding box center [121, 585] width 21 height 21
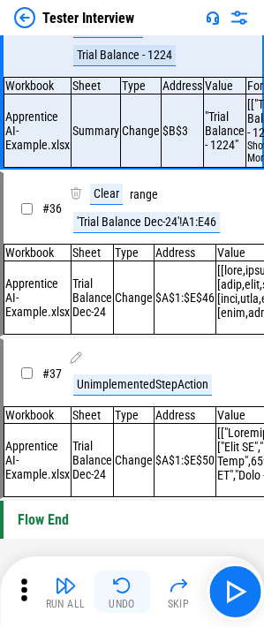
scroll to position [6026, 0]
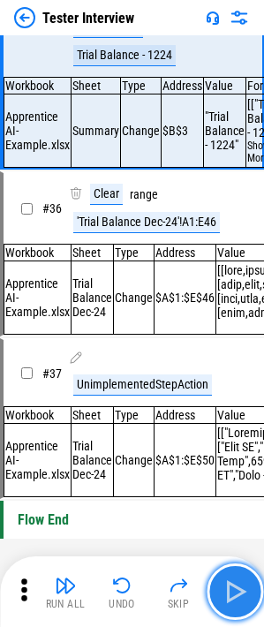
click at [231, 592] on img "button" at bounding box center [235, 591] width 28 height 28
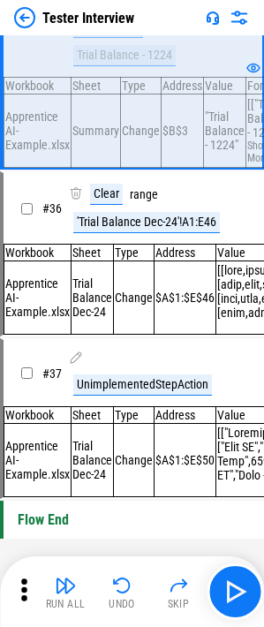
click at [162, 168] on td "$B$3" at bounding box center [183, 130] width 42 height 73
click at [184, 168] on td "$B$3" at bounding box center [183, 130] width 42 height 73
click at [183, 168] on td "$B$3" at bounding box center [183, 130] width 42 height 73
click at [247, 583] on img "button" at bounding box center [235, 591] width 28 height 28
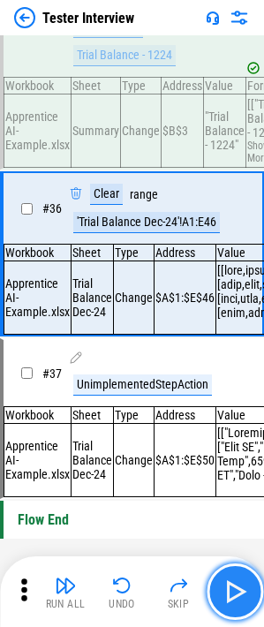
click at [248, 597] on img "button" at bounding box center [235, 591] width 28 height 28
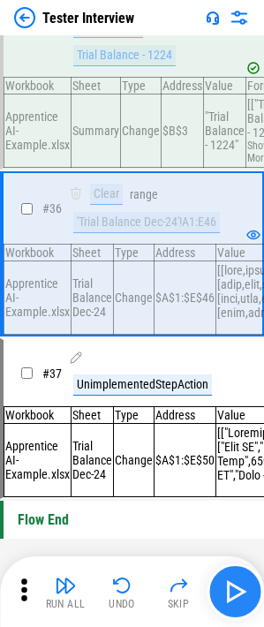
click at [247, 579] on img "button" at bounding box center [235, 591] width 28 height 28
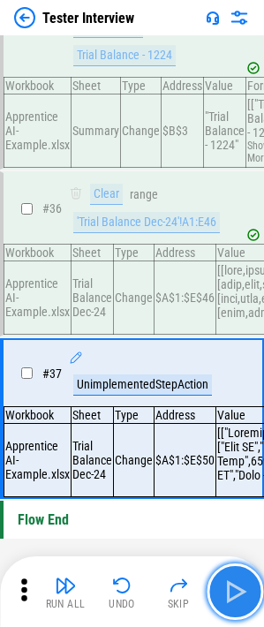
click at [246, 579] on img "button" at bounding box center [235, 591] width 28 height 28
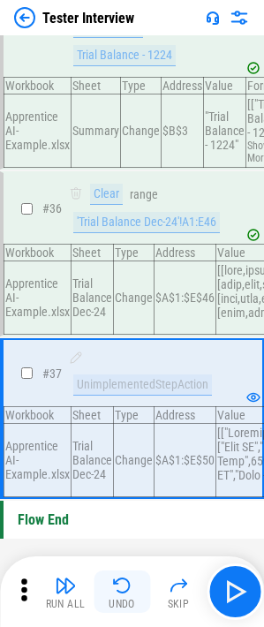
click at [134, 581] on button "Undo" at bounding box center [122, 591] width 56 height 42
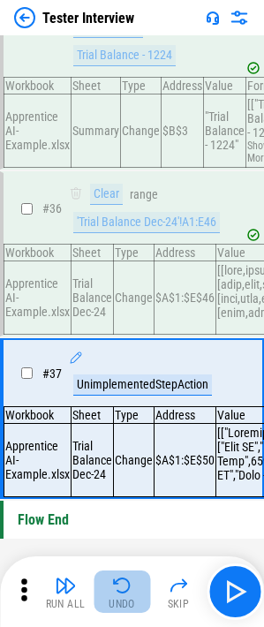
click at [134, 581] on button "Undo" at bounding box center [122, 591] width 56 height 42
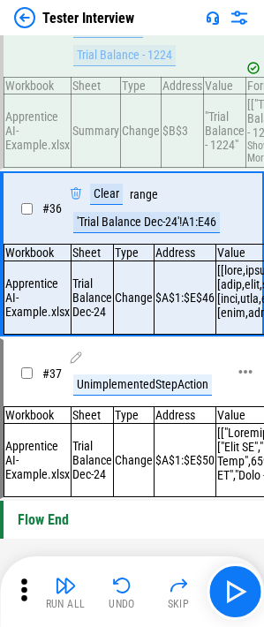
click at [139, 385] on div "UnimplementedStepAction" at bounding box center [142, 384] width 139 height 21
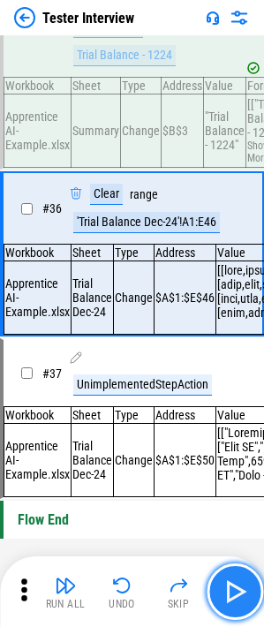
click at [259, 592] on button "button" at bounding box center [235, 591] width 56 height 56
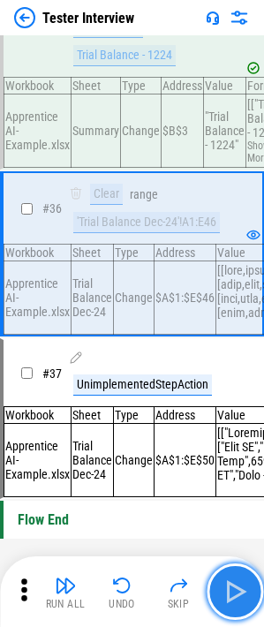
click at [243, 595] on img "button" at bounding box center [235, 591] width 28 height 28
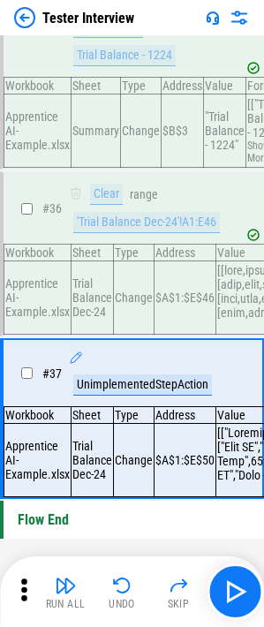
click at [19, 596] on icon at bounding box center [24, 589] width 26 height 26
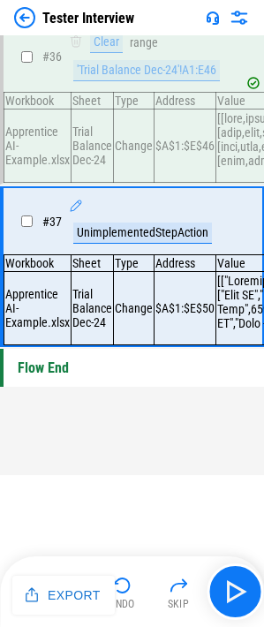
click at [19, 596] on icon at bounding box center [24, 589] width 26 height 26
click at [22, 581] on icon at bounding box center [24, 589] width 6 height 22
click at [148, 387] on div "Flow End" at bounding box center [132, 368] width 264 height 38
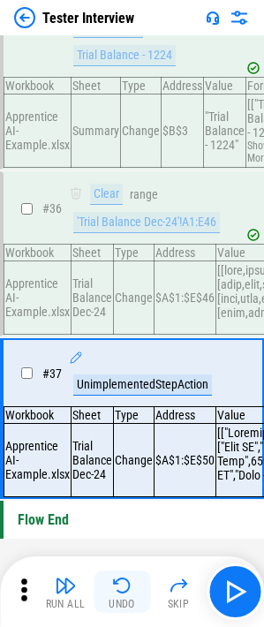
click at [120, 591] on img "button" at bounding box center [121, 585] width 21 height 21
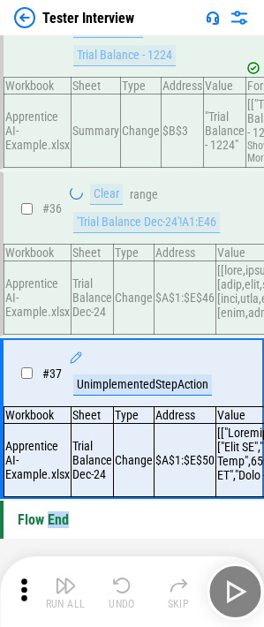
click at [120, 591] on div "Run All Undo Skip" at bounding box center [134, 591] width 246 height 56
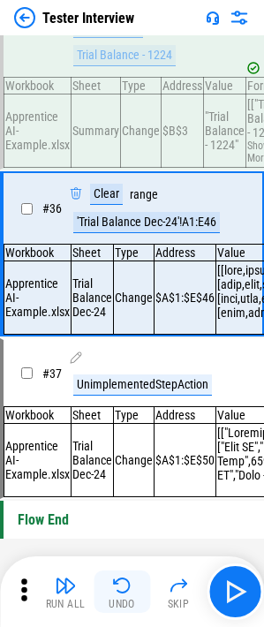
click at [120, 598] on div "Undo" at bounding box center [122, 603] width 26 height 11
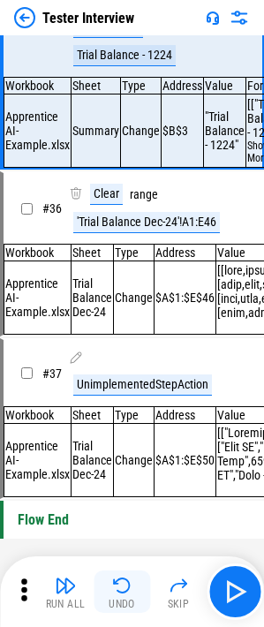
click at [120, 598] on div "Undo" at bounding box center [122, 603] width 26 height 11
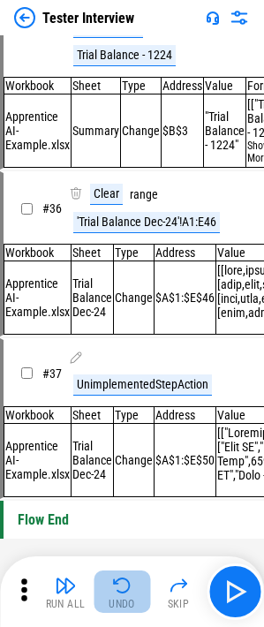
click at [120, 598] on div "Undo" at bounding box center [122, 603] width 26 height 11
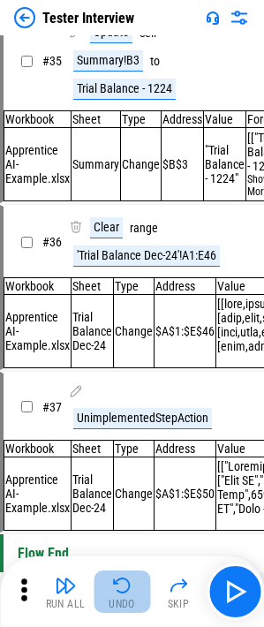
click at [120, 598] on div "Undo" at bounding box center [122, 603] width 26 height 11
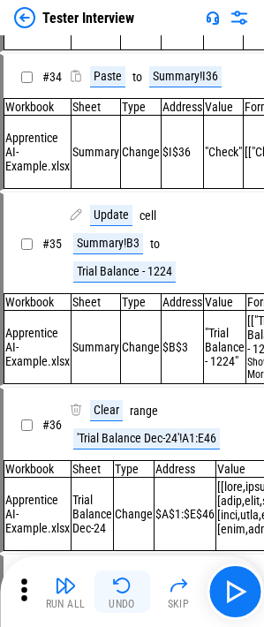
click at [120, 598] on div "Undo" at bounding box center [122, 603] width 26 height 11
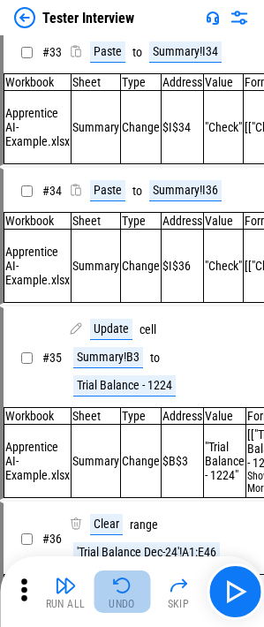
click at [120, 598] on div "Undo" at bounding box center [122, 603] width 26 height 11
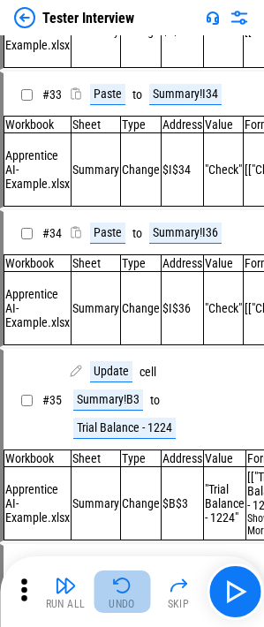
click at [120, 598] on div "Undo" at bounding box center [122, 603] width 26 height 11
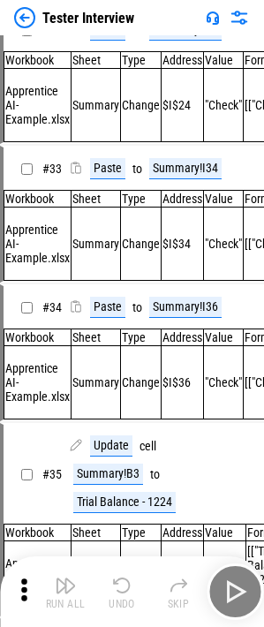
click at [120, 598] on div "Run All Undo Skip" at bounding box center [134, 591] width 246 height 56
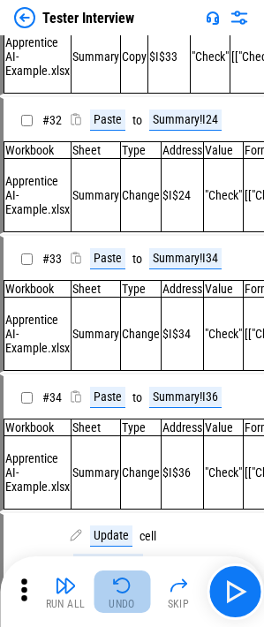
click at [120, 598] on div "Undo" at bounding box center [122, 603] width 26 height 11
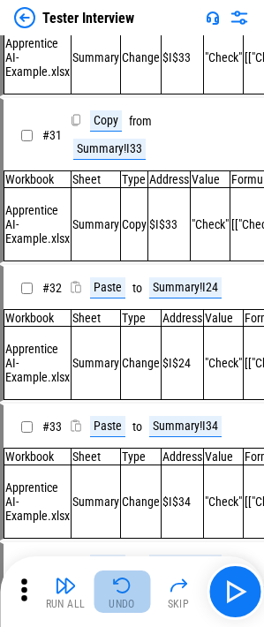
click at [120, 598] on div "Undo" at bounding box center [122, 603] width 26 height 11
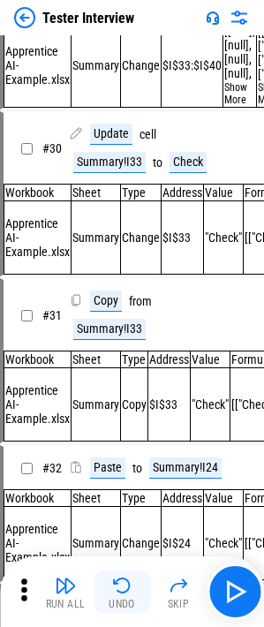
click at [120, 598] on div "Undo" at bounding box center [122, 603] width 26 height 11
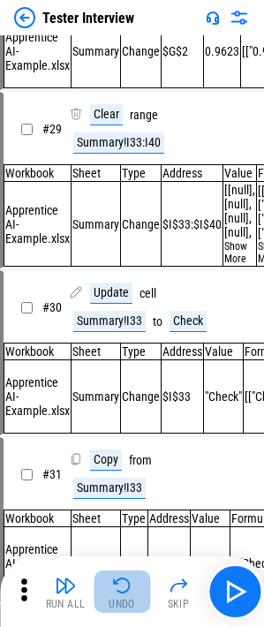
click at [120, 598] on div "Undo" at bounding box center [122, 603] width 26 height 11
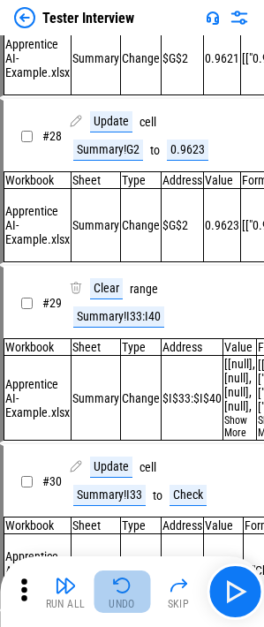
click at [120, 598] on div "Undo" at bounding box center [122, 603] width 26 height 11
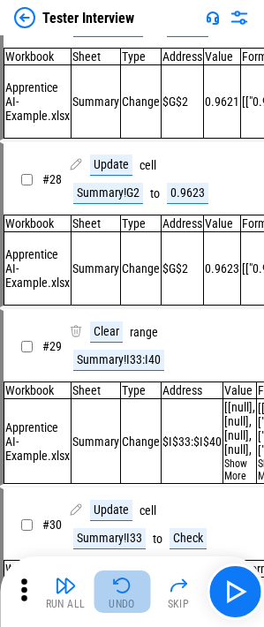
click at [120, 598] on div "Undo" at bounding box center [122, 603] width 26 height 11
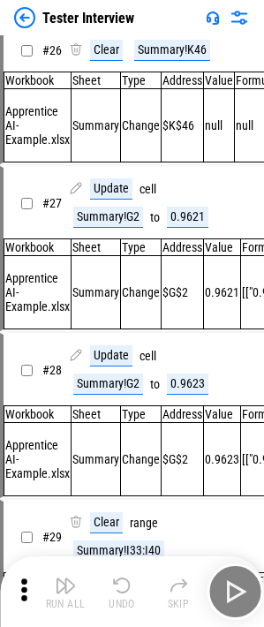
click at [120, 598] on div "Undo" at bounding box center [122, 603] width 26 height 11
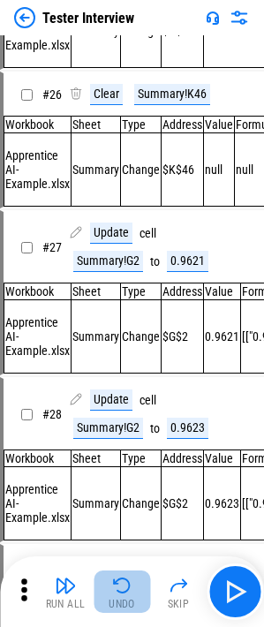
click at [120, 598] on div "Undo" at bounding box center [122, 603] width 26 height 11
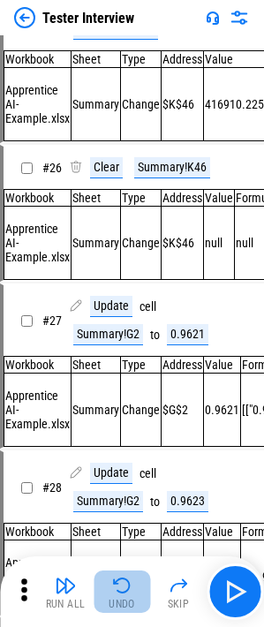
click at [120, 598] on div "Undo" at bounding box center [122, 603] width 26 height 11
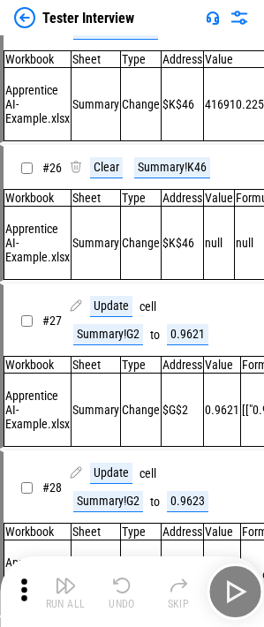
scroll to position [4279, 0]
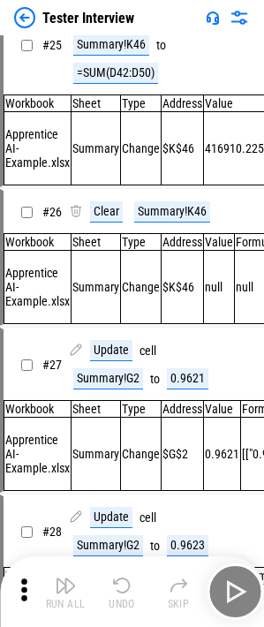
click at [120, 598] on div "Run All Undo Skip" at bounding box center [134, 591] width 246 height 56
drag, startPoint x: 120, startPoint y: 598, endPoint x: 121, endPoint y: 590, distance: 8.9
click at [120, 598] on div "Run All Undo Skip" at bounding box center [134, 591] width 246 height 56
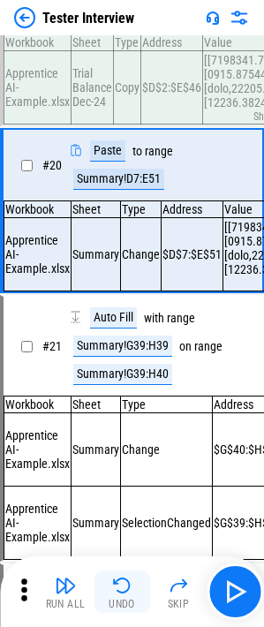
click at [120, 587] on img "button" at bounding box center [121, 585] width 21 height 21
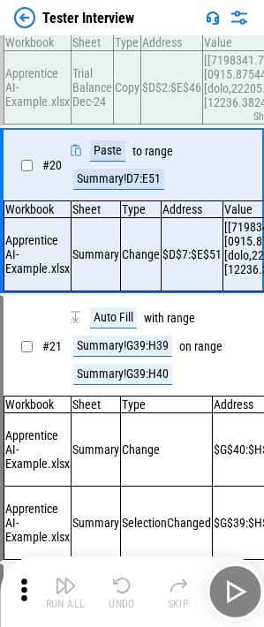
click at [120, 587] on img "button" at bounding box center [121, 585] width 21 height 21
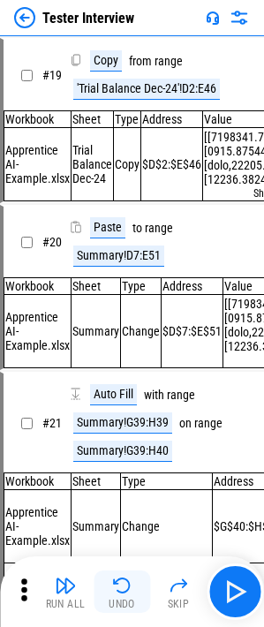
click at [120, 587] on img "button" at bounding box center [121, 585] width 21 height 21
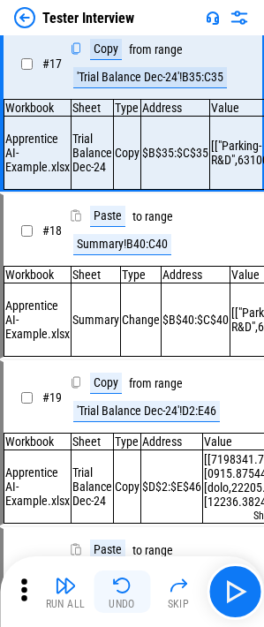
click at [120, 587] on img "button" at bounding box center [121, 585] width 21 height 21
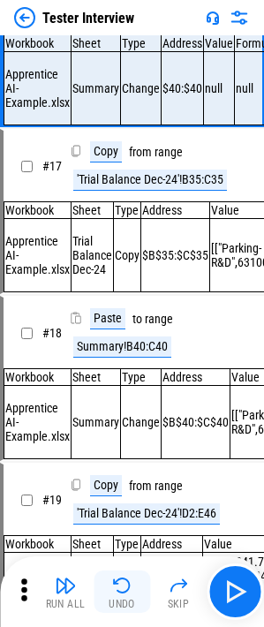
click at [120, 587] on img "button" at bounding box center [121, 585] width 21 height 21
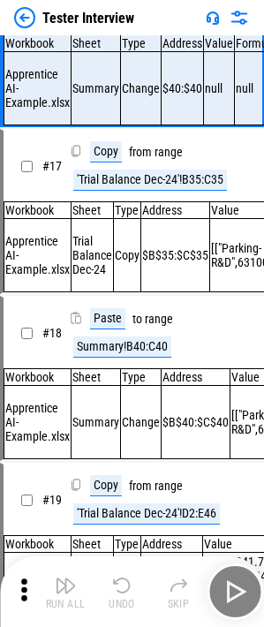
click at [120, 587] on div "Run All Undo Skip" at bounding box center [134, 591] width 246 height 56
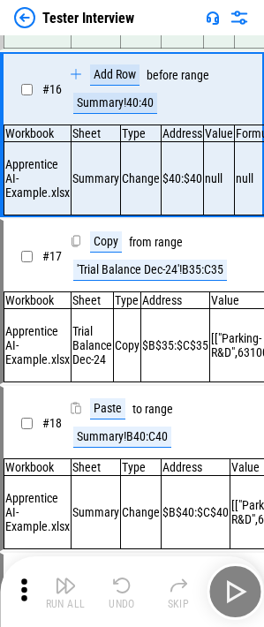
click at [120, 587] on img "button" at bounding box center [121, 585] width 21 height 21
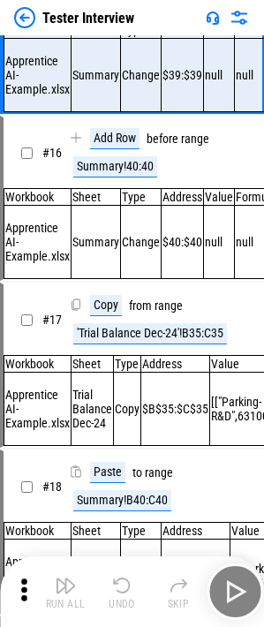
click at [120, 587] on img "button" at bounding box center [121, 585] width 21 height 21
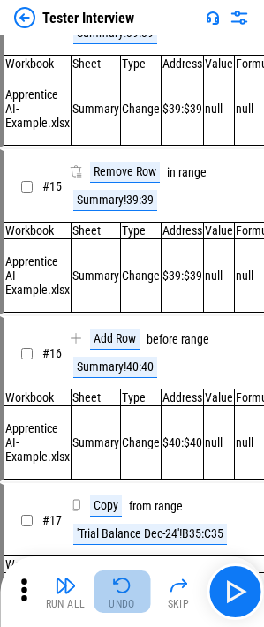
click at [120, 587] on img "button" at bounding box center [121, 585] width 21 height 21
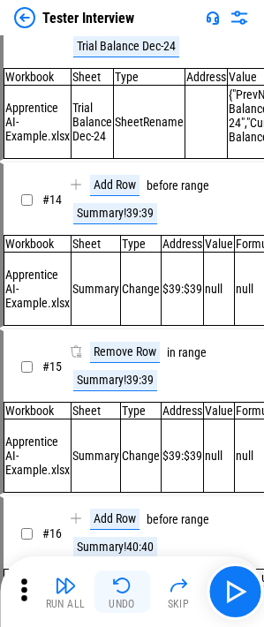
click at [120, 587] on img "button" at bounding box center [121, 585] width 21 height 21
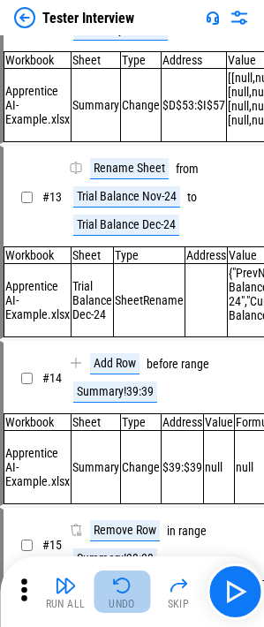
click at [120, 587] on img "button" at bounding box center [121, 585] width 21 height 21
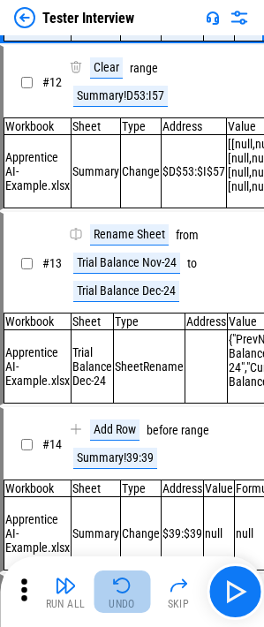
click at [120, 587] on img "button" at bounding box center [121, 585] width 21 height 21
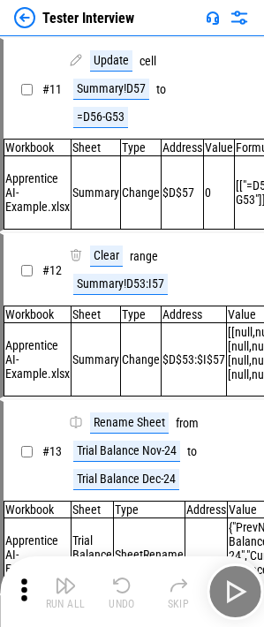
click at [120, 587] on img "button" at bounding box center [121, 585] width 21 height 21
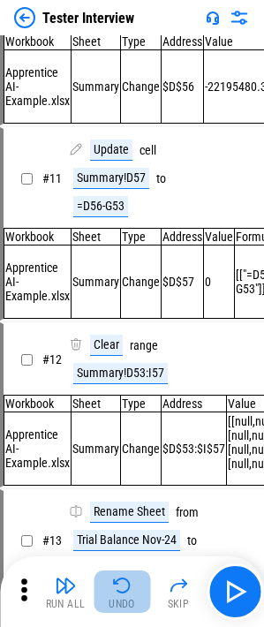
click at [120, 587] on img "button" at bounding box center [121, 585] width 21 height 21
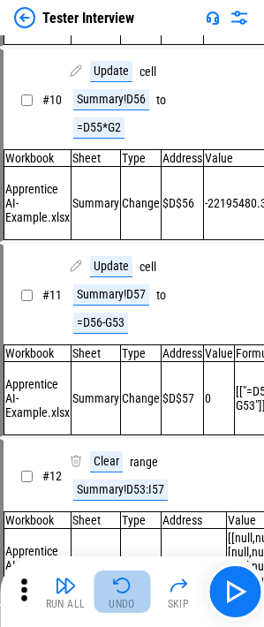
click at [120, 587] on img "button" at bounding box center [121, 585] width 21 height 21
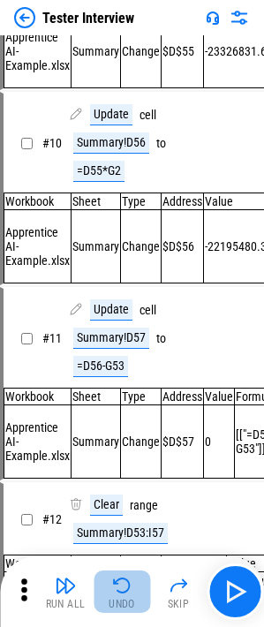
click at [120, 587] on img "button" at bounding box center [121, 585] width 21 height 21
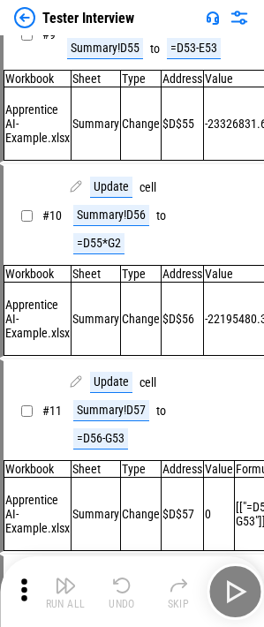
click at [120, 587] on div "Run All Undo Skip" at bounding box center [134, 591] width 246 height 56
click at [120, 587] on img "button" at bounding box center [121, 585] width 21 height 21
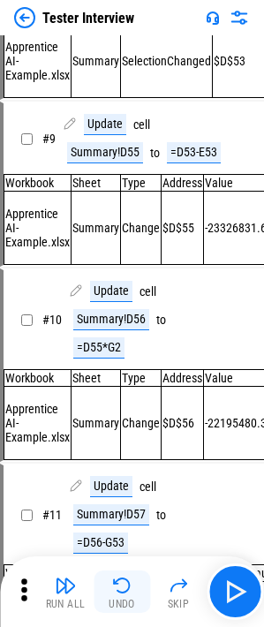
click at [120, 587] on img "button" at bounding box center [121, 585] width 21 height 21
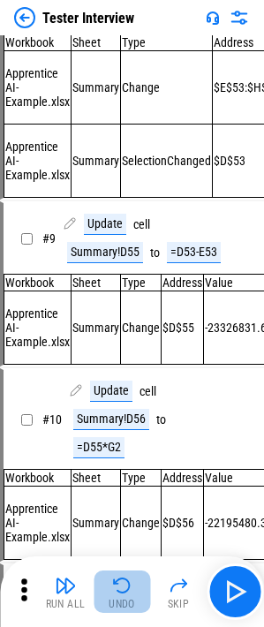
click at [120, 587] on img "button" at bounding box center [121, 585] width 21 height 21
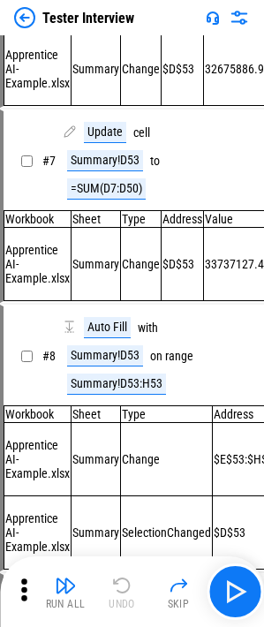
click at [120, 587] on div "Run All Undo Skip" at bounding box center [134, 591] width 246 height 56
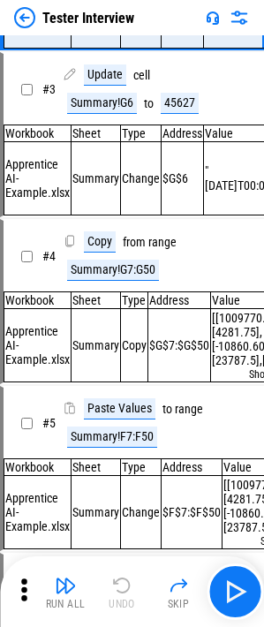
scroll to position [26, 0]
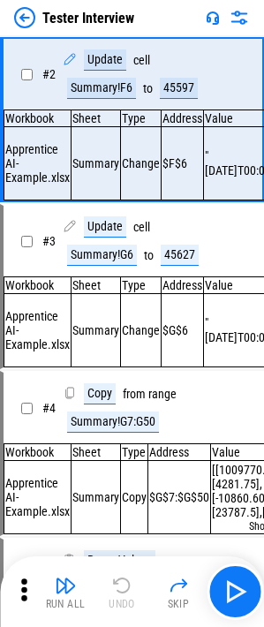
click at [120, 587] on div "Run All Undo Skip" at bounding box center [134, 591] width 246 height 56
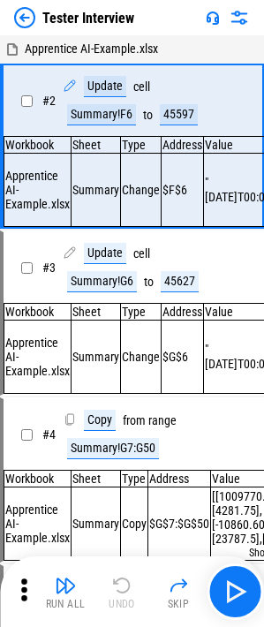
click at [120, 587] on div "Run All Undo Skip" at bounding box center [134, 591] width 246 height 56
click at [223, 579] on img "button" at bounding box center [235, 591] width 28 height 28
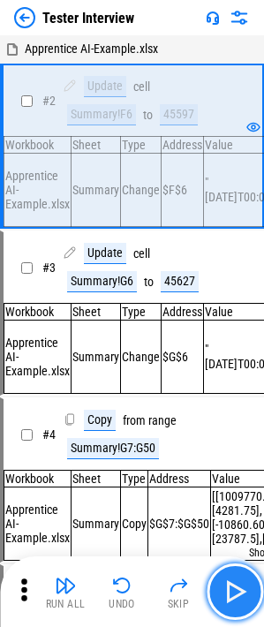
click at [235, 580] on img "button" at bounding box center [235, 591] width 28 height 28
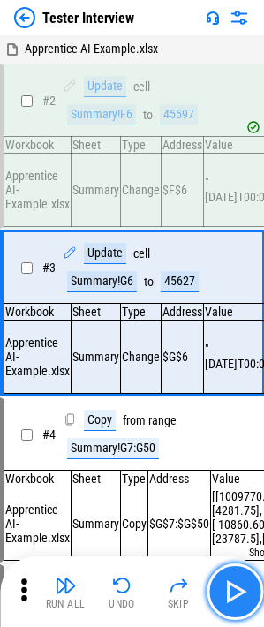
click at [237, 596] on img "button" at bounding box center [235, 591] width 28 height 28
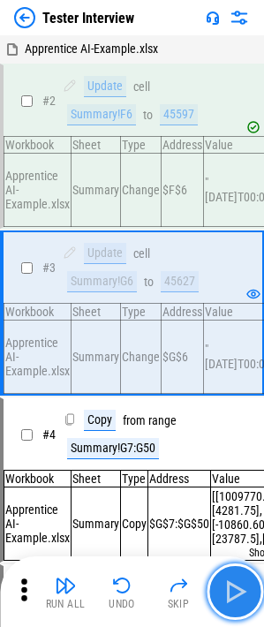
click at [236, 592] on img "button" at bounding box center [235, 591] width 28 height 28
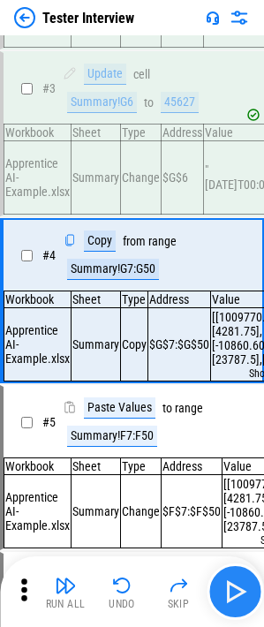
scroll to position [180, 0]
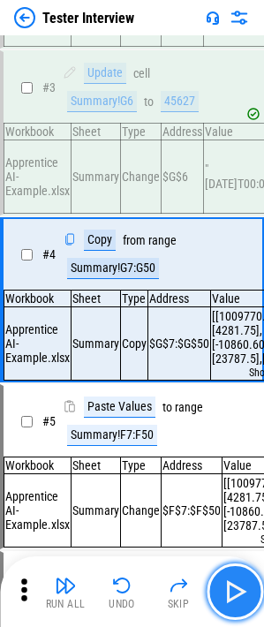
click at [236, 592] on img "button" at bounding box center [235, 591] width 28 height 28
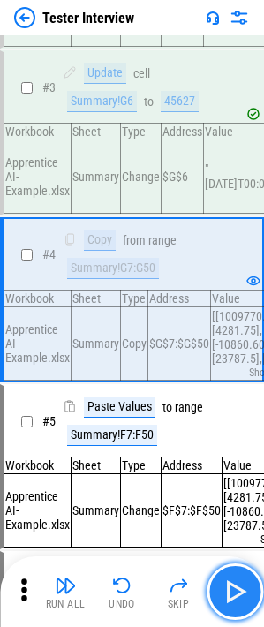
click at [236, 592] on img "button" at bounding box center [235, 591] width 28 height 28
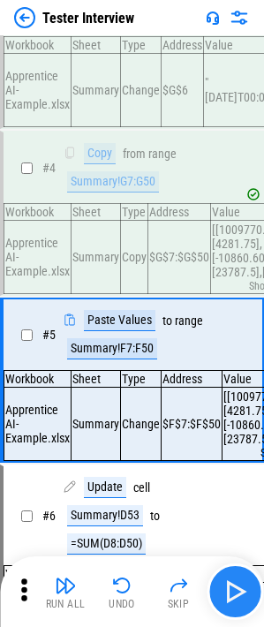
scroll to position [352, 0]
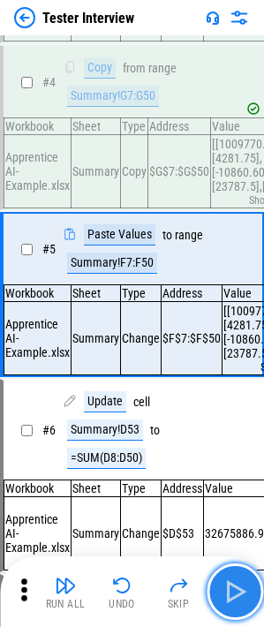
click at [236, 592] on img "button" at bounding box center [235, 591] width 28 height 28
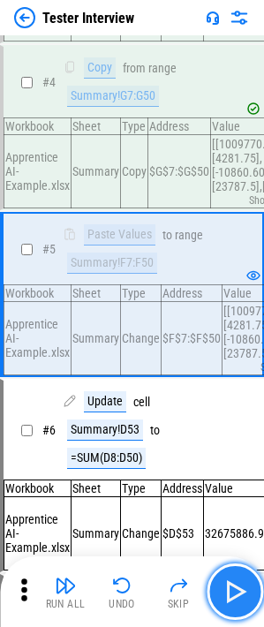
click at [227, 599] on img "button" at bounding box center [235, 591] width 28 height 28
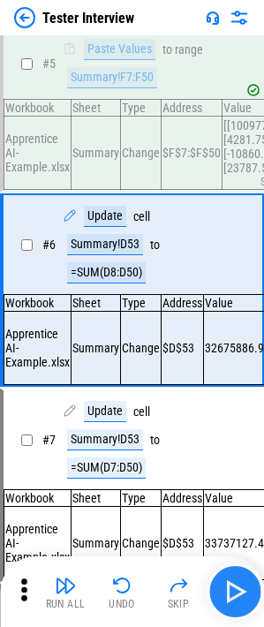
scroll to position [538, 0]
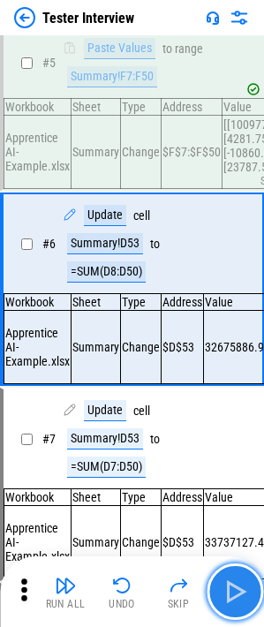
click at [227, 599] on img "button" at bounding box center [235, 591] width 28 height 28
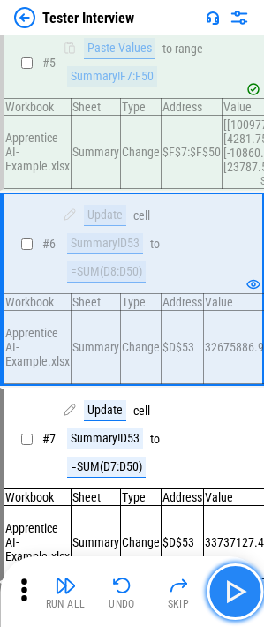
click at [231, 590] on img "button" at bounding box center [235, 591] width 28 height 28
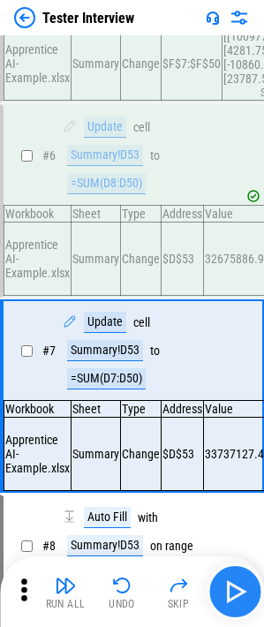
scroll to position [739, 0]
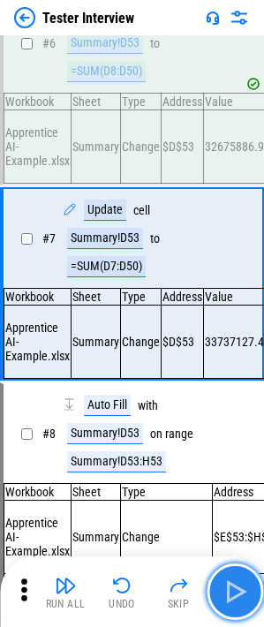
click at [231, 590] on img "button" at bounding box center [235, 591] width 28 height 28
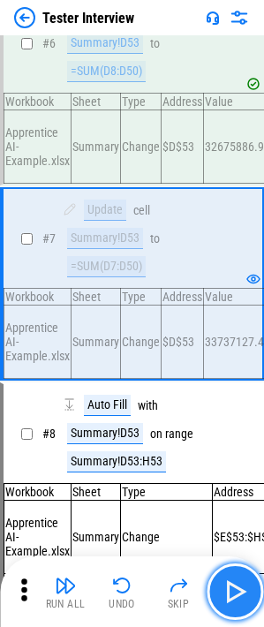
click at [231, 590] on img "button" at bounding box center [235, 591] width 28 height 28
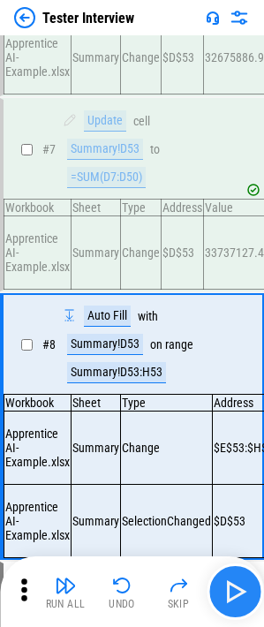
scroll to position [978, 0]
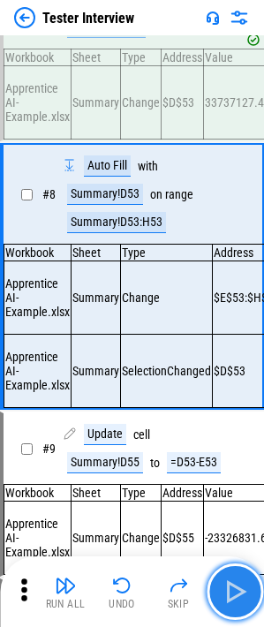
click at [245, 590] on img "button" at bounding box center [235, 591] width 28 height 28
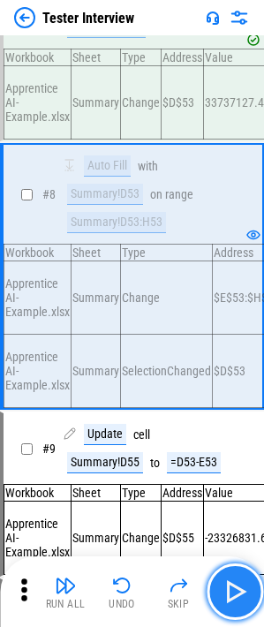
click at [245, 590] on img "button" at bounding box center [235, 591] width 28 height 28
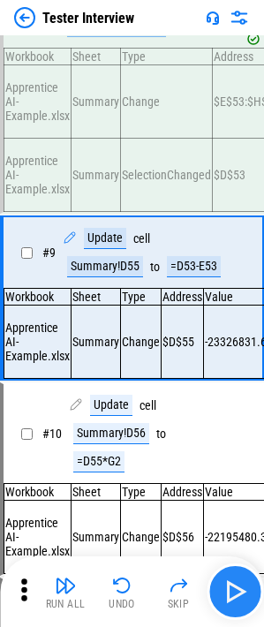
scroll to position [1203, 0]
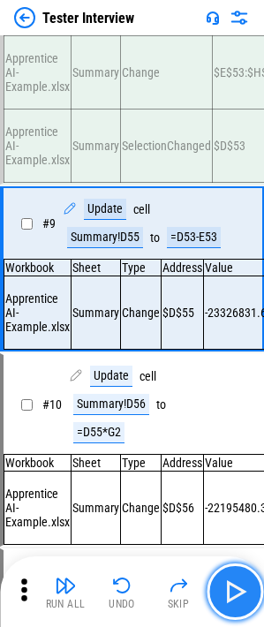
click at [243, 598] on img "button" at bounding box center [235, 591] width 28 height 28
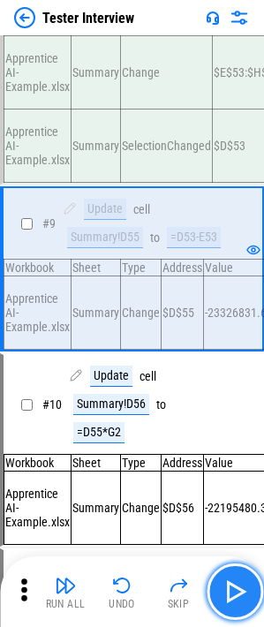
click at [234, 601] on img "button" at bounding box center [235, 591] width 28 height 28
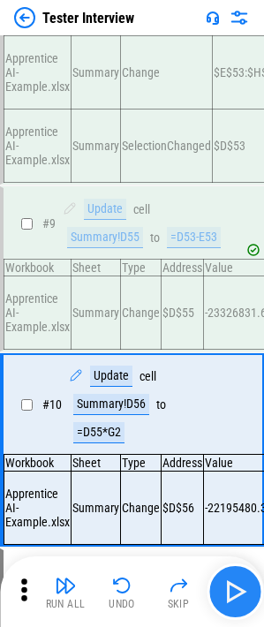
scroll to position [1389, 0]
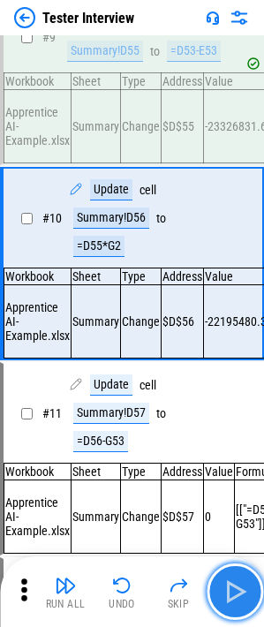
click at [222, 597] on img "button" at bounding box center [235, 591] width 28 height 28
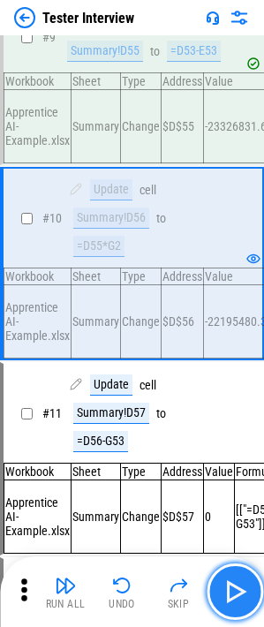
click at [236, 598] on img "button" at bounding box center [235, 591] width 28 height 28
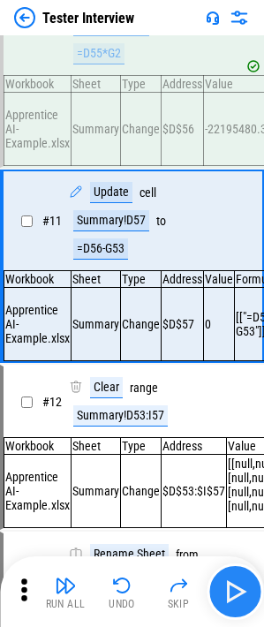
scroll to position [1589, 0]
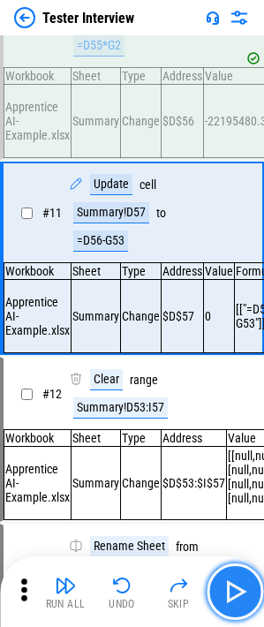
click at [249, 591] on button "button" at bounding box center [235, 591] width 56 height 56
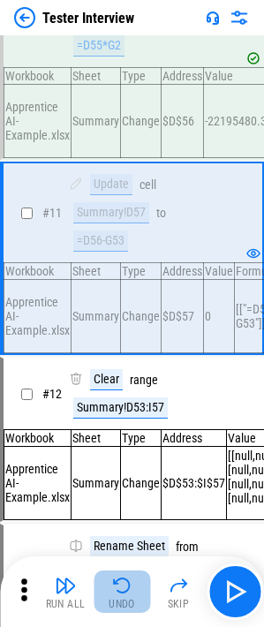
click at [116, 586] on img "button" at bounding box center [121, 585] width 21 height 21
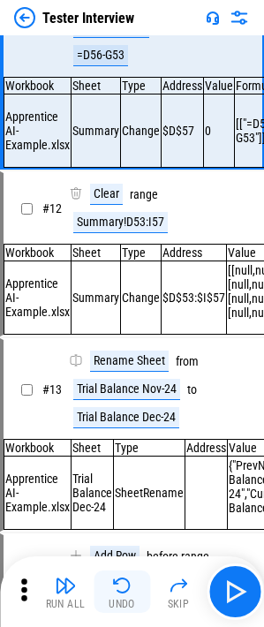
click at [117, 587] on img "button" at bounding box center [121, 585] width 21 height 21
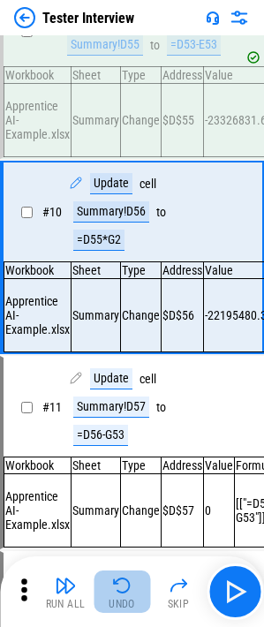
click at [117, 587] on img "button" at bounding box center [121, 585] width 21 height 21
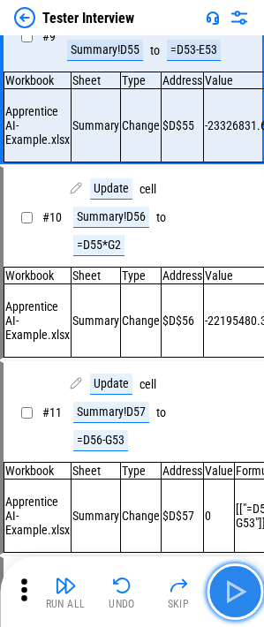
click at [245, 593] on img "button" at bounding box center [235, 591] width 28 height 28
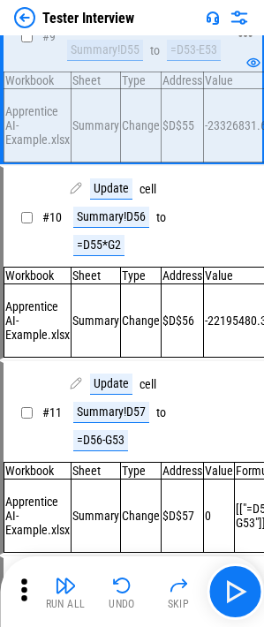
click at [199, 61] on div "=D53-E53" at bounding box center [194, 50] width 54 height 21
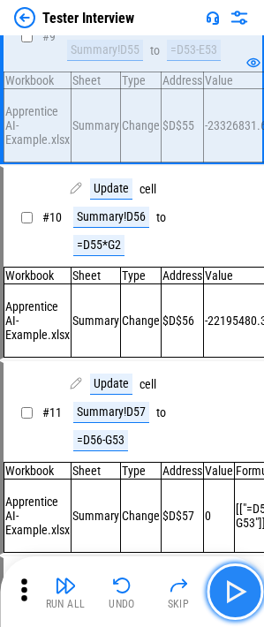
click at [232, 576] on button "button" at bounding box center [235, 591] width 56 height 56
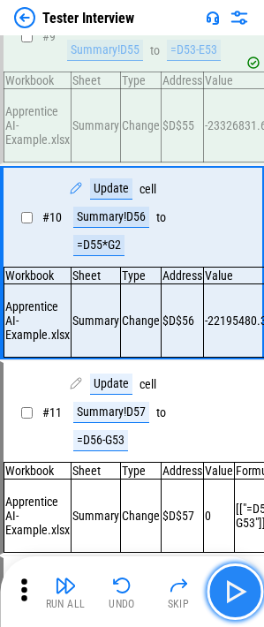
click at [229, 576] on button "button" at bounding box center [235, 591] width 56 height 56
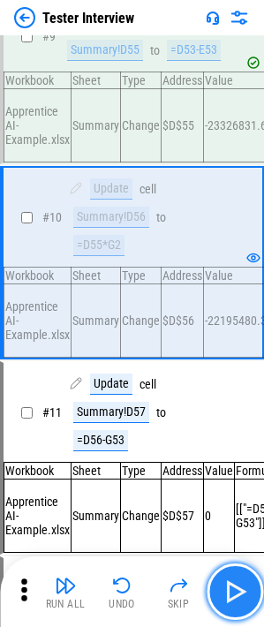
click at [229, 576] on button "button" at bounding box center [235, 591] width 56 height 56
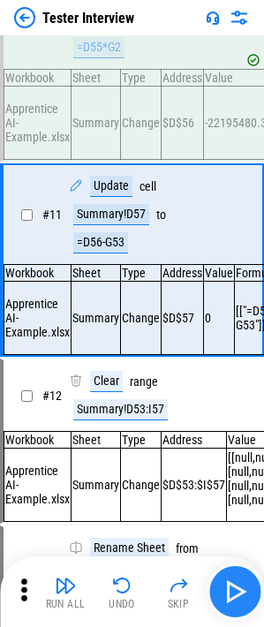
scroll to position [1589, 0]
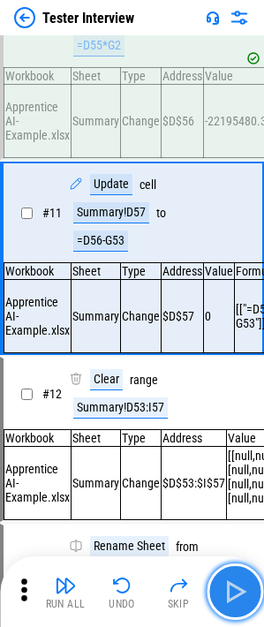
click at [229, 576] on button "button" at bounding box center [235, 591] width 56 height 56
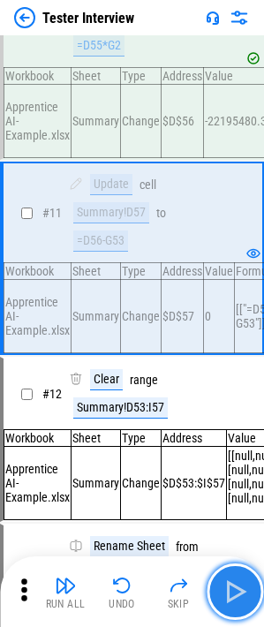
click at [244, 589] on img "button" at bounding box center [235, 591] width 28 height 28
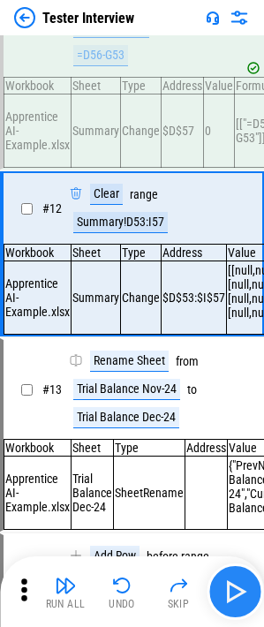
scroll to position [1776, 0]
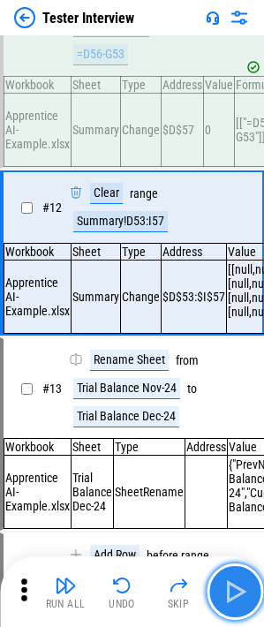
click at [244, 589] on img "button" at bounding box center [235, 591] width 28 height 28
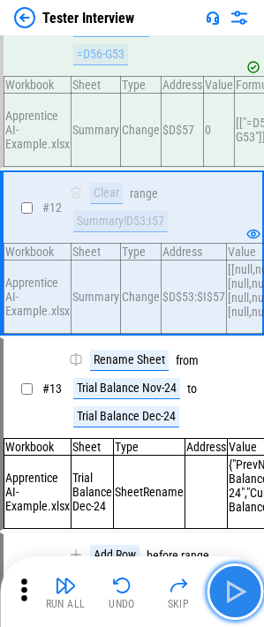
click at [244, 589] on img "button" at bounding box center [235, 591] width 28 height 28
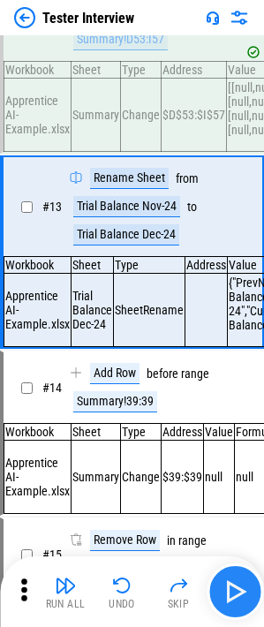
scroll to position [1962, 0]
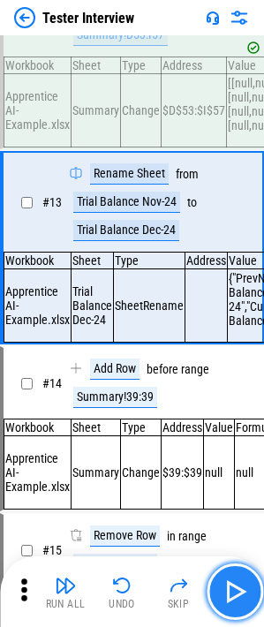
click at [244, 589] on img "button" at bounding box center [235, 591] width 28 height 28
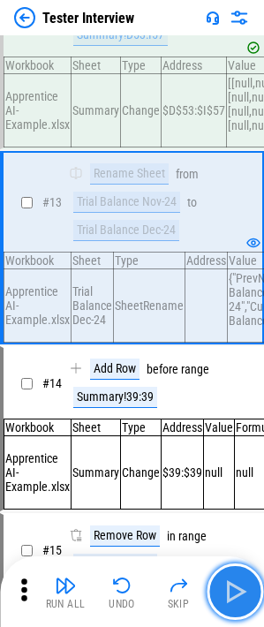
click at [244, 589] on img "button" at bounding box center [235, 591] width 28 height 28
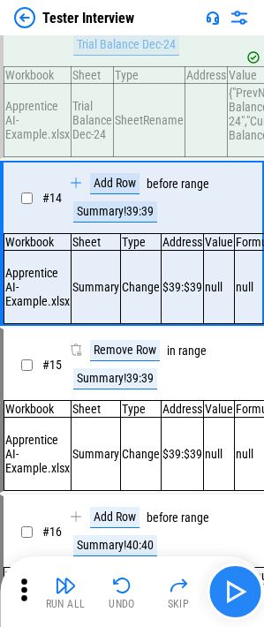
scroll to position [2148, 0]
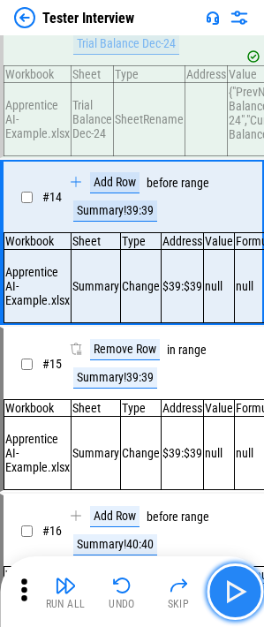
click at [244, 589] on img "button" at bounding box center [235, 591] width 28 height 28
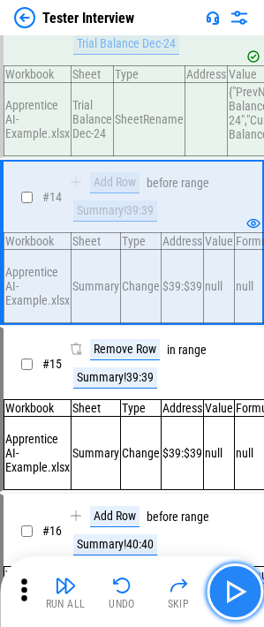
click at [244, 589] on img "button" at bounding box center [235, 591] width 28 height 28
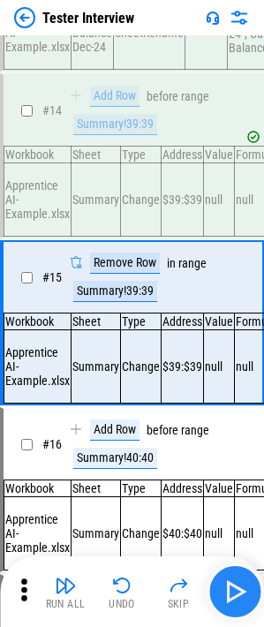
scroll to position [2320, 0]
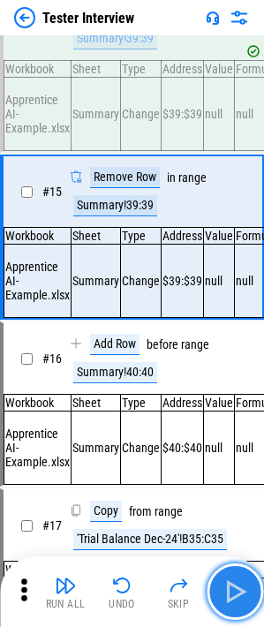
click at [244, 589] on img "button" at bounding box center [235, 591] width 28 height 28
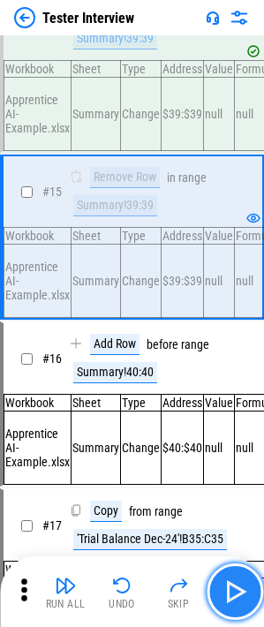
click at [229, 593] on img "button" at bounding box center [235, 591] width 28 height 28
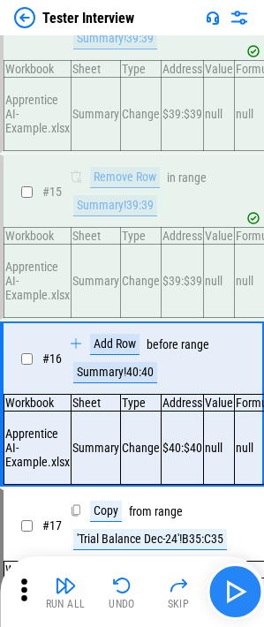
scroll to position [2492, 0]
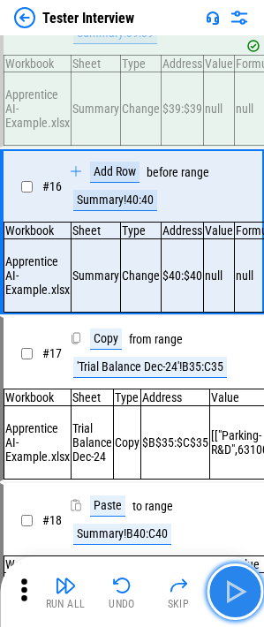
click at [229, 593] on img "button" at bounding box center [235, 591] width 28 height 28
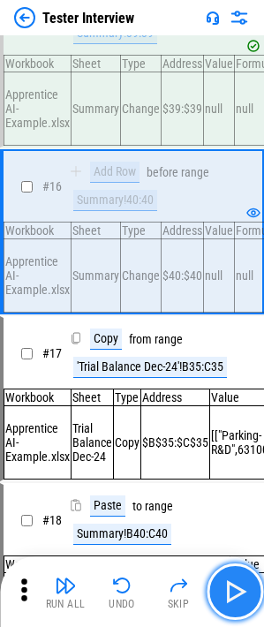
click at [246, 590] on img "button" at bounding box center [235, 591] width 28 height 28
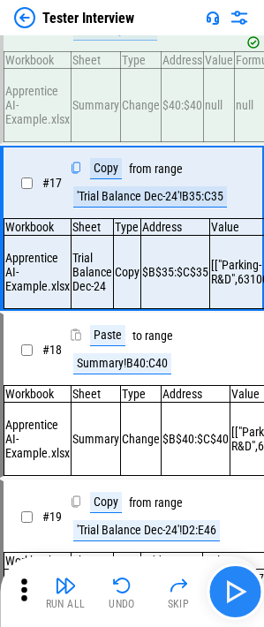
scroll to position [2664, 0]
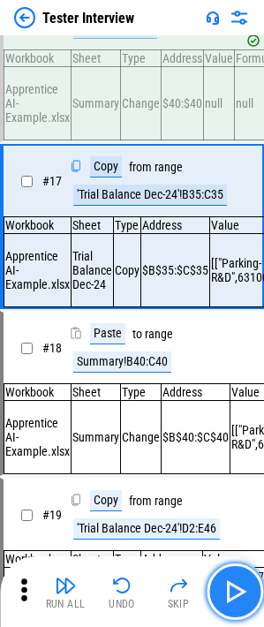
click at [246, 590] on img "button" at bounding box center [235, 591] width 28 height 28
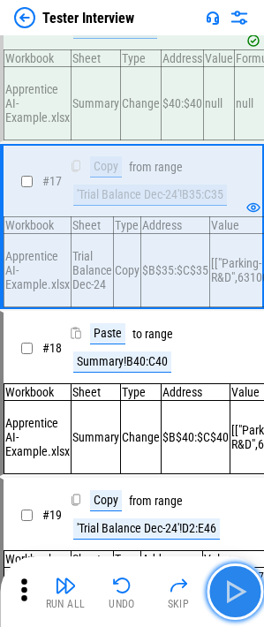
click at [245, 589] on img "button" at bounding box center [235, 591] width 28 height 28
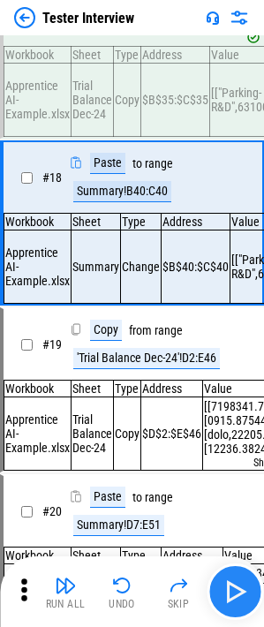
scroll to position [2837, 0]
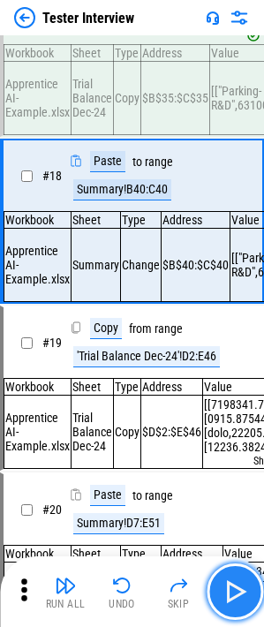
click at [245, 589] on img "button" at bounding box center [235, 591] width 28 height 28
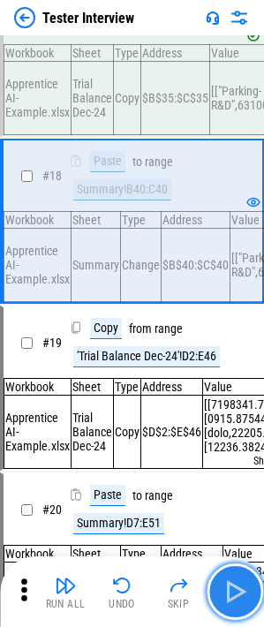
click at [245, 589] on img "button" at bounding box center [235, 591] width 28 height 28
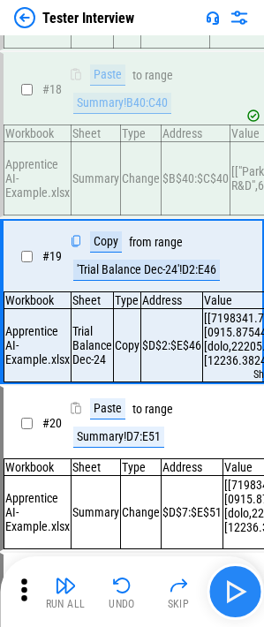
scroll to position [3009, 0]
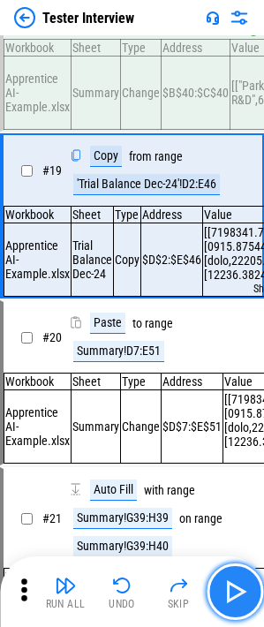
click at [245, 589] on img "button" at bounding box center [235, 591] width 28 height 28
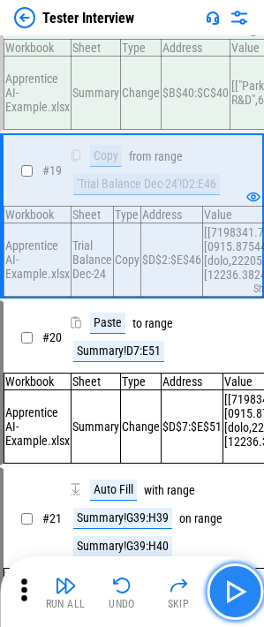
click at [245, 589] on img "button" at bounding box center [235, 591] width 28 height 28
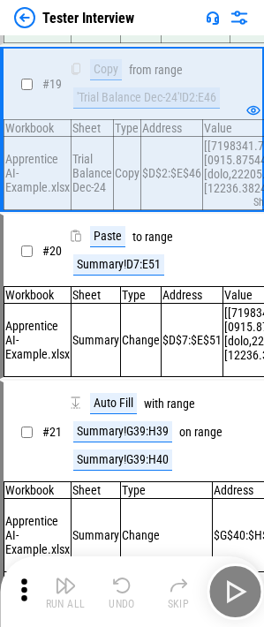
scroll to position [3181, 0]
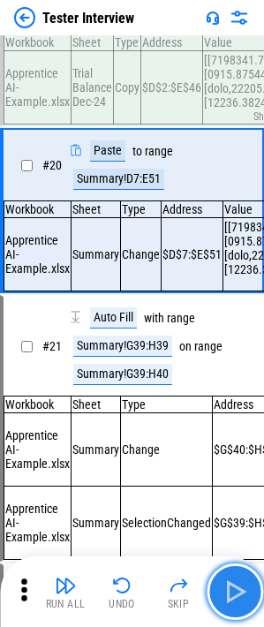
click at [237, 589] on img "button" at bounding box center [235, 591] width 28 height 28
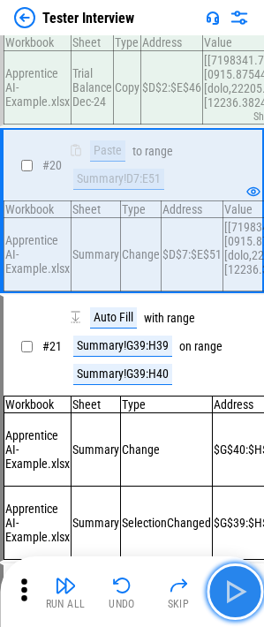
click at [235, 606] on button "button" at bounding box center [235, 591] width 56 height 56
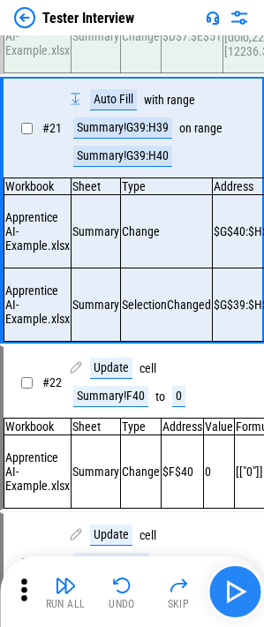
scroll to position [3406, 0]
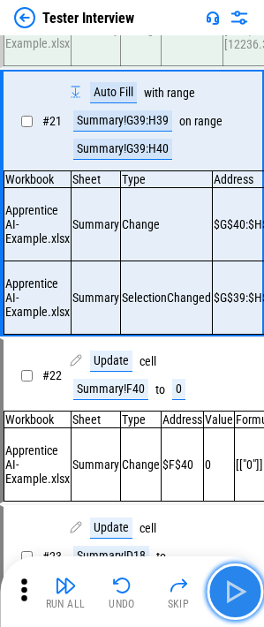
click at [251, 598] on button "button" at bounding box center [235, 591] width 56 height 56
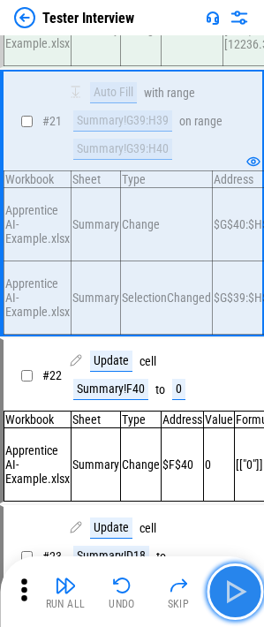
click at [247, 598] on img "button" at bounding box center [235, 591] width 28 height 28
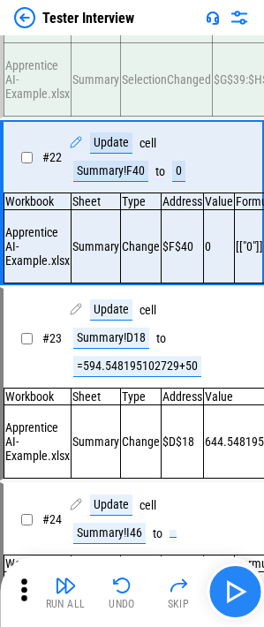
scroll to position [3631, 0]
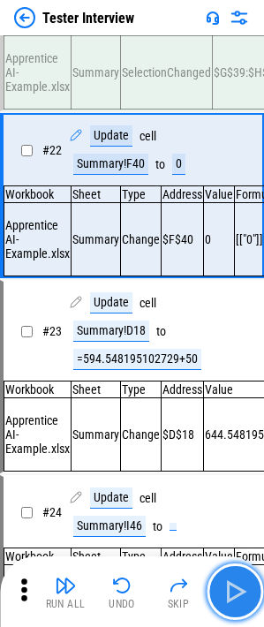
click at [247, 598] on img "button" at bounding box center [235, 591] width 28 height 28
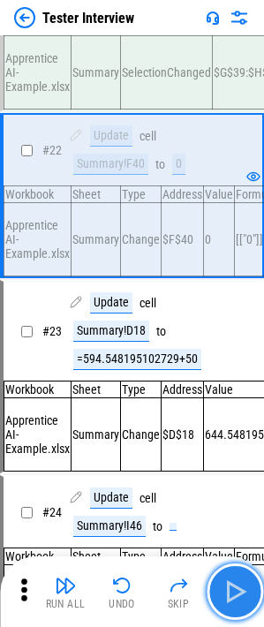
click at [247, 598] on img "button" at bounding box center [235, 591] width 28 height 28
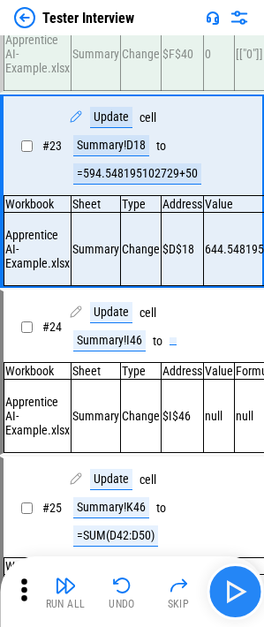
scroll to position [3817, 0]
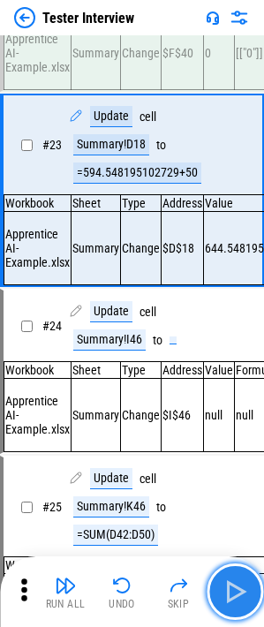
click at [241, 589] on img "button" at bounding box center [235, 591] width 28 height 28
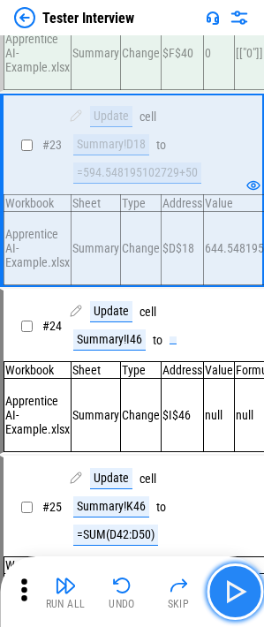
click at [241, 589] on img "button" at bounding box center [235, 591] width 28 height 28
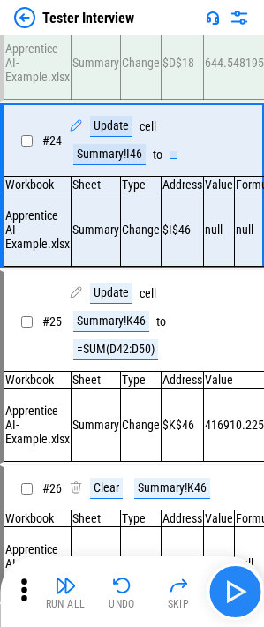
scroll to position [4003, 0]
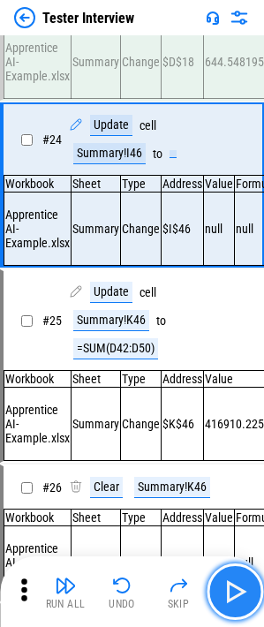
click at [231, 582] on img "button" at bounding box center [235, 591] width 28 height 28
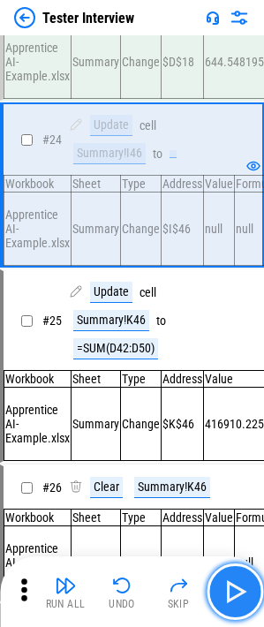
click at [239, 577] on img "button" at bounding box center [235, 591] width 28 height 28
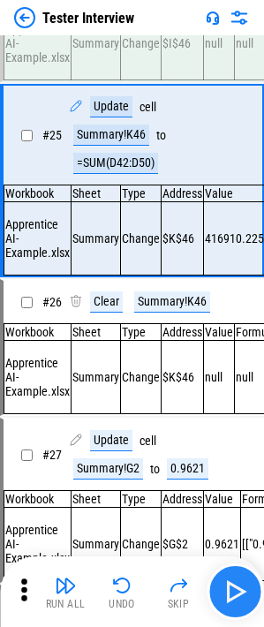
scroll to position [4189, 0]
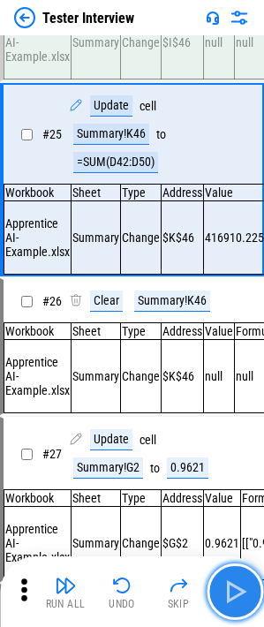
click at [252, 575] on button "button" at bounding box center [235, 591] width 56 height 56
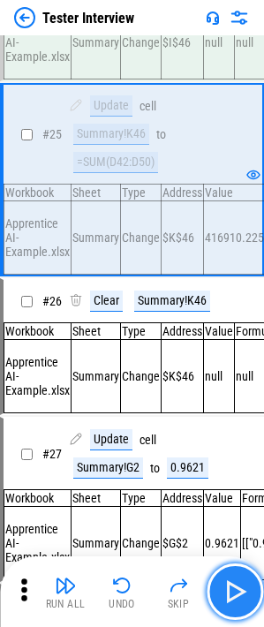
click at [230, 599] on img "button" at bounding box center [235, 591] width 28 height 28
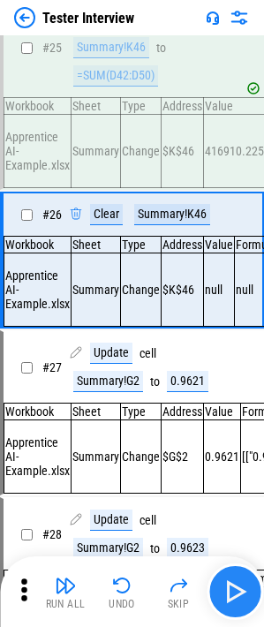
scroll to position [4362, 0]
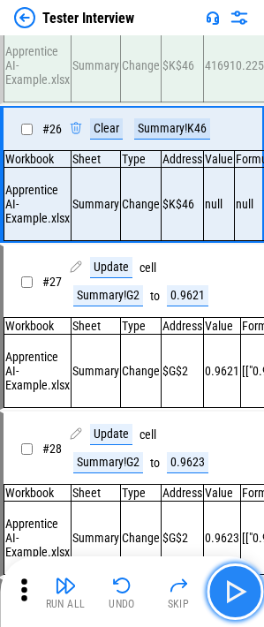
click at [230, 599] on img "button" at bounding box center [235, 591] width 28 height 28
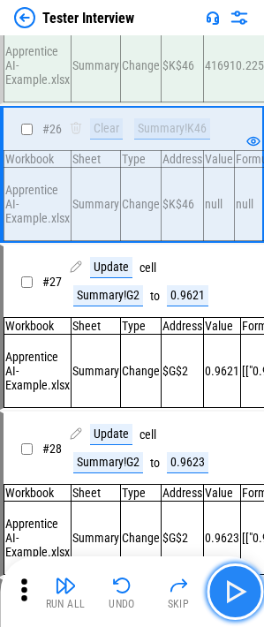
click at [230, 599] on img "button" at bounding box center [235, 591] width 28 height 28
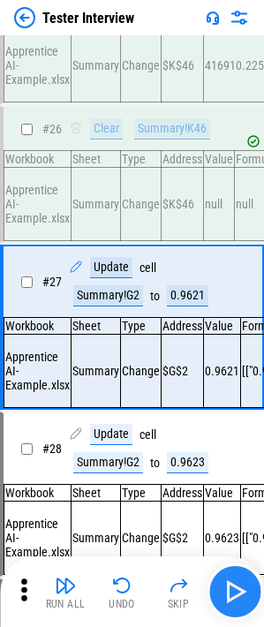
scroll to position [4520, 0]
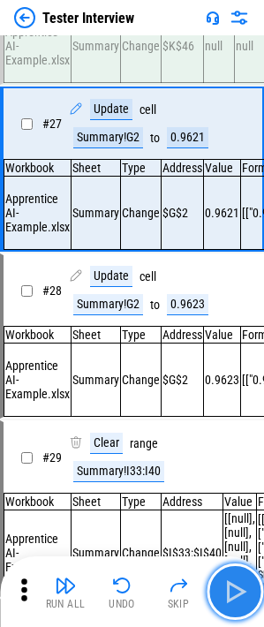
click at [230, 599] on img "button" at bounding box center [235, 591] width 28 height 28
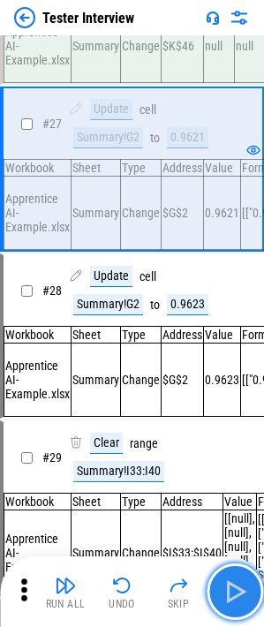
click at [230, 599] on img "button" at bounding box center [235, 591] width 28 height 28
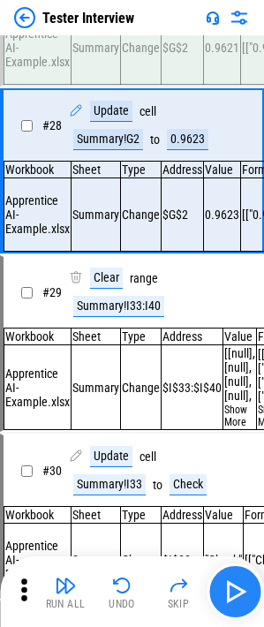
scroll to position [4692, 0]
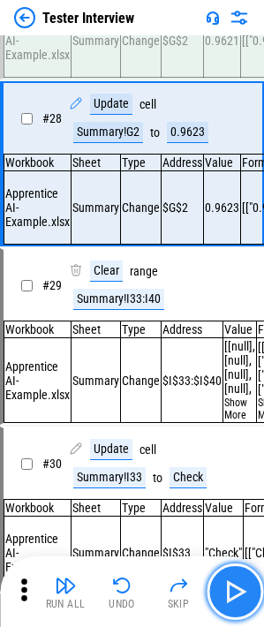
click at [230, 599] on img "button" at bounding box center [235, 591] width 28 height 28
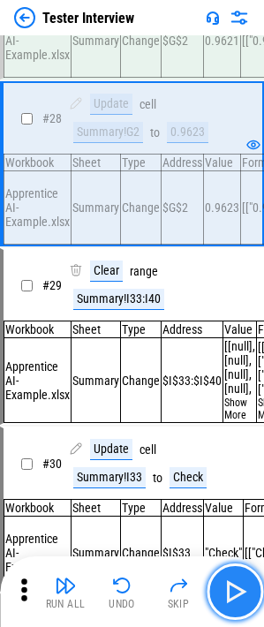
click at [230, 599] on img "button" at bounding box center [235, 591] width 28 height 28
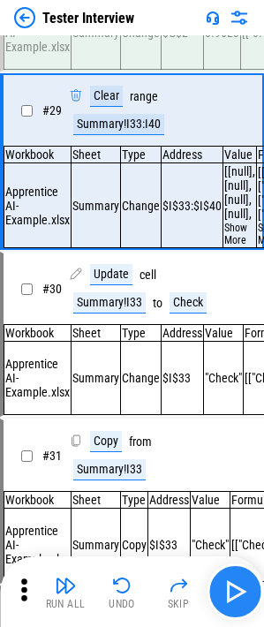
scroll to position [4867, 0]
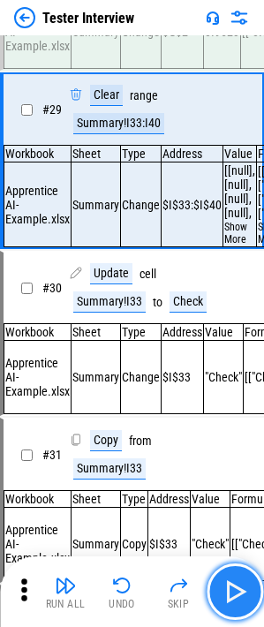
click at [251, 587] on button "button" at bounding box center [235, 591] width 56 height 56
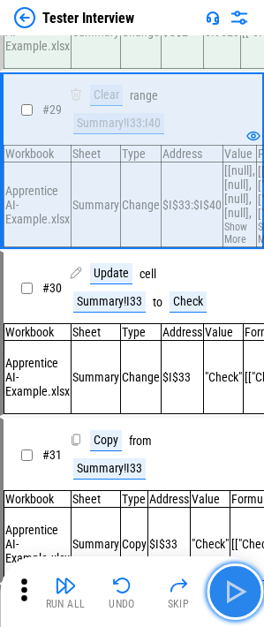
click at [251, 587] on button "button" at bounding box center [235, 591] width 56 height 56
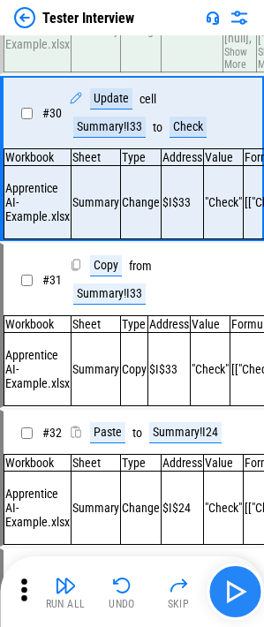
scroll to position [5043, 0]
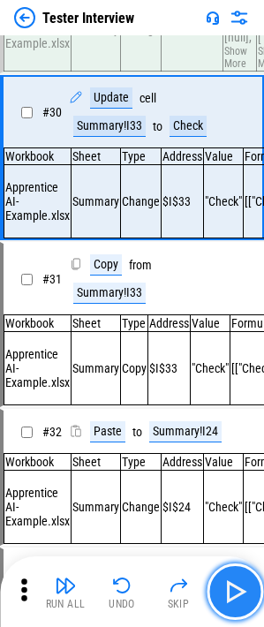
click at [251, 587] on button "button" at bounding box center [235, 591] width 56 height 56
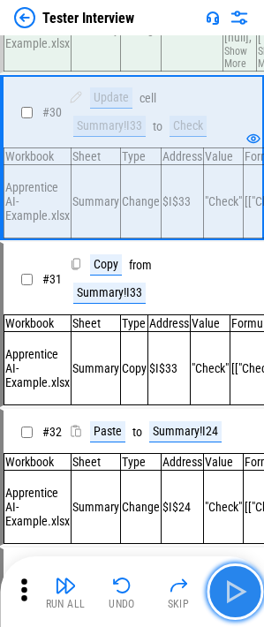
click at [249, 581] on button "button" at bounding box center [235, 591] width 56 height 56
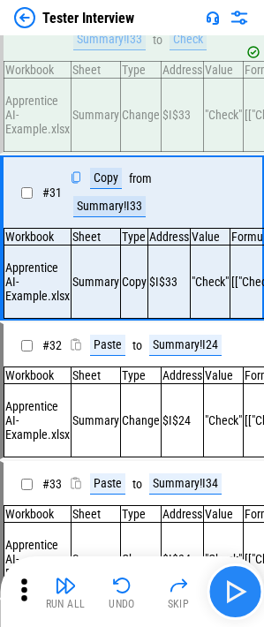
scroll to position [5215, 0]
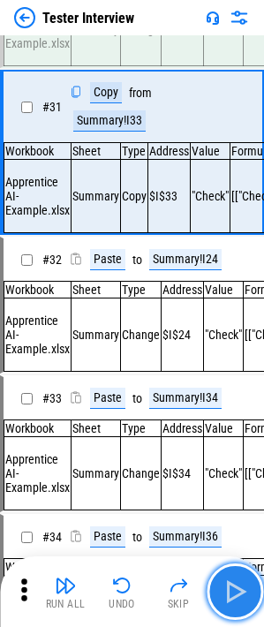
click at [249, 581] on button "button" at bounding box center [235, 591] width 56 height 56
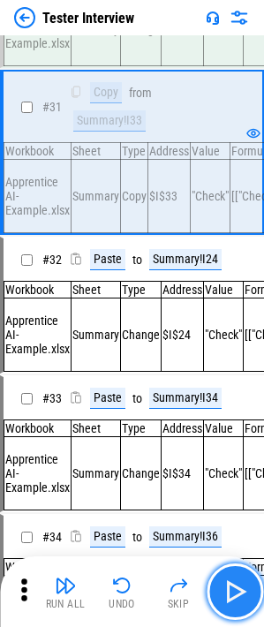
click at [249, 581] on button "button" at bounding box center [235, 591] width 56 height 56
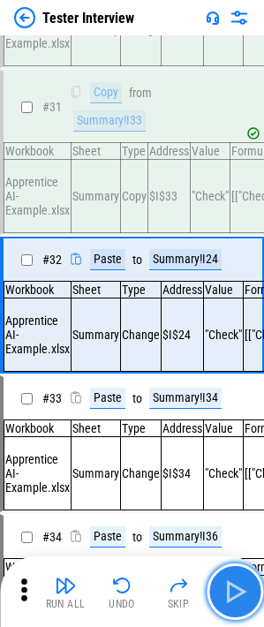
click at [249, 581] on button "button" at bounding box center [235, 591] width 56 height 56
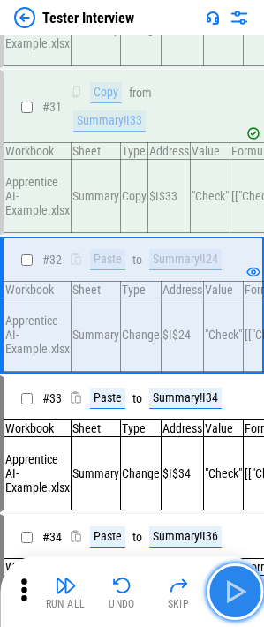
click at [245, 588] on img "button" at bounding box center [235, 591] width 28 height 28
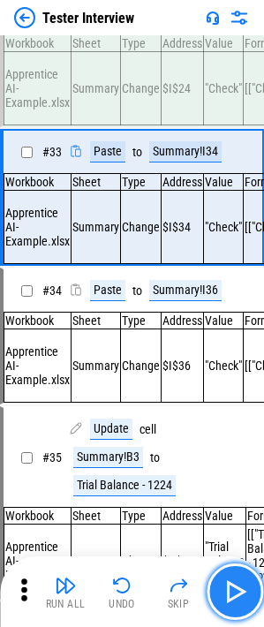
scroll to position [5517, 0]
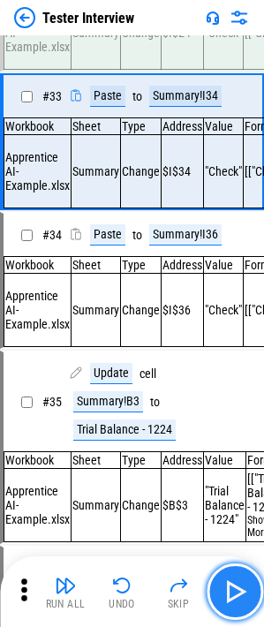
click at [245, 588] on img "button" at bounding box center [235, 591] width 28 height 28
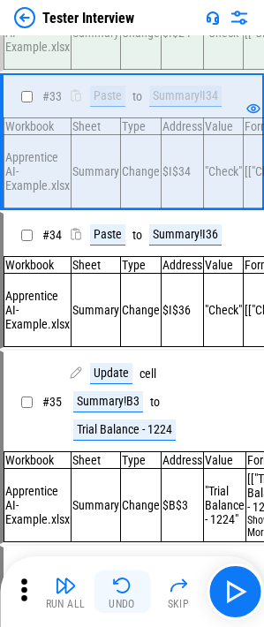
click at [118, 591] on img "button" at bounding box center [121, 585] width 21 height 21
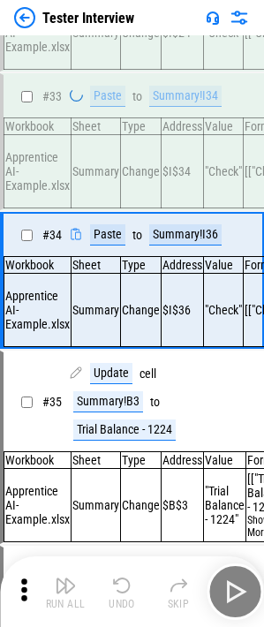
click at [118, 591] on img "button" at bounding box center [121, 585] width 21 height 21
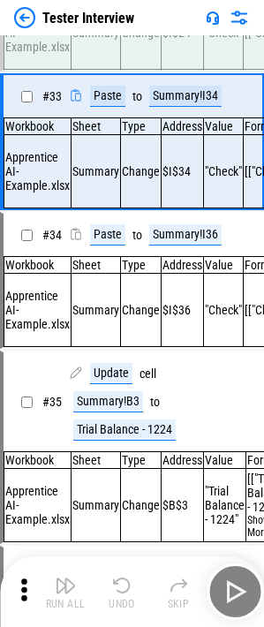
click at [118, 590] on img "button" at bounding box center [121, 585] width 21 height 21
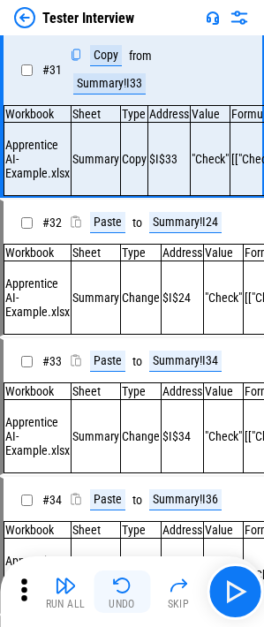
scroll to position [5215, 0]
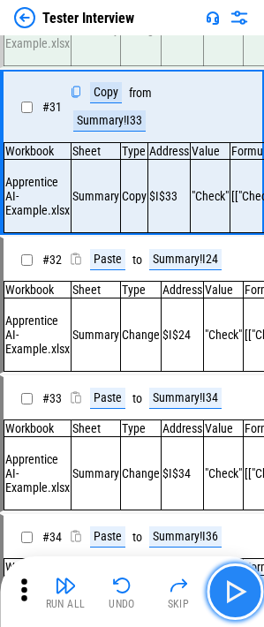
click at [245, 579] on img "button" at bounding box center [235, 591] width 28 height 28
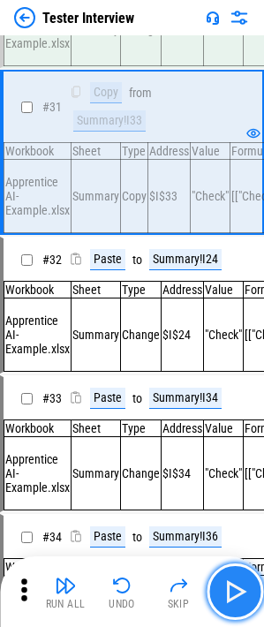
click at [245, 579] on img "button" at bounding box center [235, 591] width 28 height 28
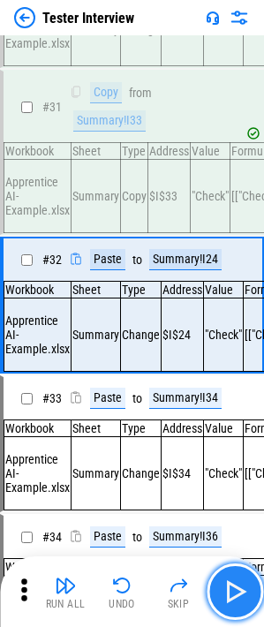
click at [245, 579] on img "button" at bounding box center [235, 591] width 28 height 28
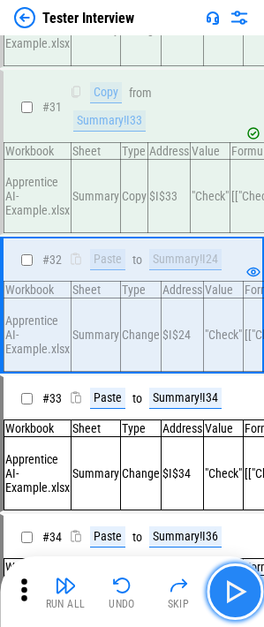
click at [240, 581] on img "button" at bounding box center [235, 591] width 28 height 28
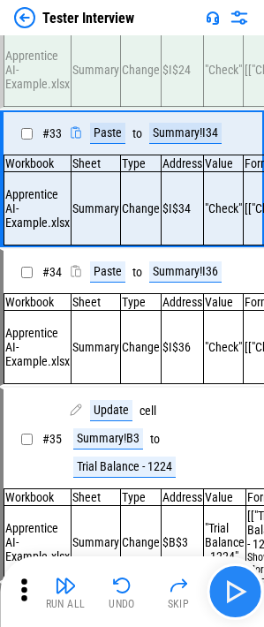
scroll to position [5517, 0]
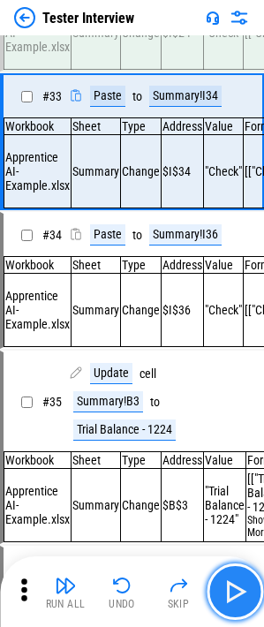
click at [240, 581] on img "button" at bounding box center [235, 591] width 28 height 28
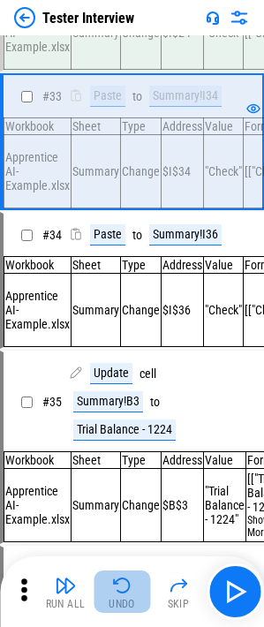
click at [119, 595] on img "button" at bounding box center [121, 585] width 21 height 21
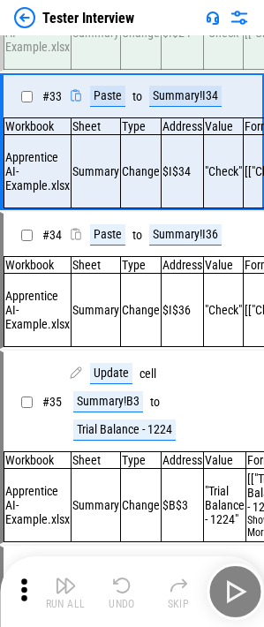
click at [119, 595] on div "Run All Undo Skip" at bounding box center [134, 591] width 246 height 56
click at [119, 595] on img "button" at bounding box center [121, 585] width 21 height 21
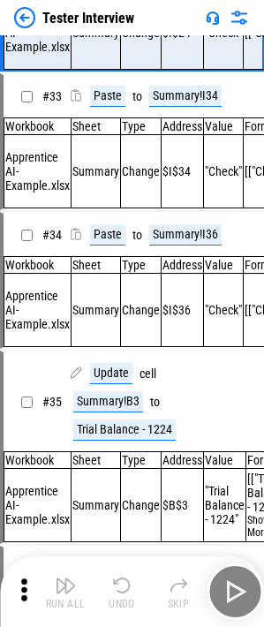
click at [119, 595] on img "button" at bounding box center [121, 585] width 21 height 21
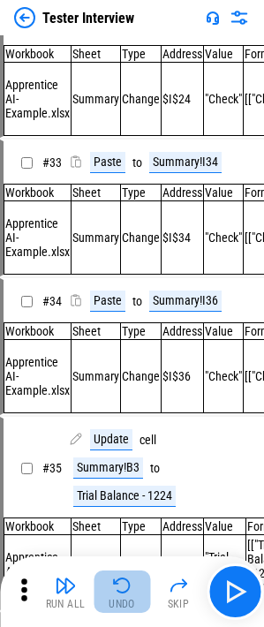
click at [119, 595] on img "button" at bounding box center [121, 585] width 21 height 21
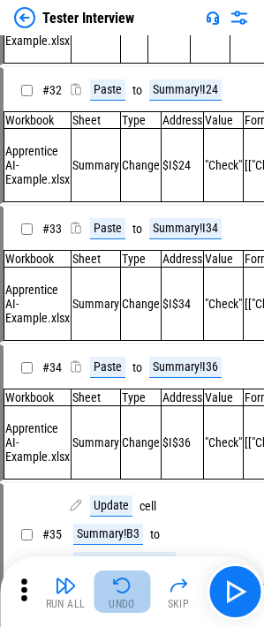
click at [119, 595] on div "Run All Undo Skip" at bounding box center [134, 591] width 246 height 56
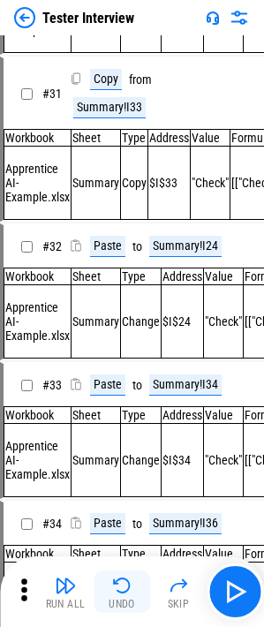
click at [119, 595] on img "button" at bounding box center [121, 585] width 21 height 21
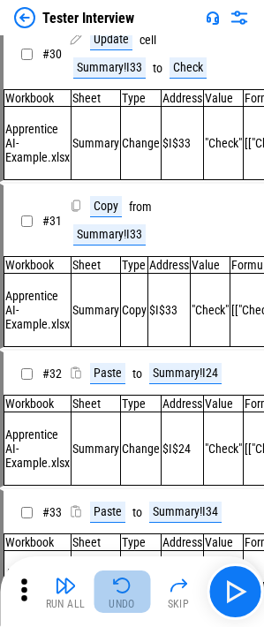
click at [119, 595] on img "button" at bounding box center [121, 585] width 21 height 21
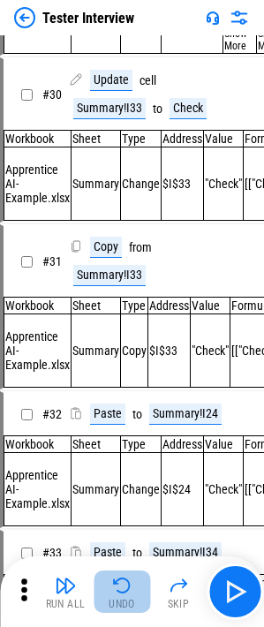
click at [119, 595] on img "button" at bounding box center [121, 585] width 21 height 21
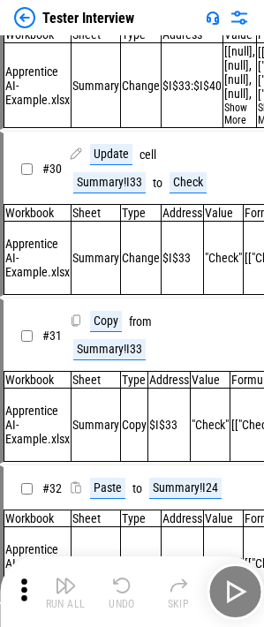
click at [119, 595] on img "button" at bounding box center [121, 585] width 21 height 21
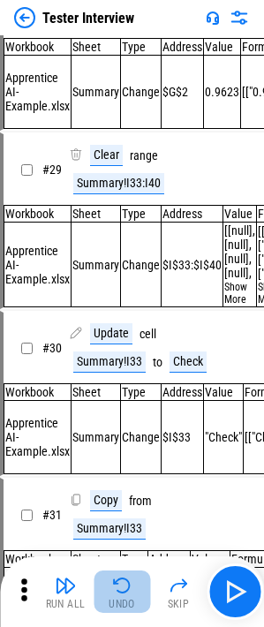
click at [119, 595] on img "button" at bounding box center [121, 585] width 21 height 21
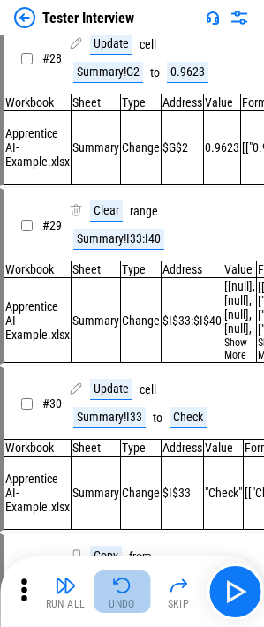
click at [119, 595] on img "button" at bounding box center [121, 585] width 21 height 21
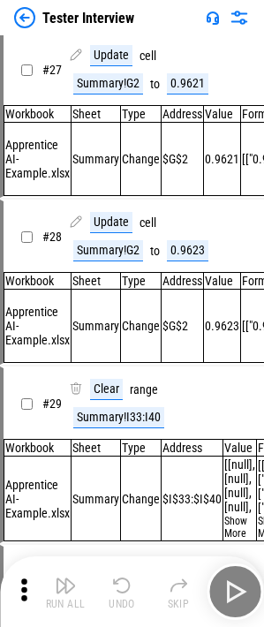
click at [119, 595] on img "button" at bounding box center [121, 585] width 21 height 21
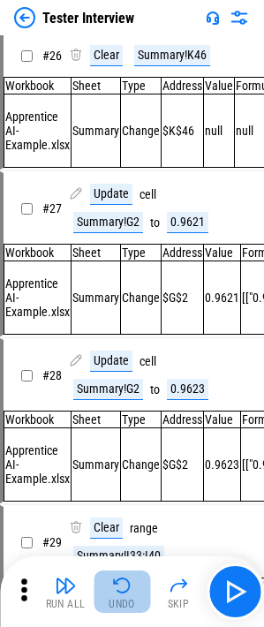
click at [119, 595] on img "button" at bounding box center [121, 585] width 21 height 21
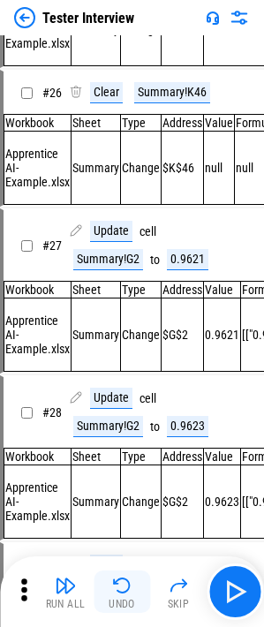
click at [119, 595] on div "Run All Undo Skip" at bounding box center [134, 591] width 246 height 56
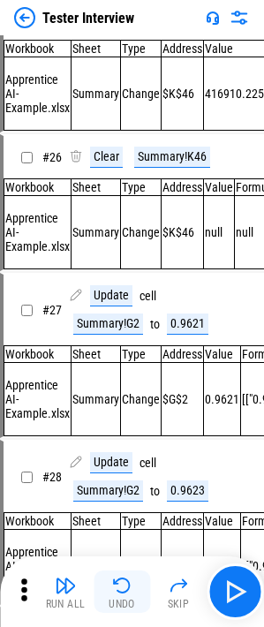
scroll to position [3941, 0]
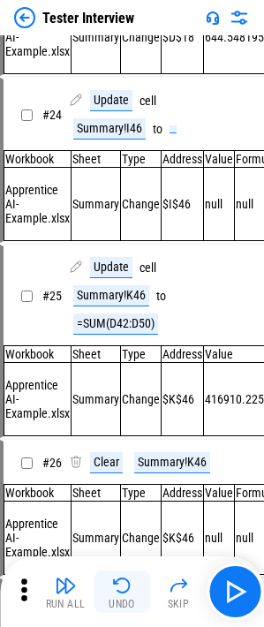
click at [119, 595] on img "button" at bounding box center [121, 585] width 21 height 21
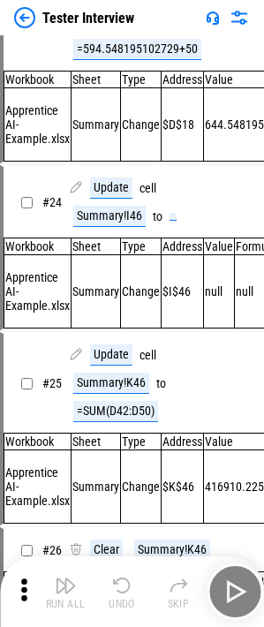
click at [119, 595] on div "Run All Undo Skip" at bounding box center [134, 591] width 246 height 56
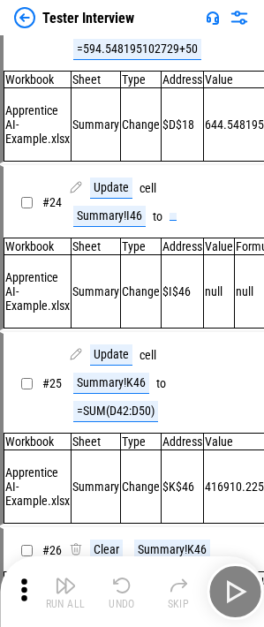
click at [119, 595] on img "button" at bounding box center [121, 585] width 21 height 21
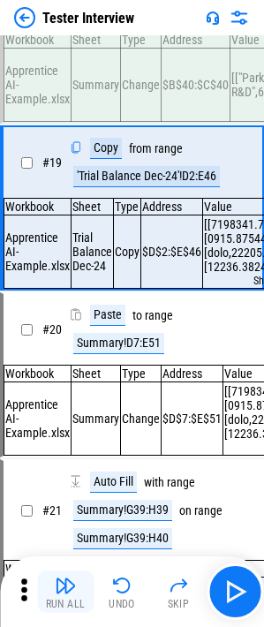
scroll to position [3009, 0]
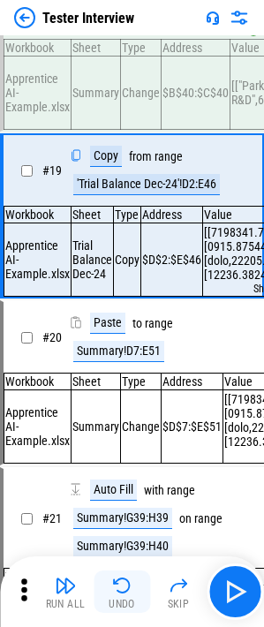
click at [127, 586] on img "button" at bounding box center [121, 585] width 21 height 21
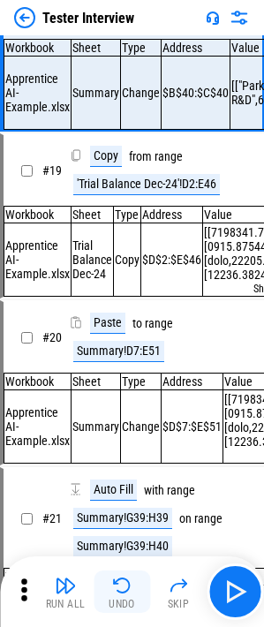
click at [127, 586] on div "Run All Undo Skip" at bounding box center [134, 591] width 246 height 56
click at [127, 586] on img "button" at bounding box center [121, 585] width 21 height 21
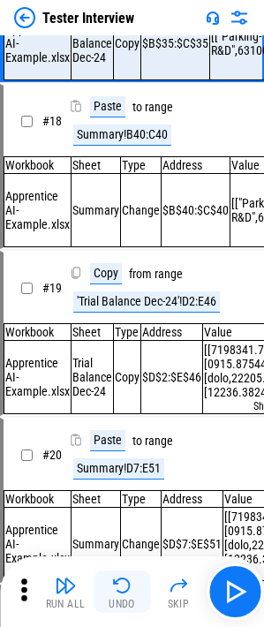
click at [127, 586] on img "button" at bounding box center [121, 585] width 21 height 21
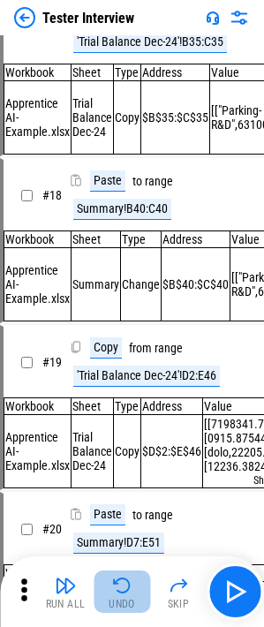
click at [127, 586] on img "button" at bounding box center [121, 585] width 21 height 21
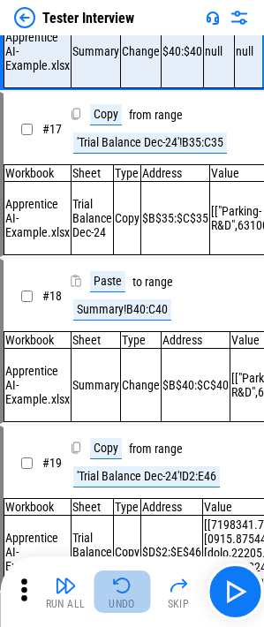
click at [127, 586] on div "Run All Undo Skip" at bounding box center [134, 591] width 246 height 56
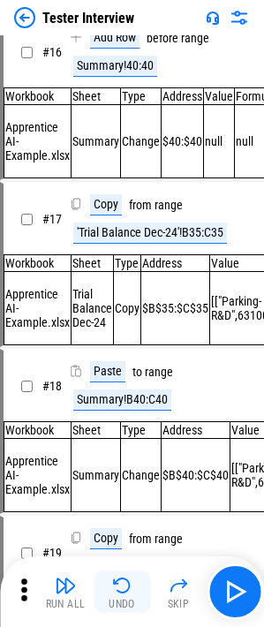
click at [127, 586] on img "button" at bounding box center [121, 585] width 21 height 21
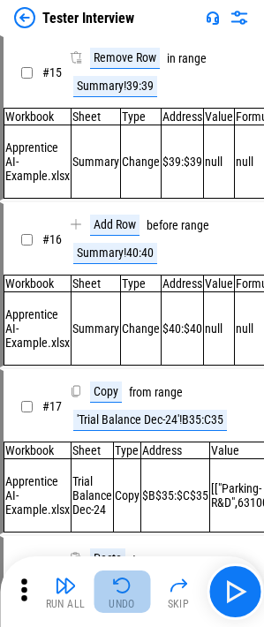
click at [127, 586] on img "button" at bounding box center [121, 585] width 21 height 21
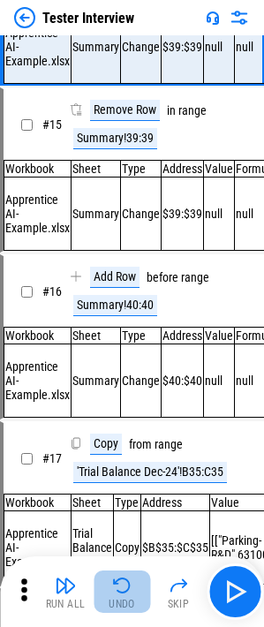
click at [127, 586] on img "button" at bounding box center [121, 585] width 21 height 21
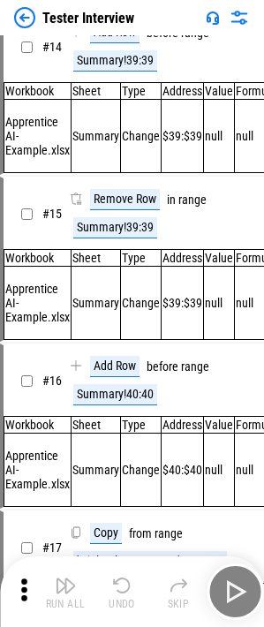
click at [127, 586] on img "button" at bounding box center [121, 585] width 21 height 21
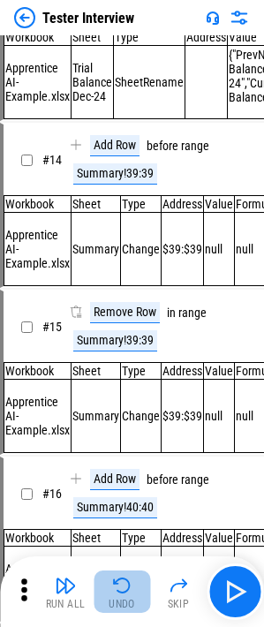
click at [127, 586] on img "button" at bounding box center [121, 585] width 21 height 21
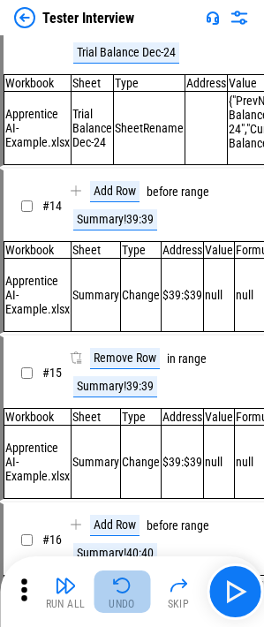
click at [127, 586] on img "button" at bounding box center [121, 585] width 21 height 21
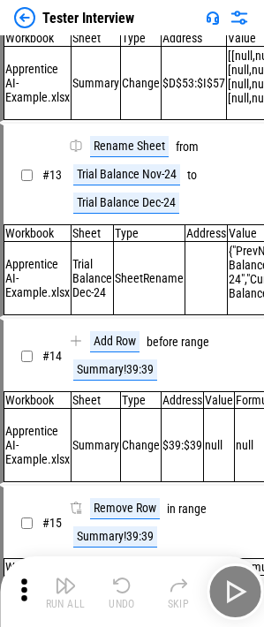
click at [127, 586] on img "button" at bounding box center [121, 585] width 21 height 21
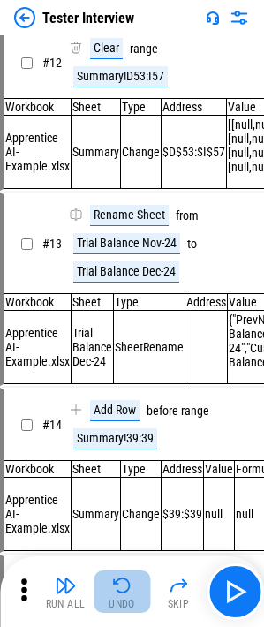
click at [127, 586] on img "button" at bounding box center [121, 585] width 21 height 21
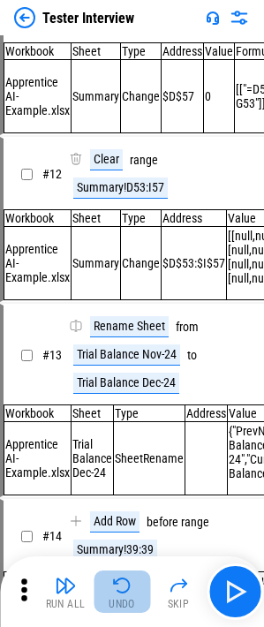
click at [127, 586] on img "button" at bounding box center [121, 585] width 21 height 21
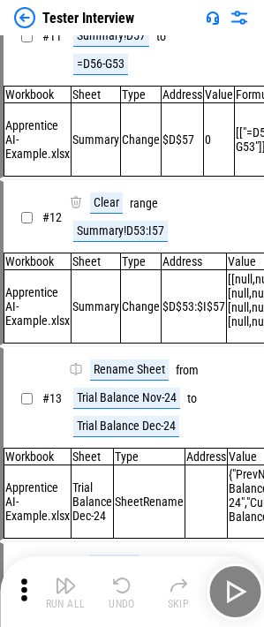
click at [127, 586] on img "button" at bounding box center [121, 585] width 21 height 21
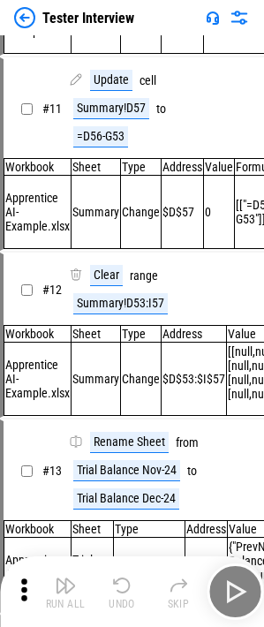
click at [127, 586] on div "Run All Undo Skip" at bounding box center [134, 591] width 246 height 56
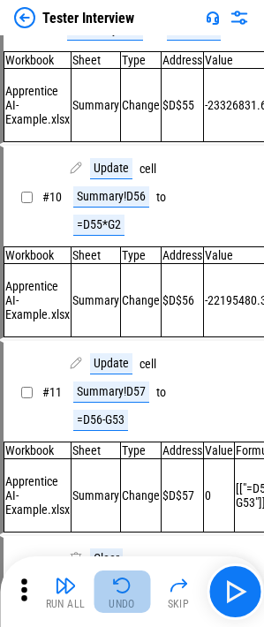
click at [127, 586] on img "button" at bounding box center [121, 585] width 21 height 21
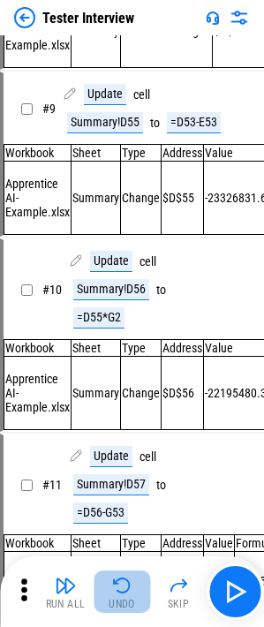
click at [127, 586] on img "button" at bounding box center [121, 585] width 21 height 21
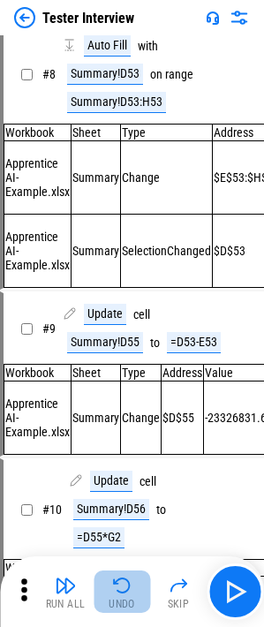
click at [127, 586] on img "button" at bounding box center [121, 585] width 21 height 21
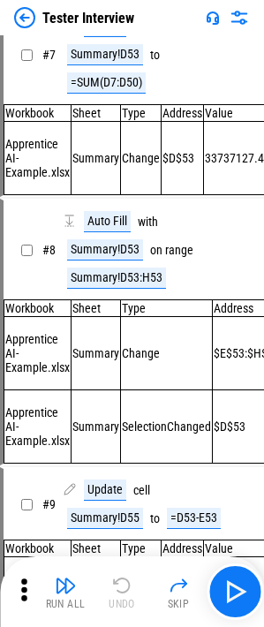
click at [127, 586] on div "Run All Undo Skip" at bounding box center [134, 591] width 246 height 56
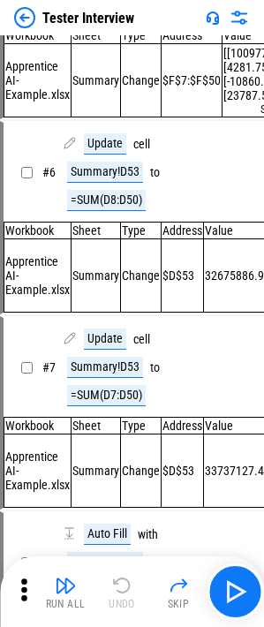
click at [127, 586] on div "Run All Undo Skip" at bounding box center [134, 591] width 246 height 56
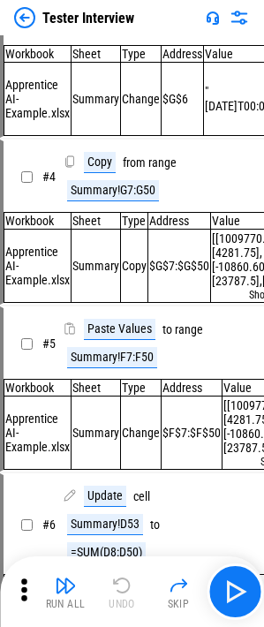
click at [127, 586] on div "Run All Undo Skip" at bounding box center [134, 591] width 246 height 56
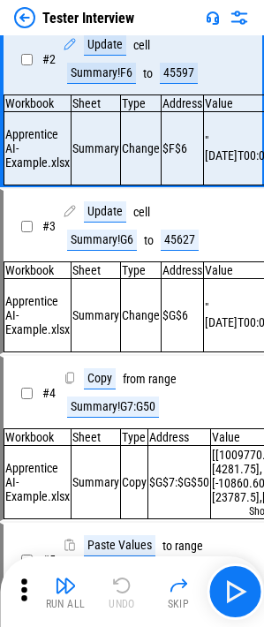
scroll to position [0, 0]
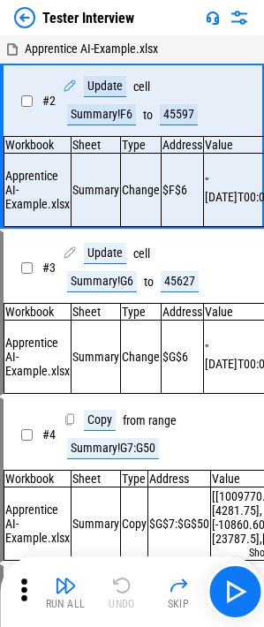
click at [127, 586] on div "Run All Undo Skip" at bounding box center [134, 591] width 246 height 56
click at [81, 598] on div "Run All" at bounding box center [66, 603] width 40 height 11
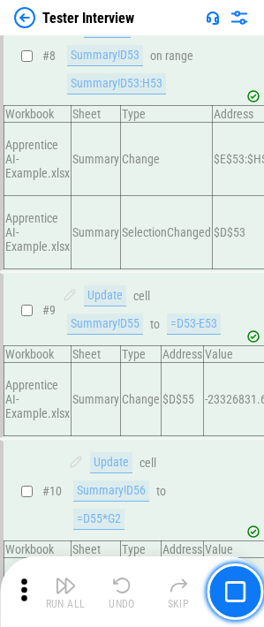
scroll to position [1347, 0]
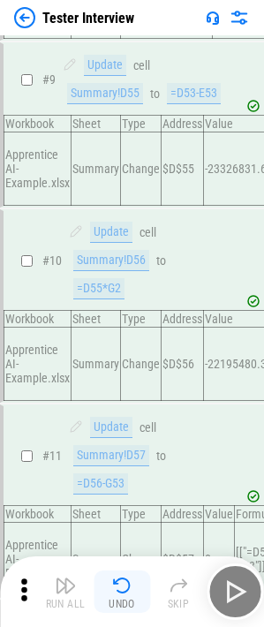
click at [119, 582] on img "button" at bounding box center [121, 585] width 21 height 21
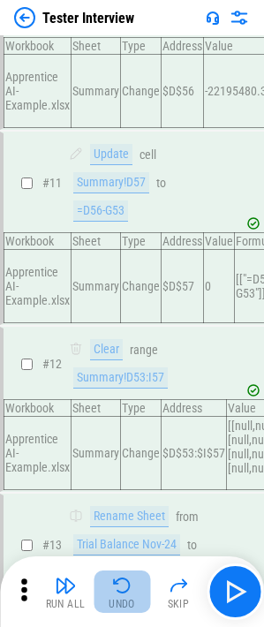
click at [119, 582] on img "button" at bounding box center [121, 585] width 21 height 21
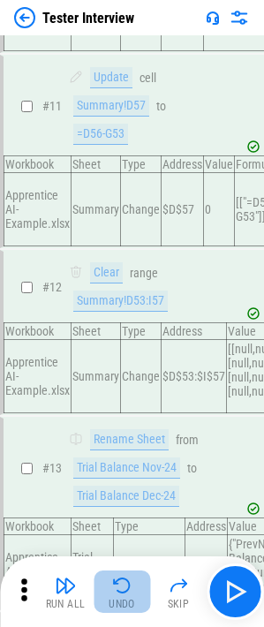
click at [119, 582] on div "Run All Undo Skip" at bounding box center [134, 591] width 246 height 56
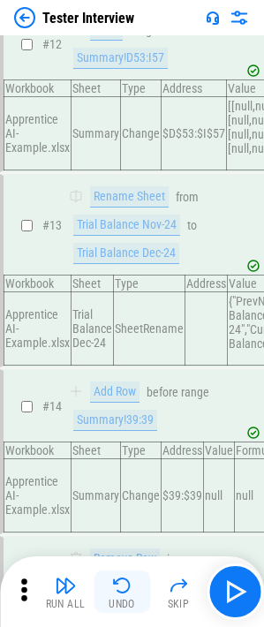
click at [119, 582] on img "button" at bounding box center [121, 585] width 21 height 21
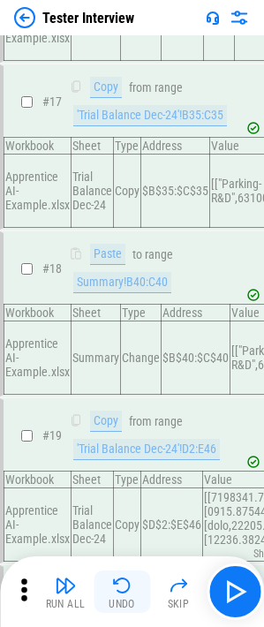
click at [119, 582] on img "button" at bounding box center [121, 585] width 21 height 21
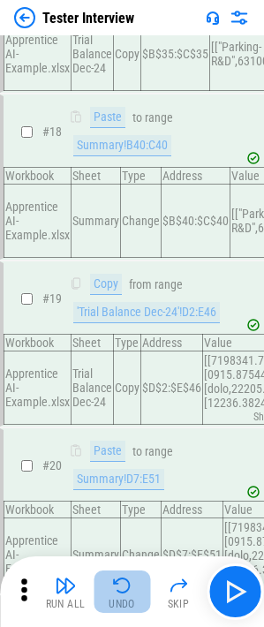
click at [119, 582] on img "button" at bounding box center [121, 585] width 21 height 21
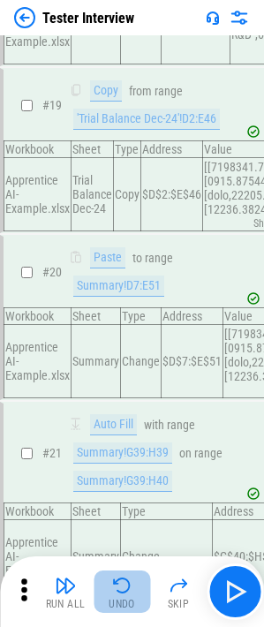
click at [119, 582] on img "button" at bounding box center [121, 585] width 21 height 21
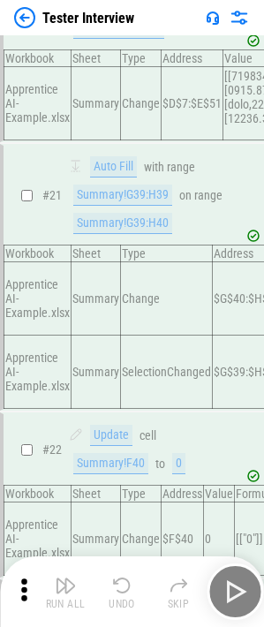
click at [119, 582] on img "button" at bounding box center [121, 585] width 21 height 21
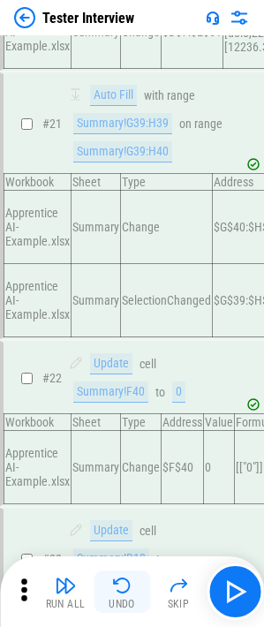
click at [119, 582] on img "button" at bounding box center [121, 585] width 21 height 21
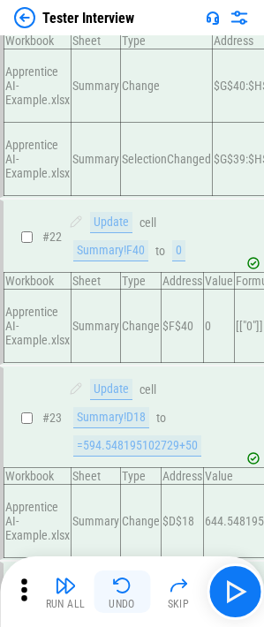
click at [119, 582] on img "button" at bounding box center [121, 585] width 21 height 21
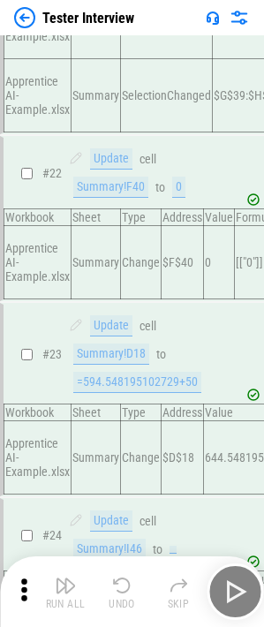
click at [119, 582] on div "Run All Undo Skip" at bounding box center [134, 591] width 246 height 56
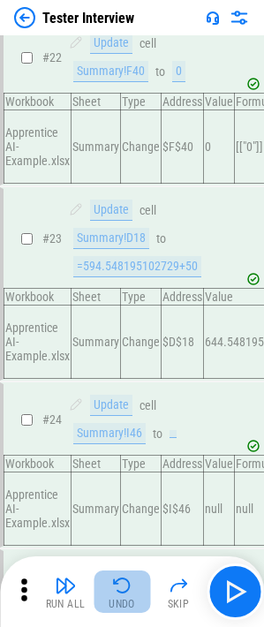
click at [119, 582] on img "button" at bounding box center [121, 585] width 21 height 21
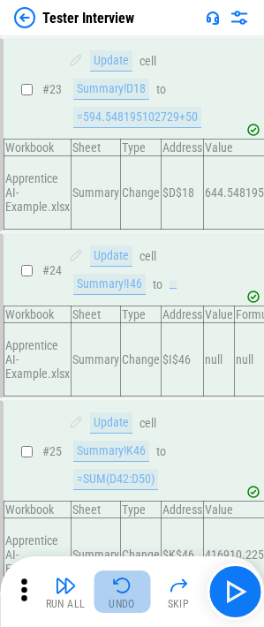
click at [119, 582] on img "button" at bounding box center [121, 585] width 21 height 21
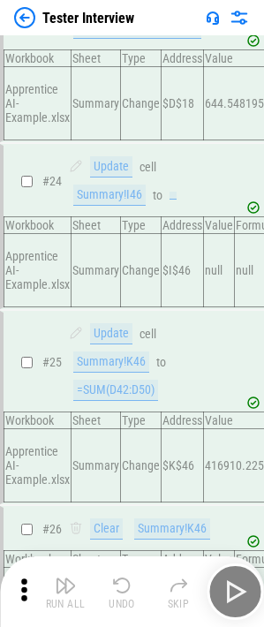
click at [119, 582] on img "button" at bounding box center [121, 585] width 21 height 21
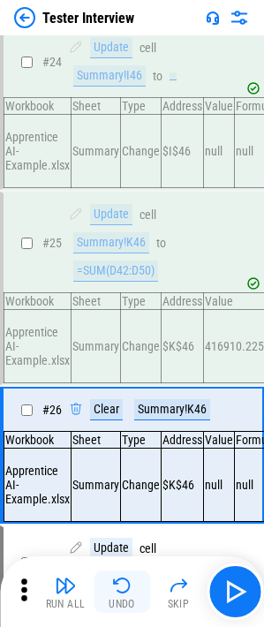
click at [119, 582] on img "button" at bounding box center [121, 585] width 21 height 21
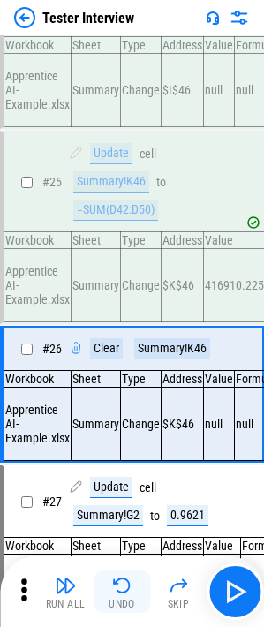
click at [119, 582] on img "button" at bounding box center [121, 585] width 21 height 21
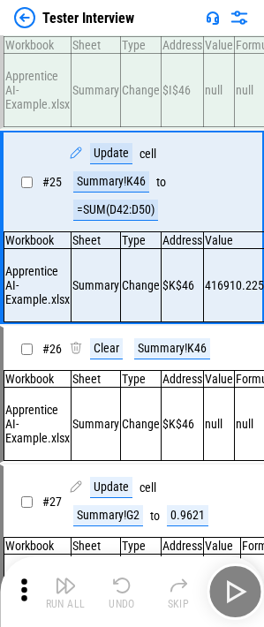
click at [119, 582] on img "button" at bounding box center [121, 585] width 21 height 21
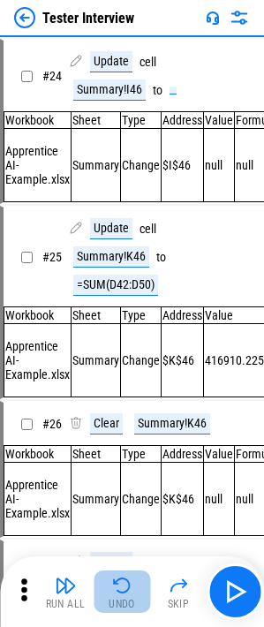
click at [119, 582] on img "button" at bounding box center [121, 585] width 21 height 21
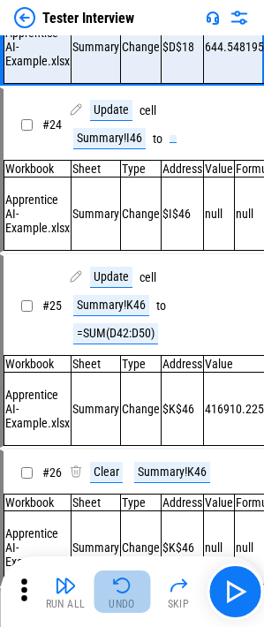
click at [119, 582] on img "button" at bounding box center [121, 585] width 21 height 21
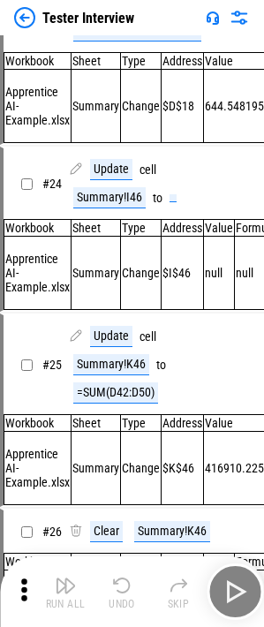
click at [119, 582] on img "button" at bounding box center [121, 585] width 21 height 21
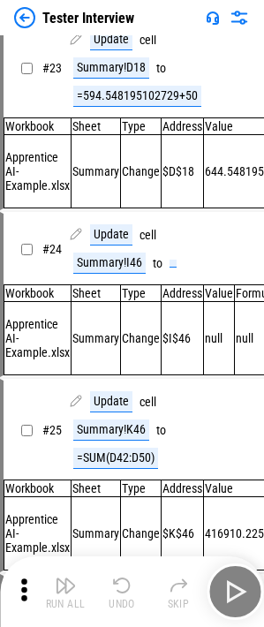
click at [119, 582] on div "Run All Undo Skip" at bounding box center [134, 591] width 246 height 56
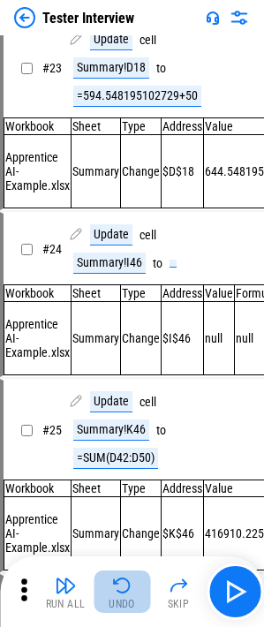
click at [119, 582] on img "button" at bounding box center [121, 585] width 21 height 21
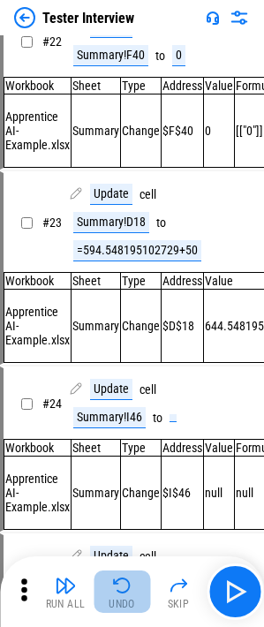
click at [119, 582] on img "button" at bounding box center [121, 585] width 21 height 21
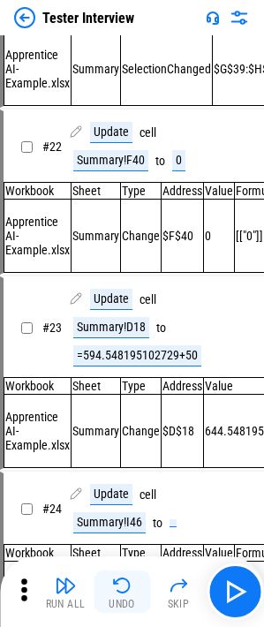
click at [119, 582] on img "button" at bounding box center [121, 585] width 21 height 21
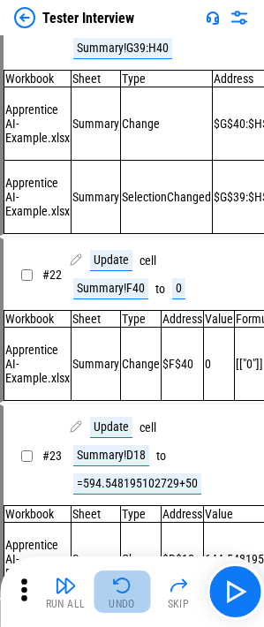
click at [119, 582] on img "button" at bounding box center [121, 585] width 21 height 21
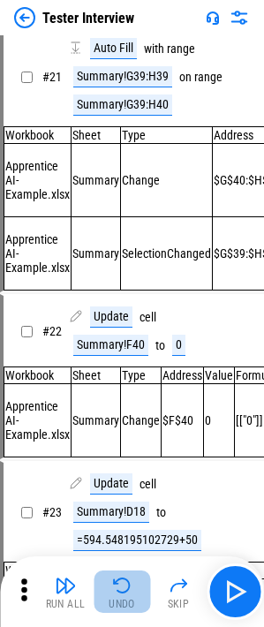
click at [119, 582] on img "button" at bounding box center [121, 585] width 21 height 21
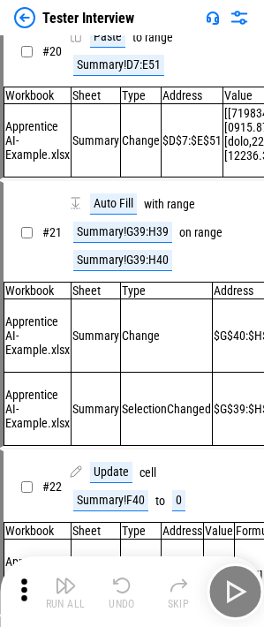
click at [119, 582] on img "button" at bounding box center [121, 585] width 21 height 21
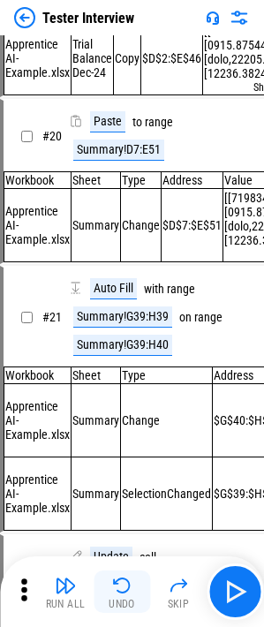
click at [119, 582] on img "button" at bounding box center [121, 585] width 21 height 21
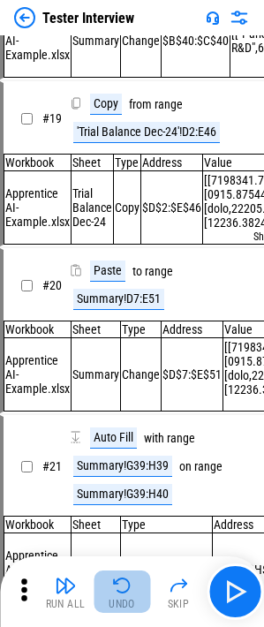
click at [119, 582] on img "button" at bounding box center [121, 585] width 21 height 21
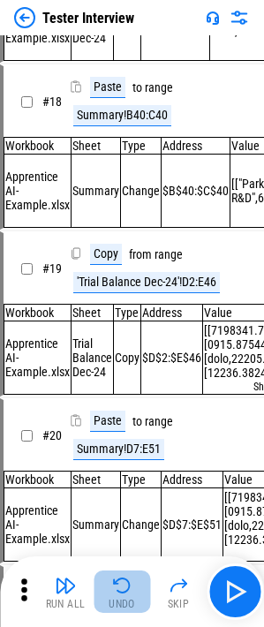
click at [119, 582] on img "button" at bounding box center [121, 585] width 21 height 21
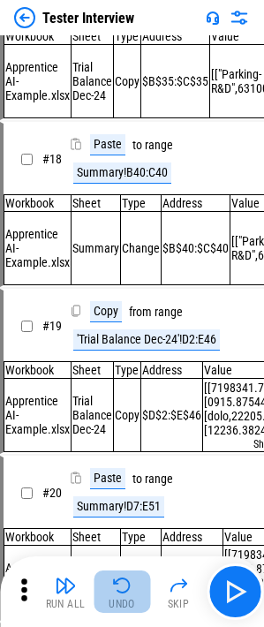
click at [119, 582] on img "button" at bounding box center [121, 585] width 21 height 21
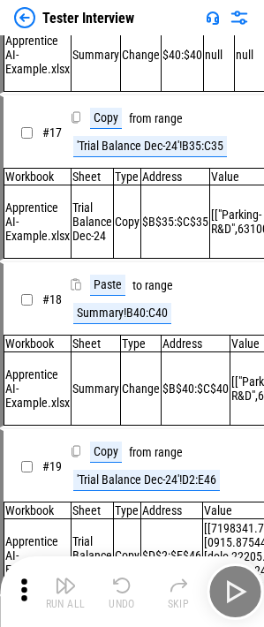
click at [119, 582] on img "button" at bounding box center [121, 585] width 21 height 21
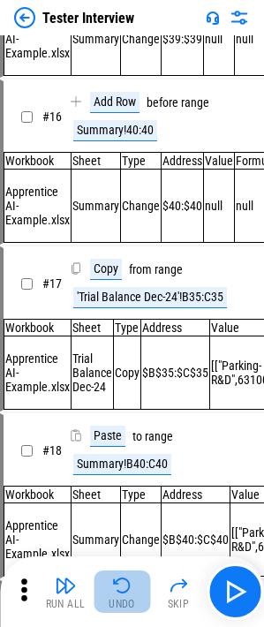
click at [119, 582] on img "button" at bounding box center [121, 585] width 21 height 21
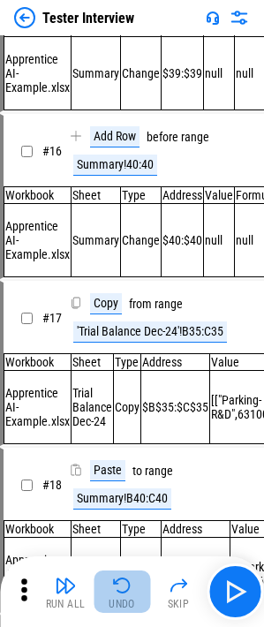
click at [119, 582] on img "button" at bounding box center [121, 585] width 21 height 21
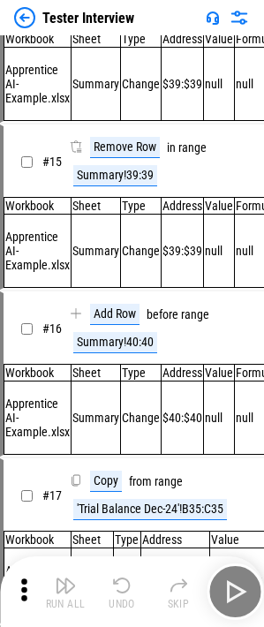
click at [119, 582] on img "button" at bounding box center [121, 585] width 21 height 21
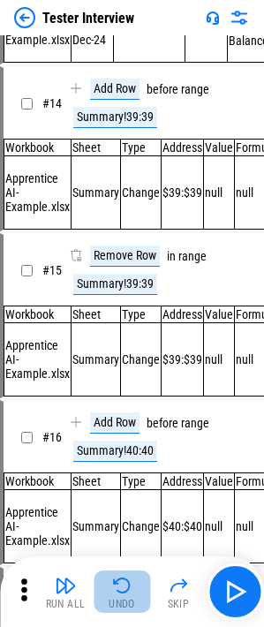
click at [119, 582] on img "button" at bounding box center [121, 585] width 21 height 21
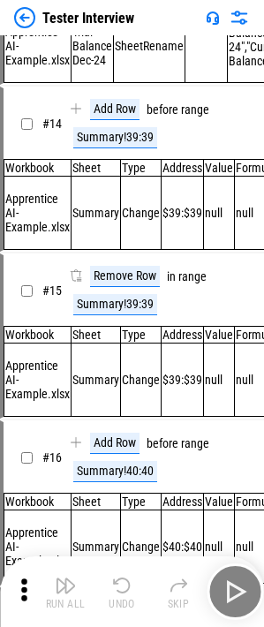
click at [119, 582] on div "Run All Undo Skip" at bounding box center [134, 591] width 246 height 56
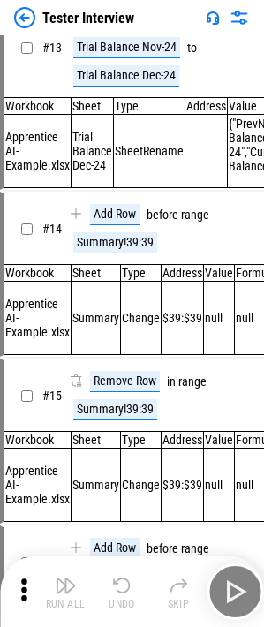
click at [119, 582] on img "button" at bounding box center [121, 585] width 21 height 21
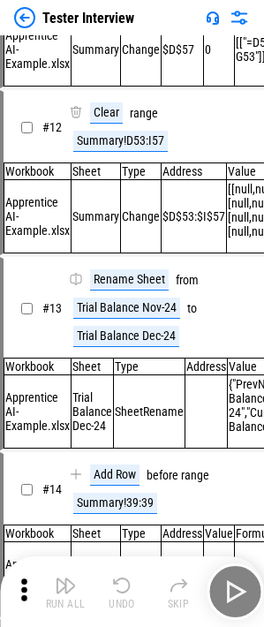
click at [119, 582] on img "button" at bounding box center [121, 585] width 21 height 21
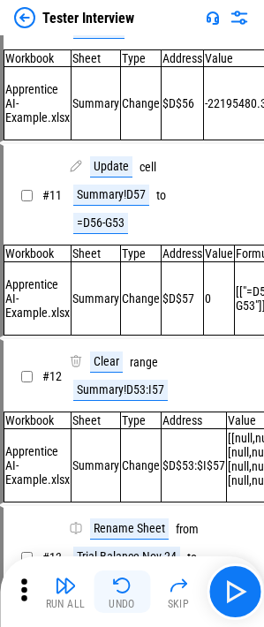
click at [119, 582] on img "button" at bounding box center [121, 585] width 21 height 21
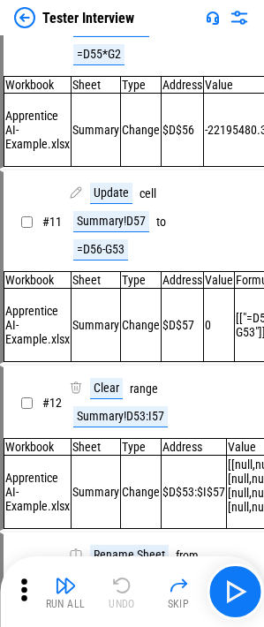
click at [119, 582] on div "Run All Undo Skip" at bounding box center [134, 591] width 246 height 56
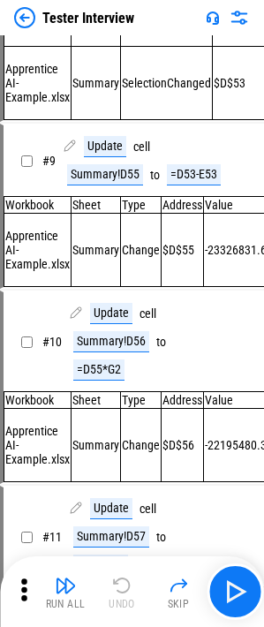
click at [119, 582] on div "Run All Undo Skip" at bounding box center [134, 591] width 246 height 56
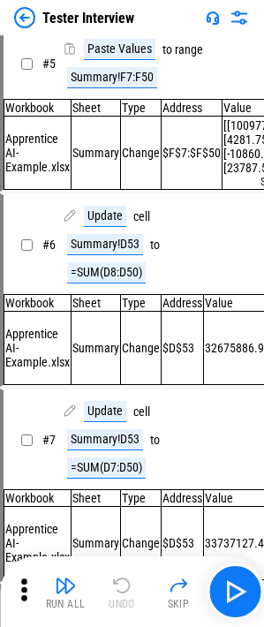
click at [119, 582] on div "Run All Undo Skip" at bounding box center [134, 591] width 246 height 56
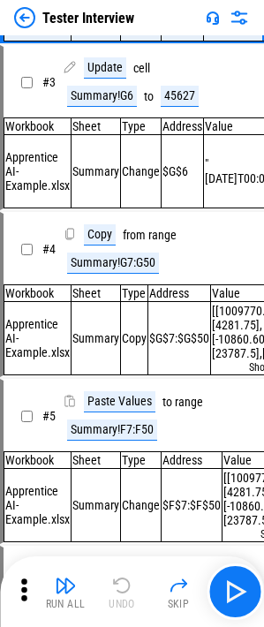
scroll to position [65, 0]
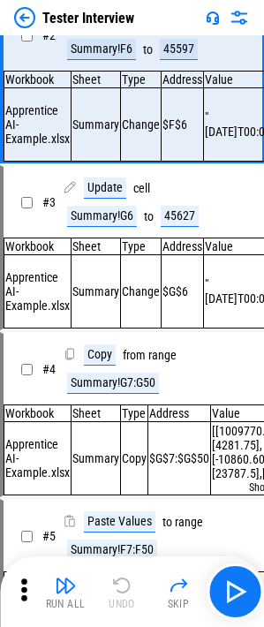
click at [119, 582] on div "Run All Undo Skip" at bounding box center [134, 591] width 246 height 56
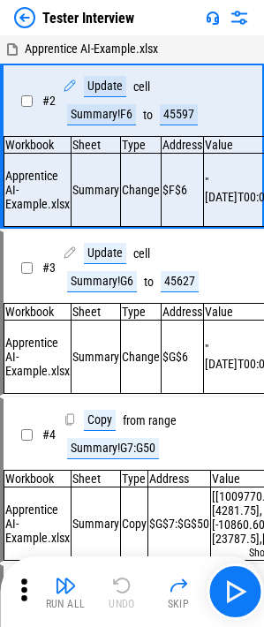
click at [119, 582] on div "Run All Undo Skip" at bounding box center [134, 591] width 246 height 56
click at [59, 590] on img "button" at bounding box center [65, 585] width 21 height 21
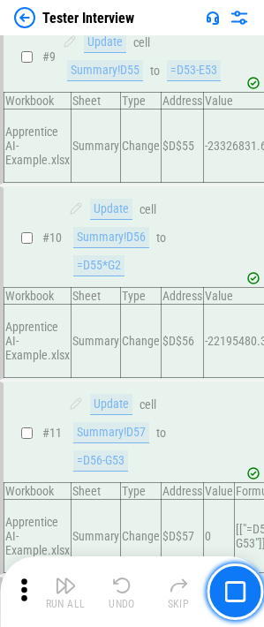
scroll to position [1535, 0]
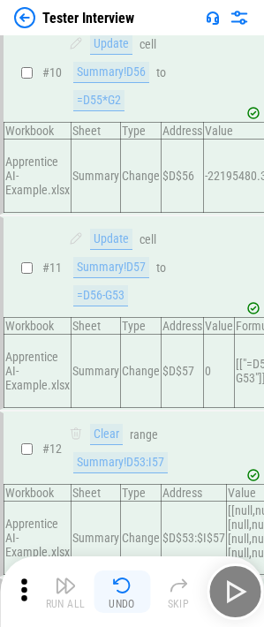
click at [120, 589] on img "button" at bounding box center [121, 585] width 21 height 21
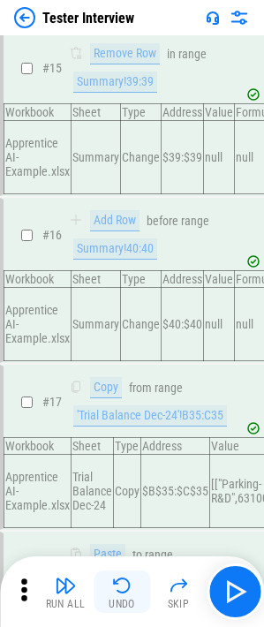
scroll to position [4544, 0]
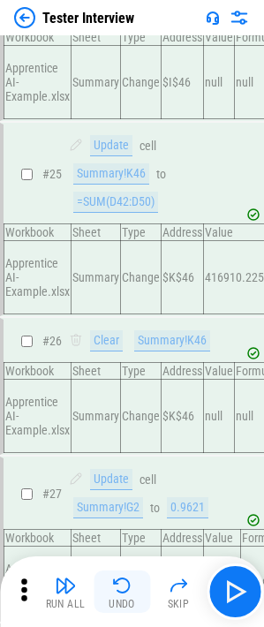
click at [120, 589] on img "button" at bounding box center [121, 585] width 21 height 21
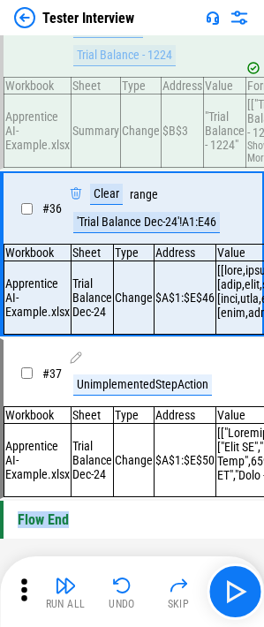
scroll to position [6026, 0]
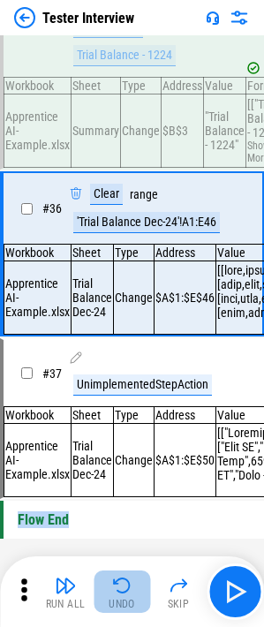
click at [118, 599] on div "Undo" at bounding box center [122, 603] width 26 height 11
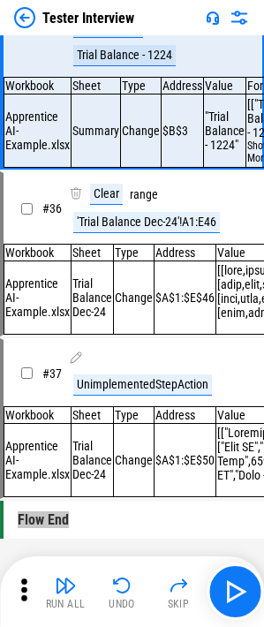
drag, startPoint x: 235, startPoint y: 583, endPoint x: 125, endPoint y: 484, distance: 148.1
click at [235, 583] on img "button" at bounding box center [235, 591] width 28 height 28
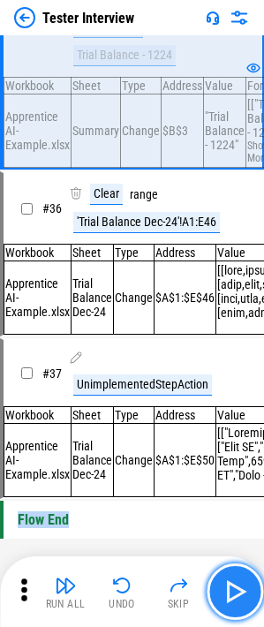
click at [238, 597] on img "button" at bounding box center [235, 591] width 28 height 28
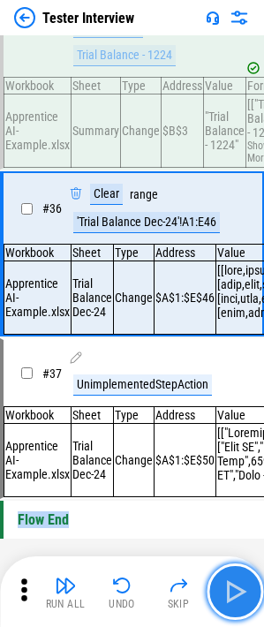
click at [238, 597] on img "button" at bounding box center [235, 591] width 28 height 28
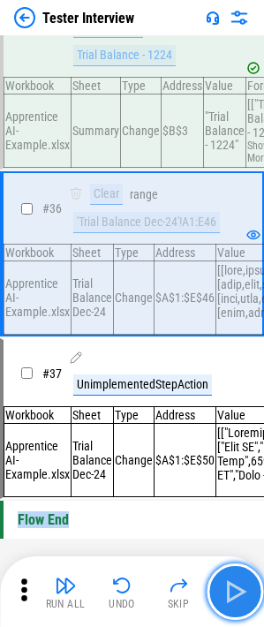
click at [238, 597] on img "button" at bounding box center [235, 591] width 28 height 28
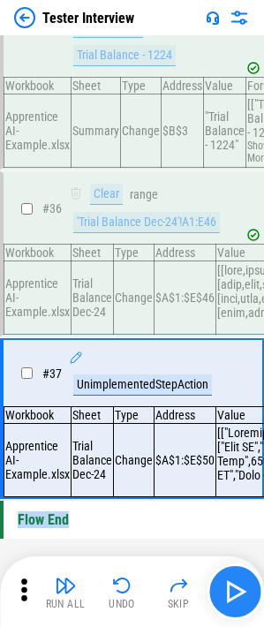
scroll to position [6093, 0]
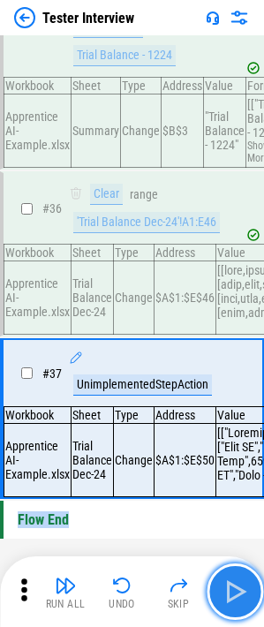
click at [230, 584] on img "button" at bounding box center [235, 591] width 28 height 28
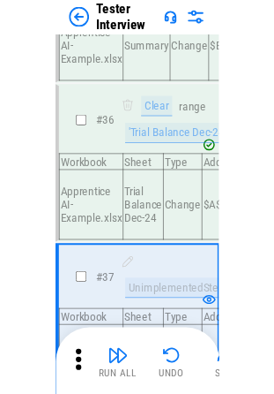
scroll to position [5823, 0]
